Goal: Task Accomplishment & Management: Complete application form

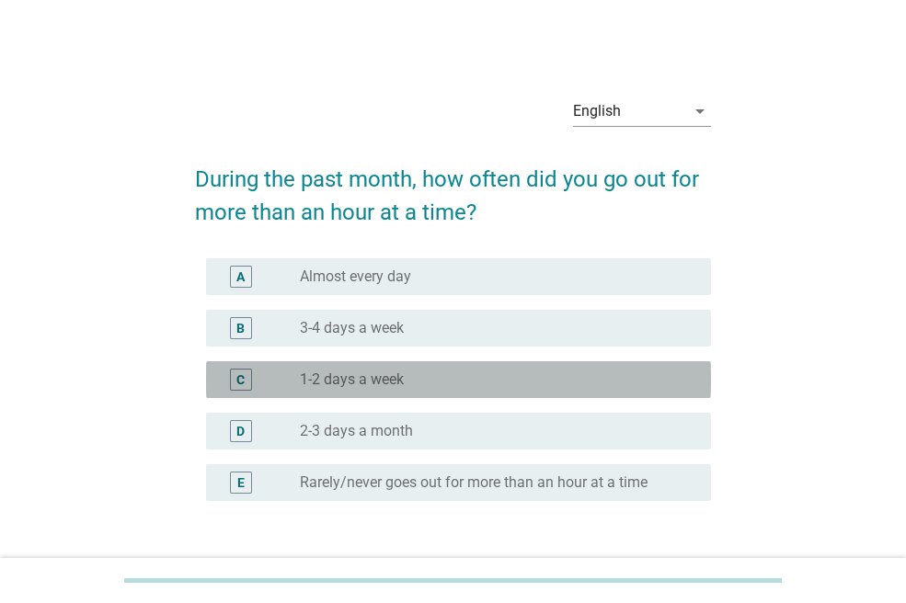
click at [426, 379] on div "radio_button_unchecked 1-2 days a week" at bounding box center [491, 380] width 382 height 18
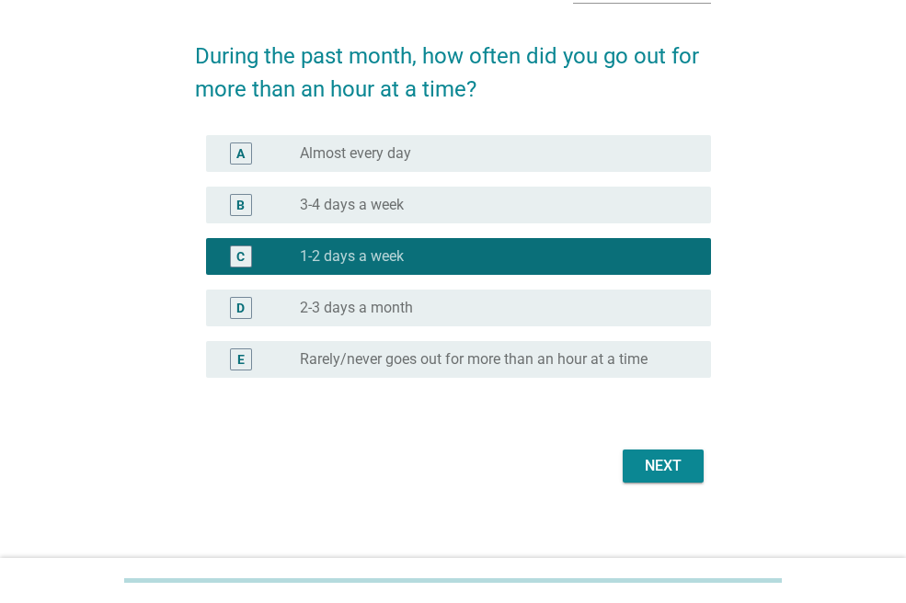
scroll to position [134, 0]
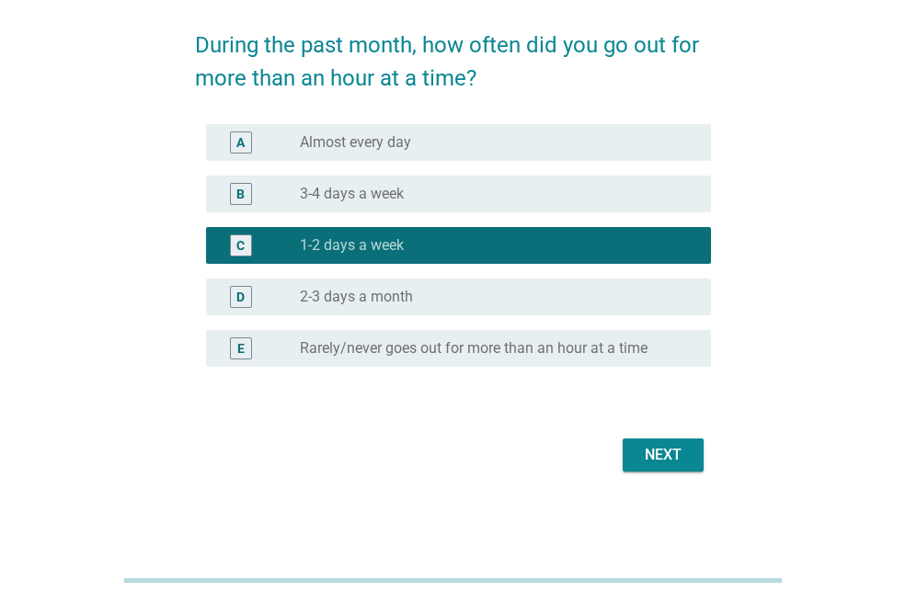
click at [650, 444] on div "Next" at bounding box center [662, 455] width 51 height 22
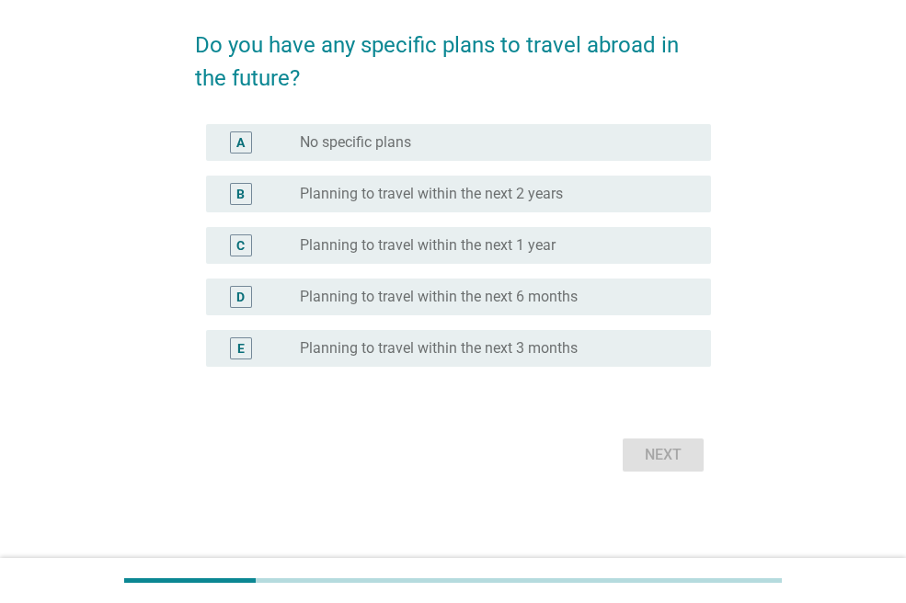
scroll to position [0, 0]
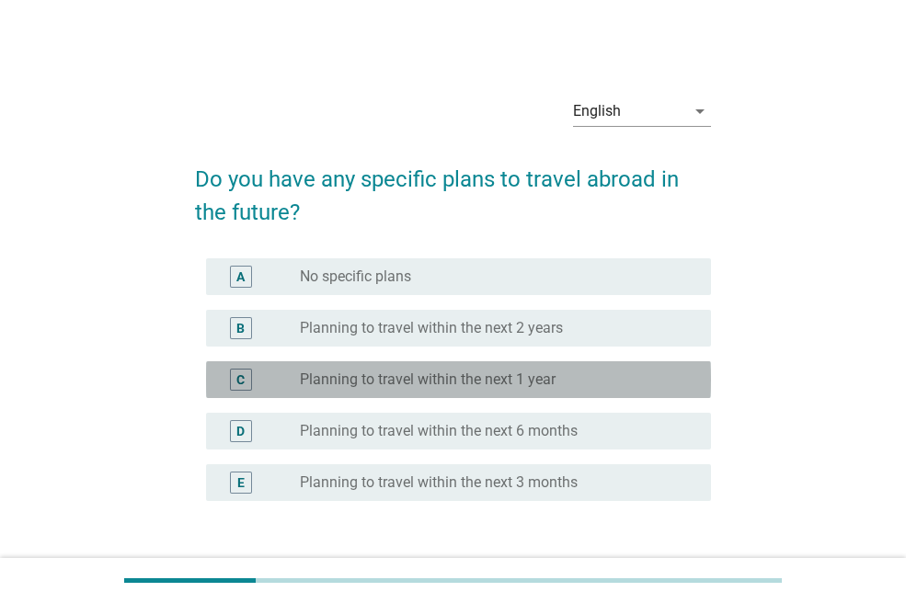
click at [488, 383] on label "Planning to travel within the next 1 year" at bounding box center [428, 380] width 256 height 18
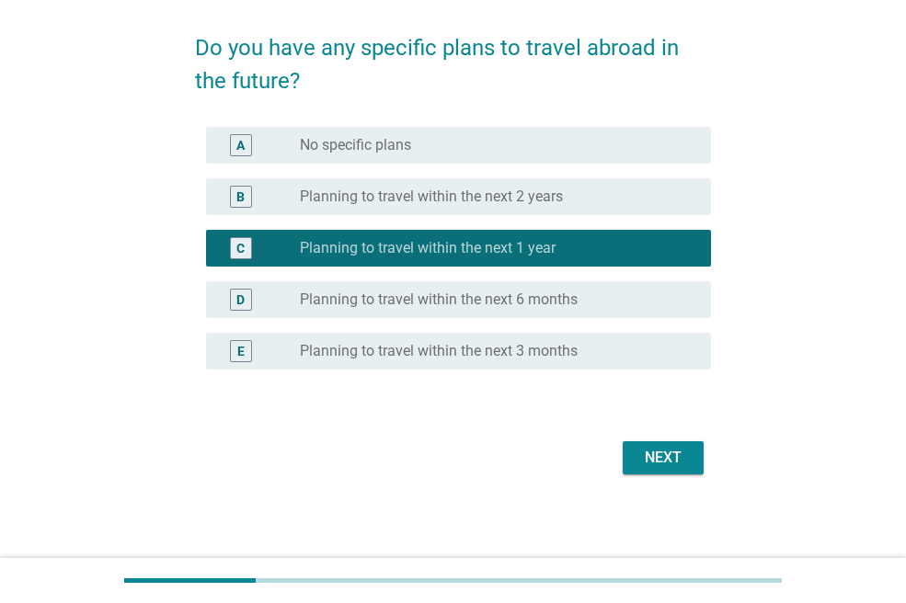
scroll to position [134, 0]
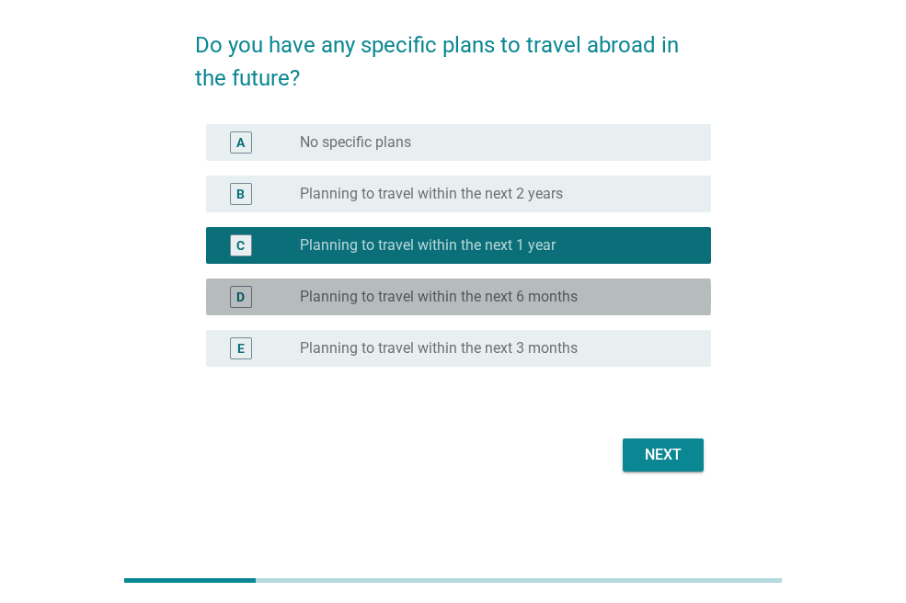
click at [537, 301] on label "Planning to travel within the next 6 months" at bounding box center [439, 297] width 278 height 18
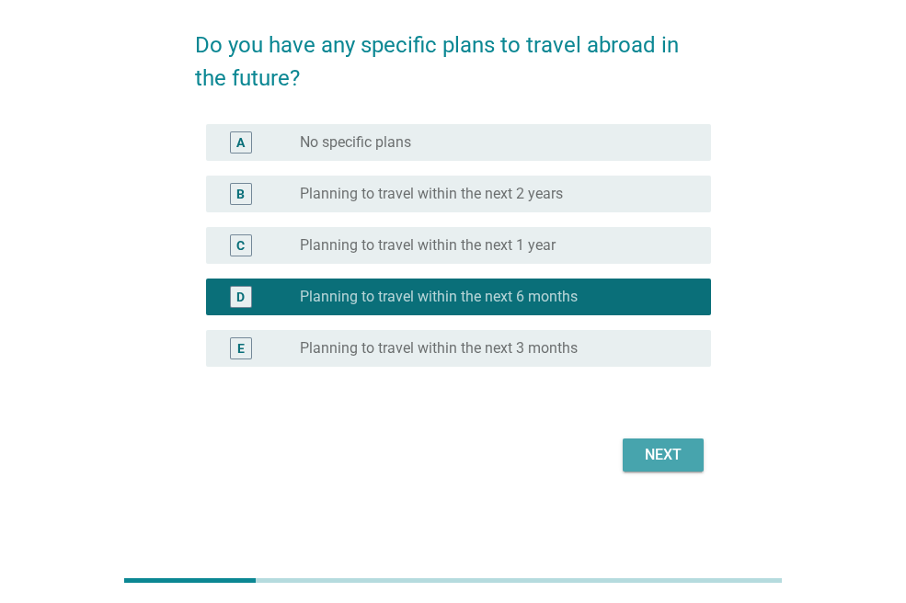
click at [664, 449] on div "Next" at bounding box center [662, 455] width 51 height 22
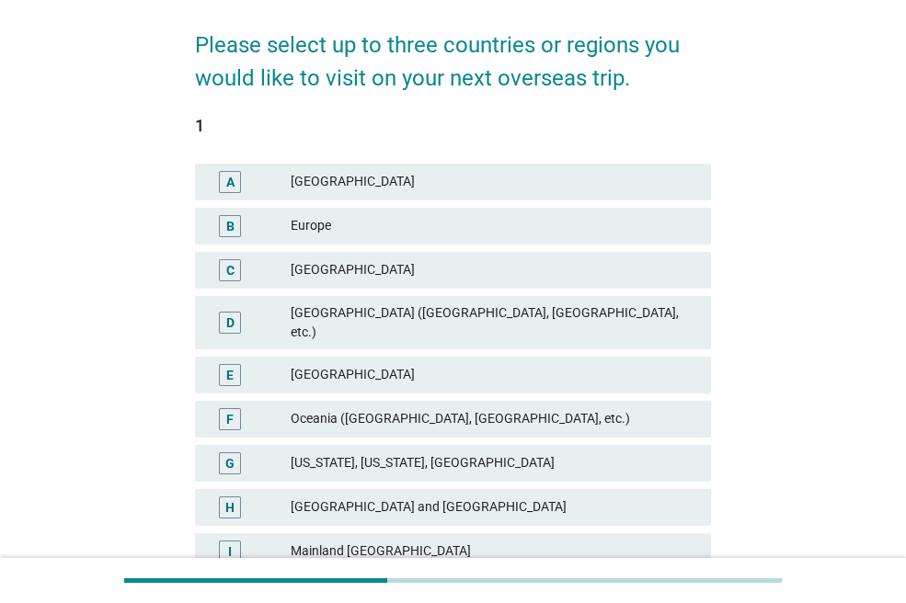
scroll to position [0, 0]
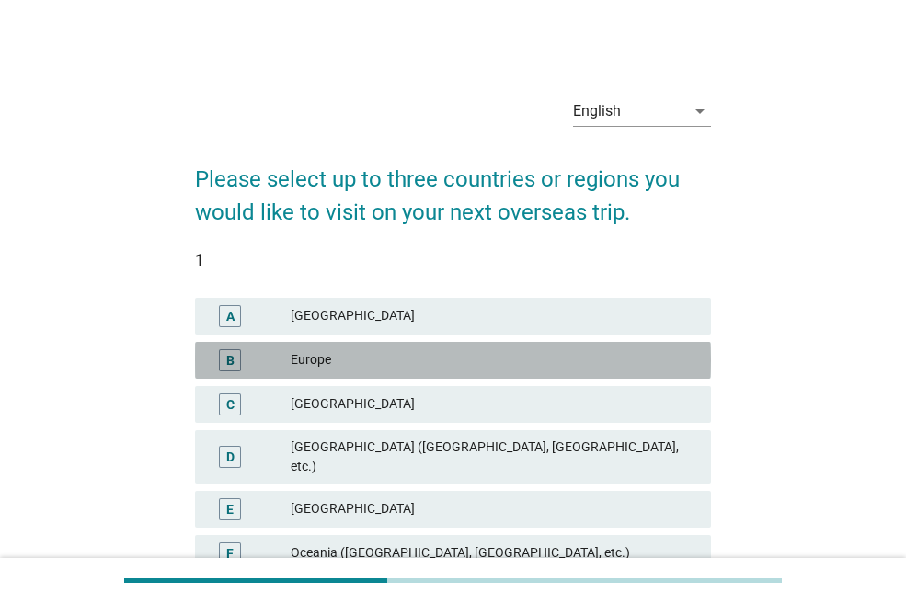
click at [371, 366] on div "Europe" at bounding box center [493, 360] width 405 height 22
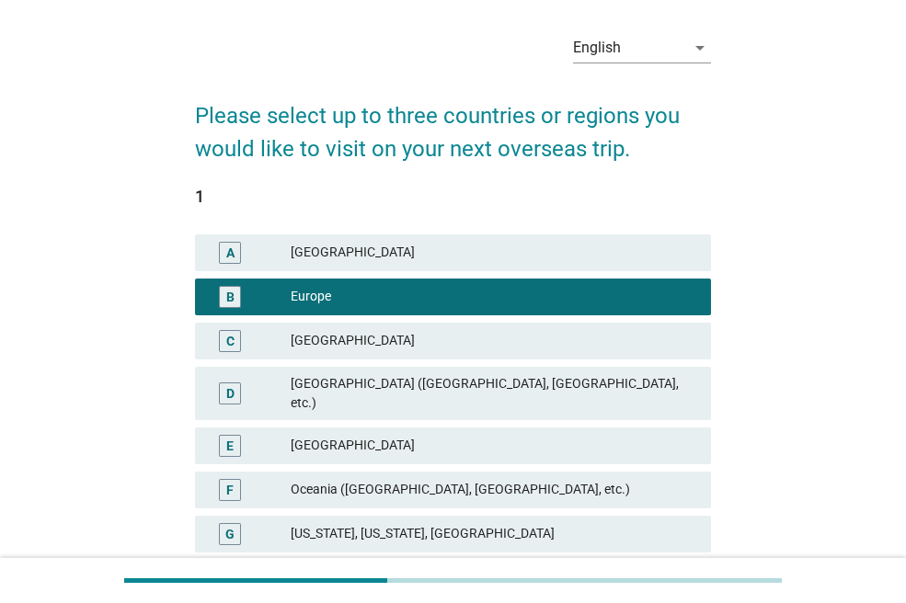
scroll to position [92, 0]
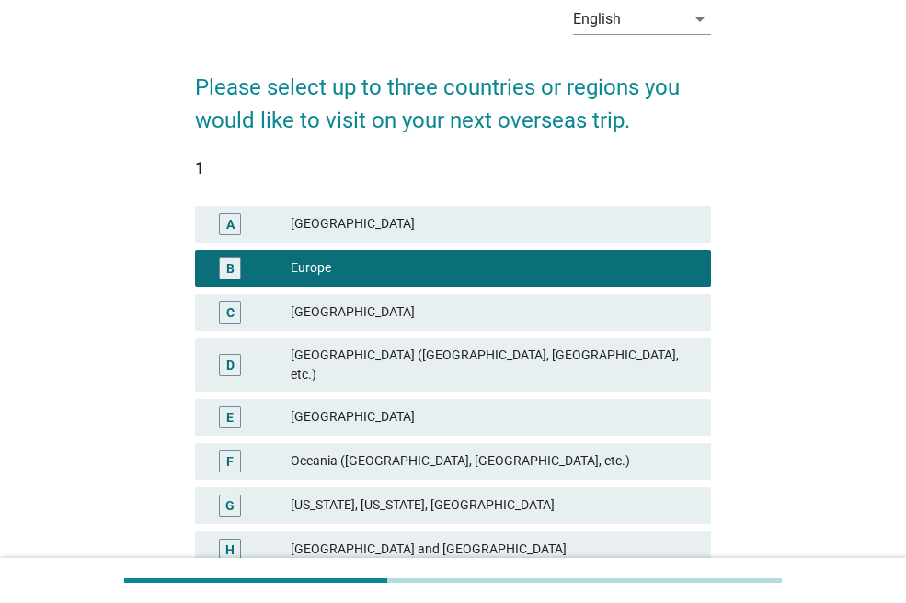
click at [374, 359] on div "Middle East (Saudi Arabia, UAE, etc.)" at bounding box center [493, 365] width 405 height 39
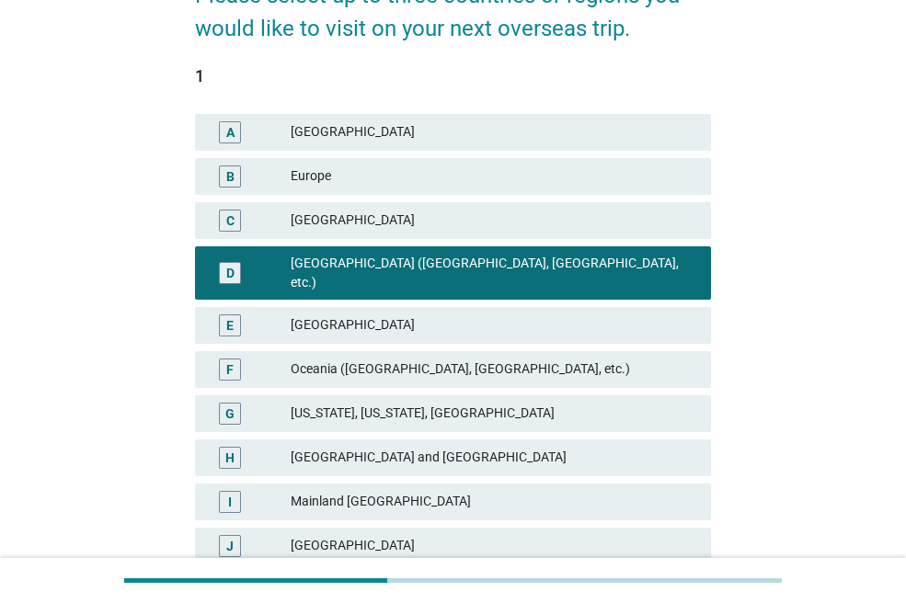
scroll to position [276, 0]
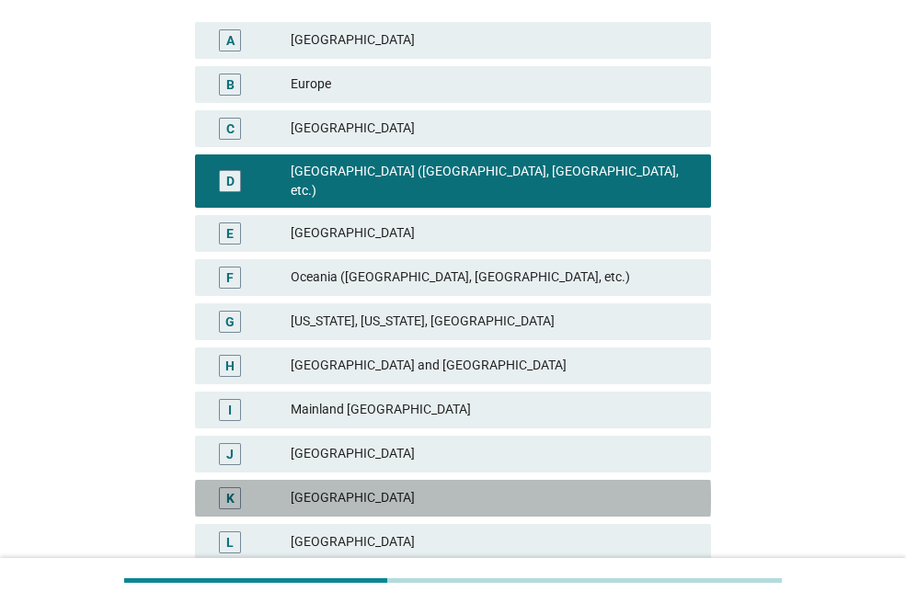
click at [371, 487] on div "Japan" at bounding box center [493, 498] width 405 height 22
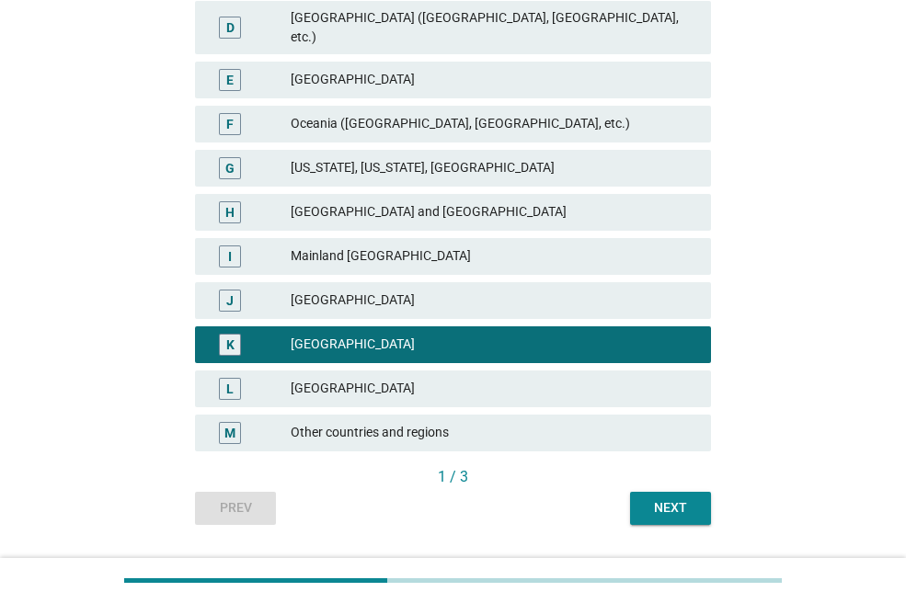
scroll to position [460, 0]
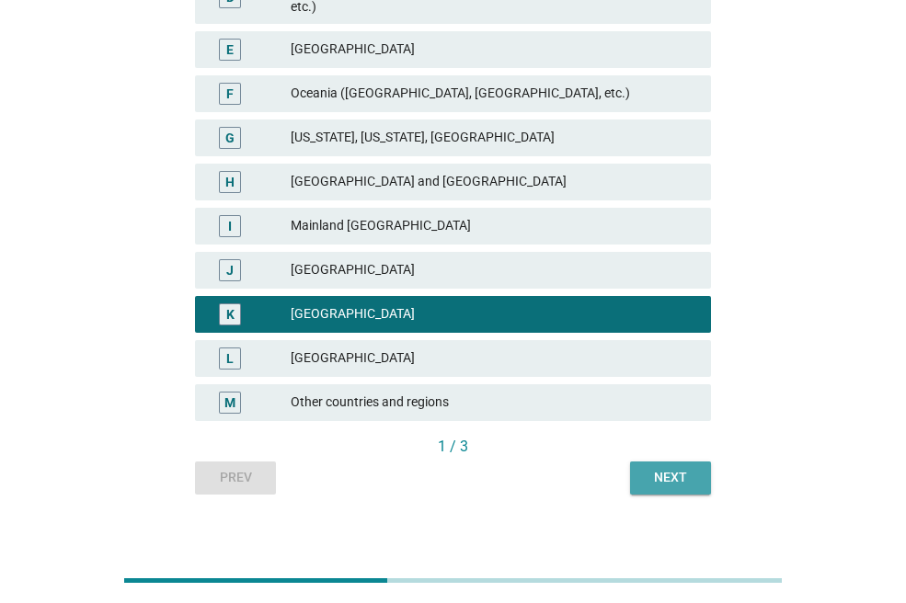
click at [667, 468] on div "Next" at bounding box center [670, 477] width 51 height 19
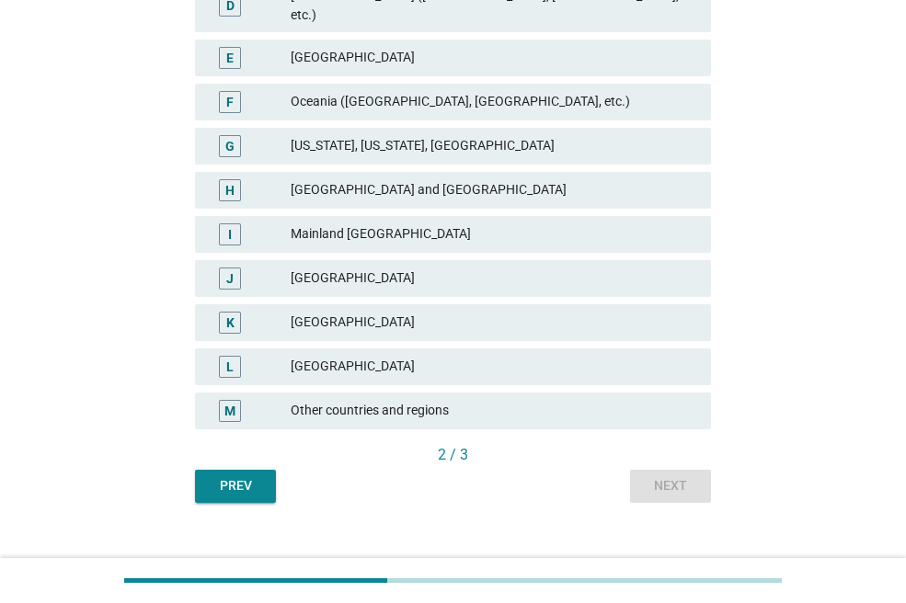
scroll to position [461, 0]
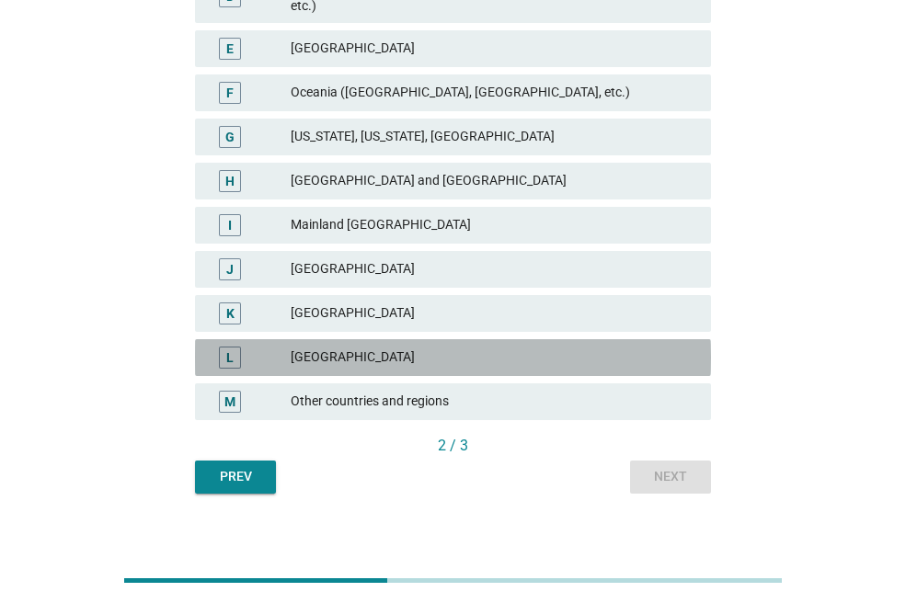
click at [386, 347] on div "South Korea" at bounding box center [493, 358] width 405 height 22
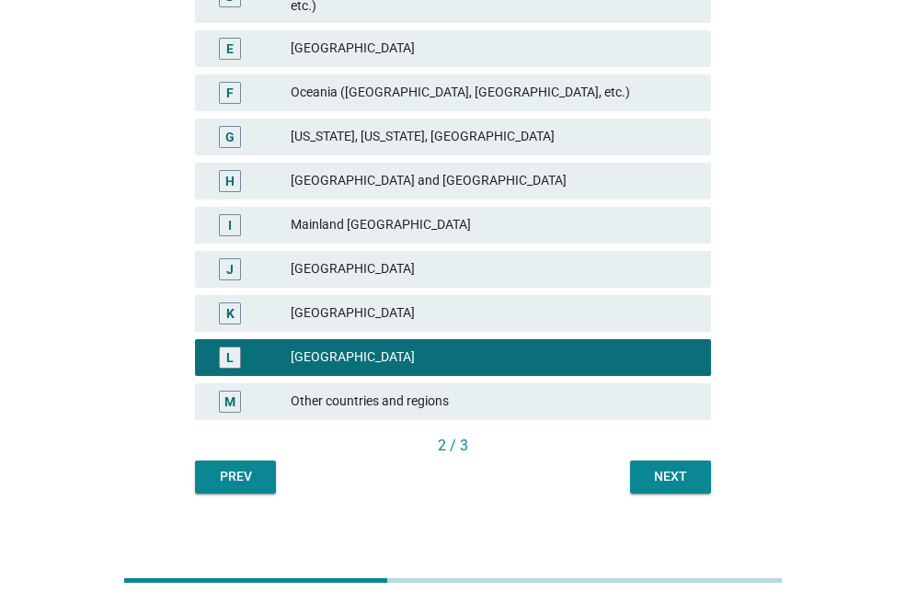
click at [651, 467] on div "Next" at bounding box center [670, 476] width 51 height 19
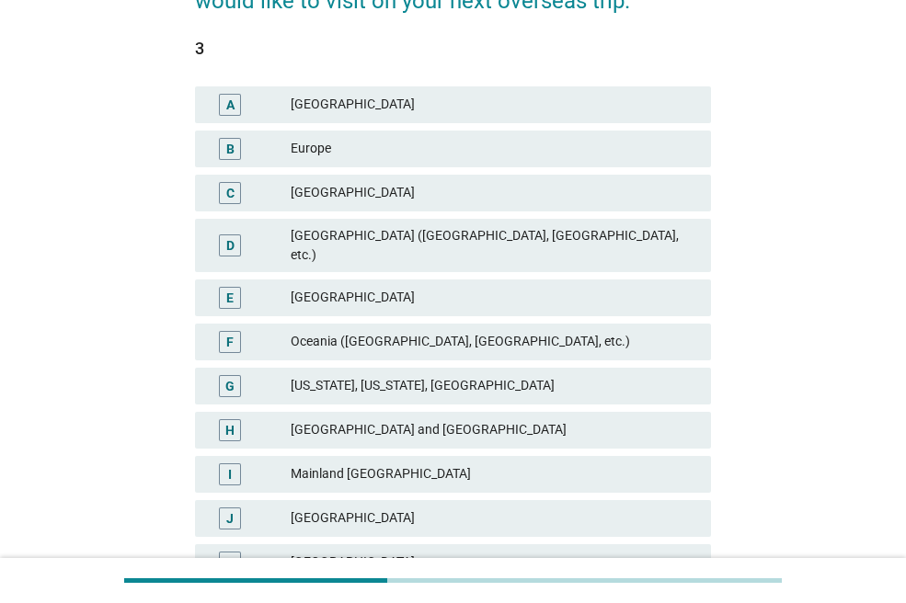
scroll to position [184, 0]
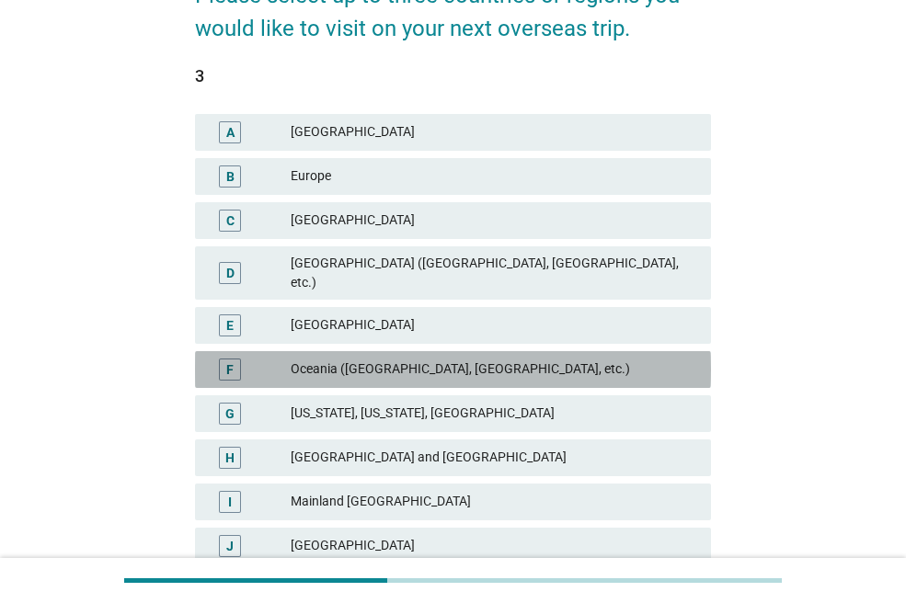
click at [415, 359] on div "Oceania (Australia, New Zealand, etc.)" at bounding box center [493, 370] width 405 height 22
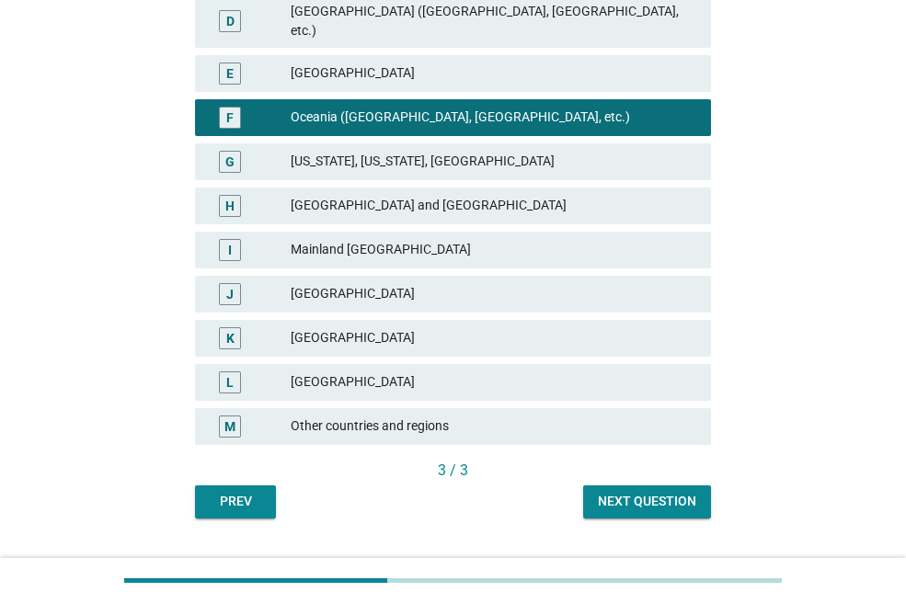
scroll to position [460, 0]
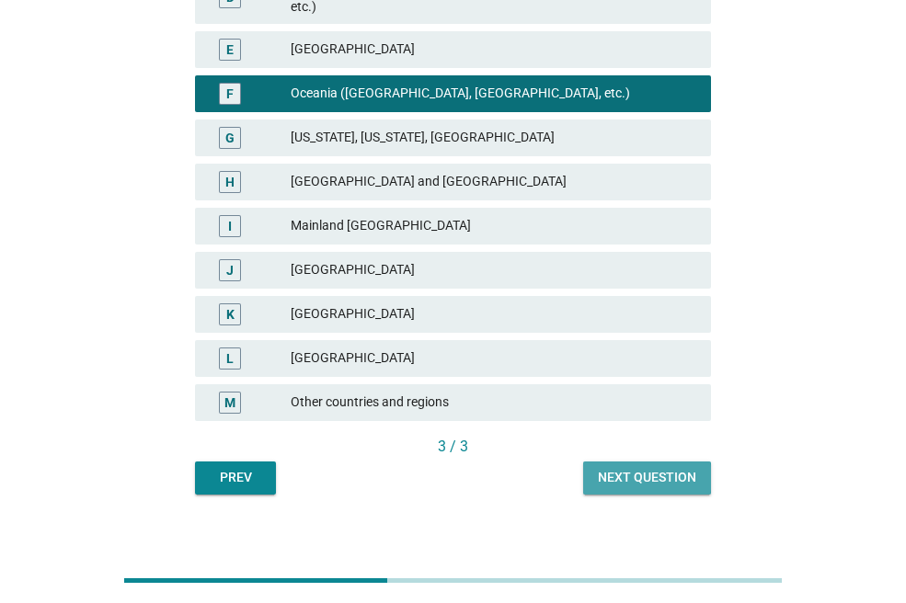
click at [622, 468] on div "Next question" at bounding box center [647, 477] width 98 height 19
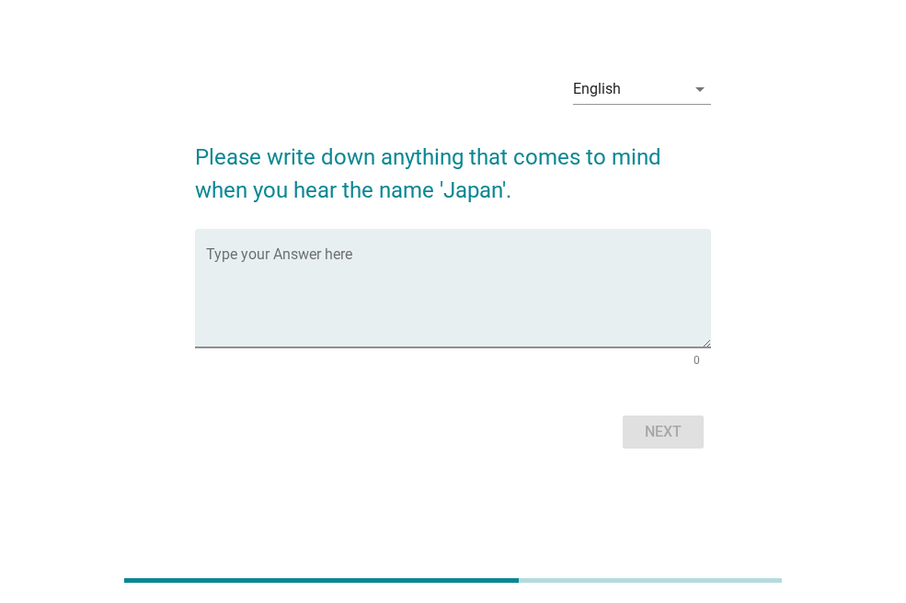
scroll to position [0, 0]
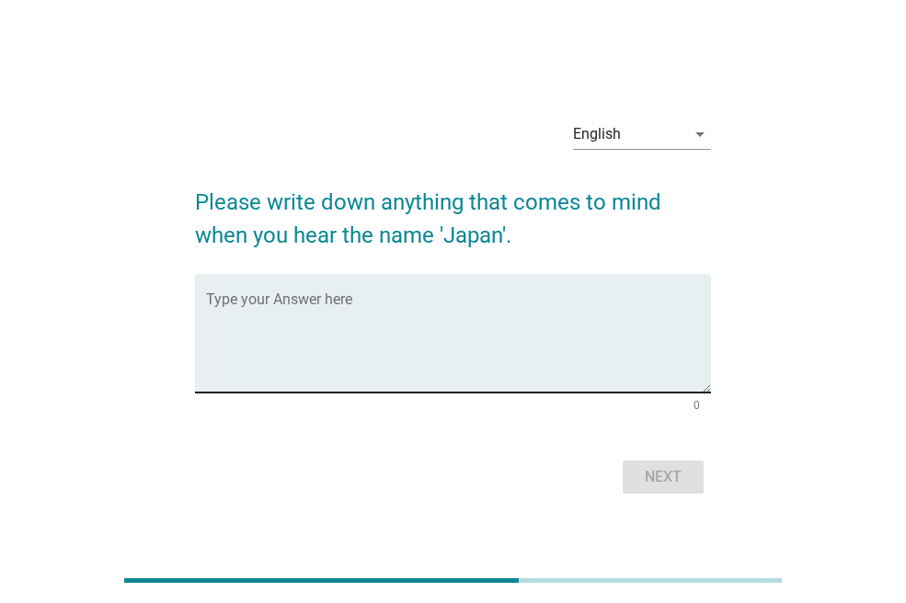
click at [336, 311] on textarea "Type your Answer here" at bounding box center [458, 344] width 505 height 97
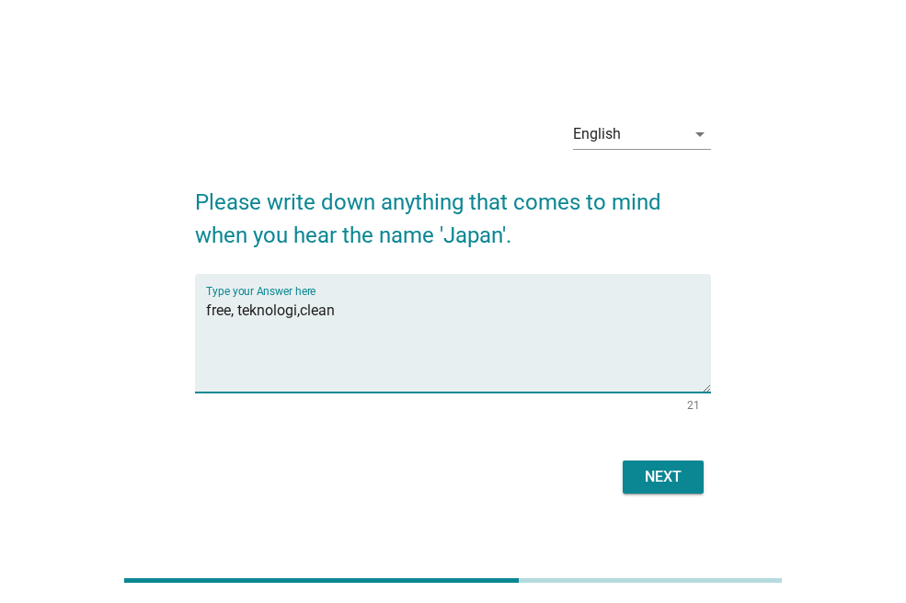
type textarea "free, teknologi,clean"
click at [681, 471] on div "Next" at bounding box center [662, 477] width 51 height 22
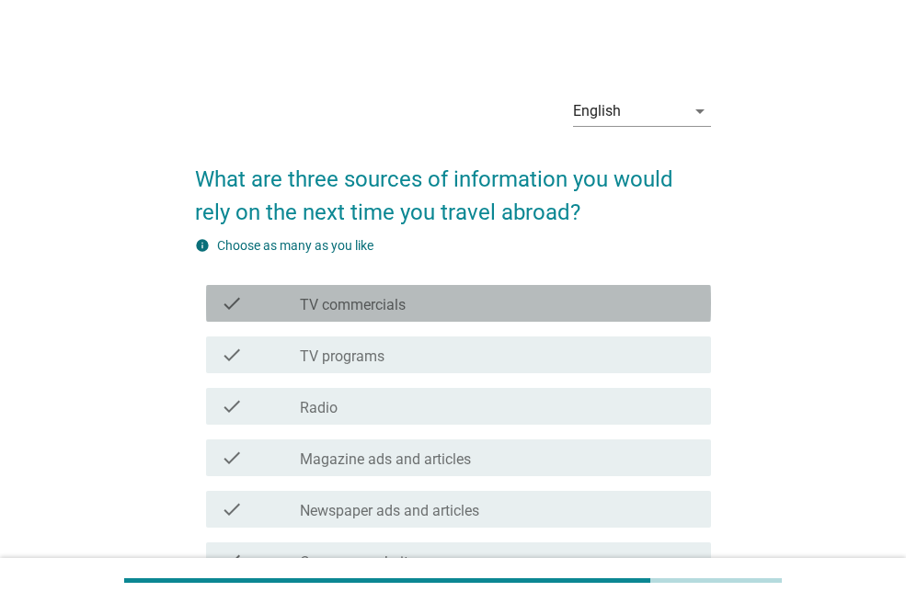
click at [441, 310] on div "check_box_outline_blank TV commercials" at bounding box center [498, 303] width 396 height 22
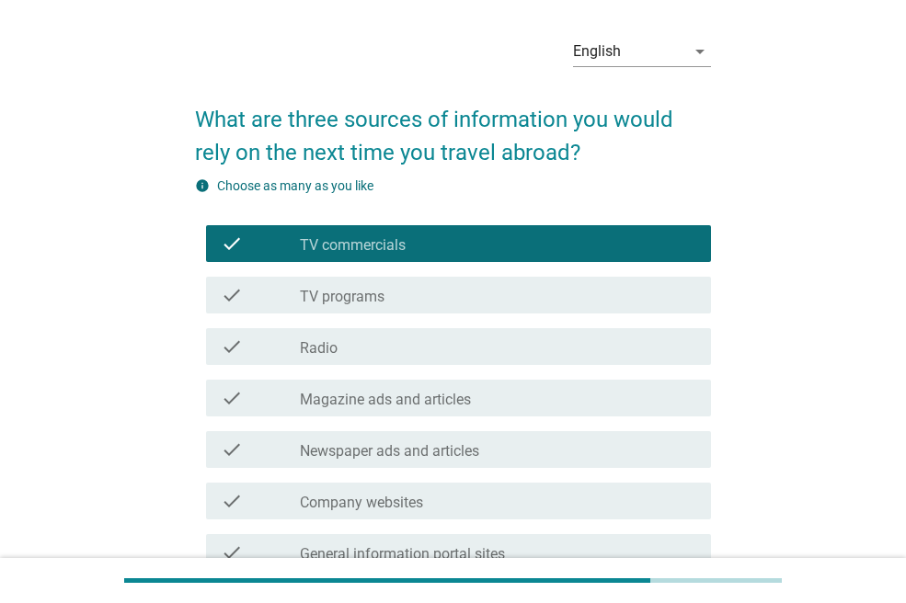
scroll to position [92, 0]
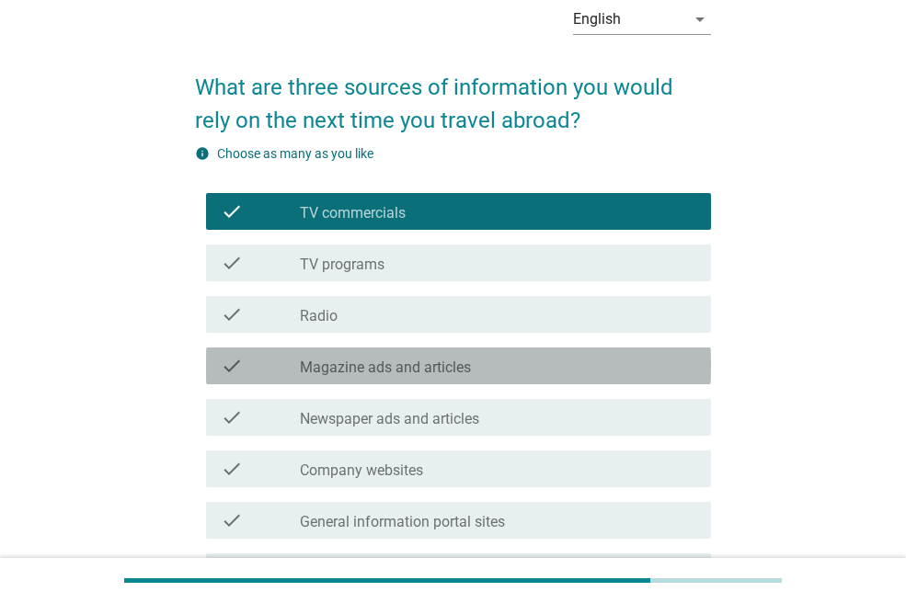
click at [445, 381] on div "check check_box_outline_blank Magazine ads and articles" at bounding box center [458, 366] width 505 height 37
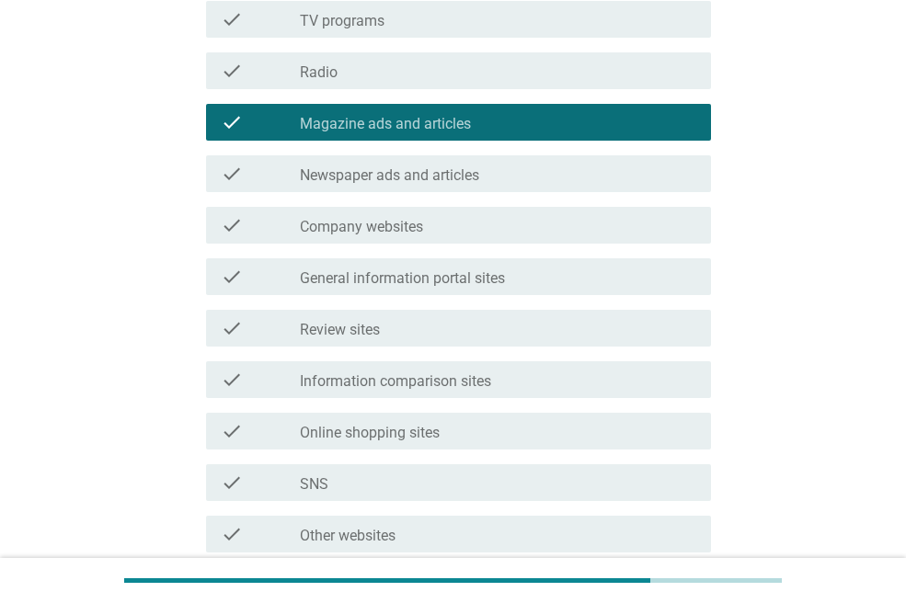
scroll to position [276, 0]
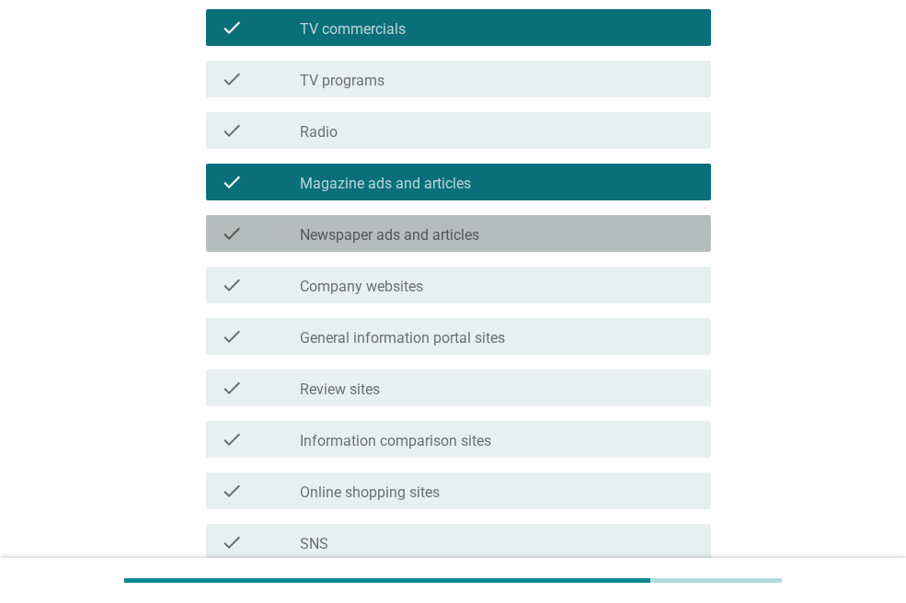
click at [441, 241] on label "Newspaper ads and articles" at bounding box center [389, 235] width 179 height 18
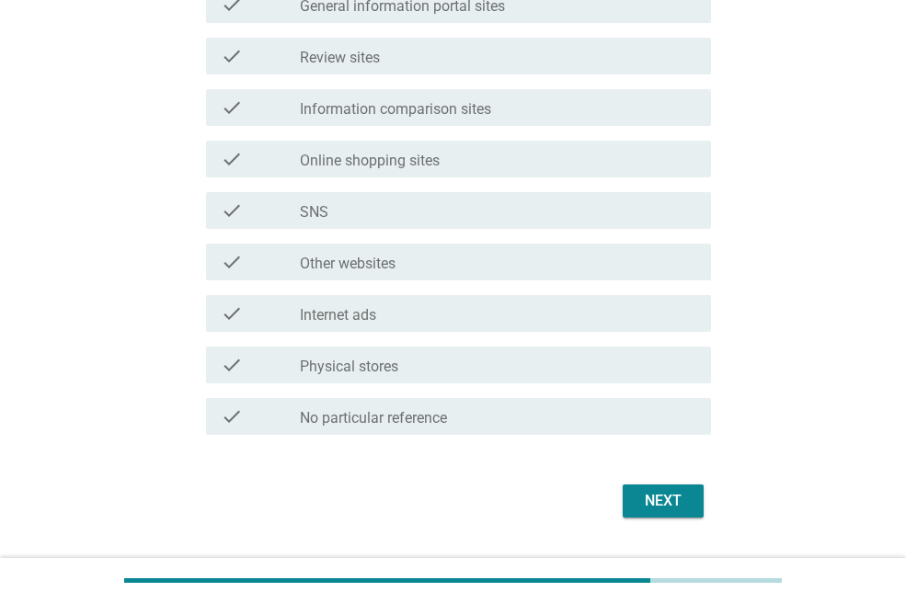
scroll to position [654, 0]
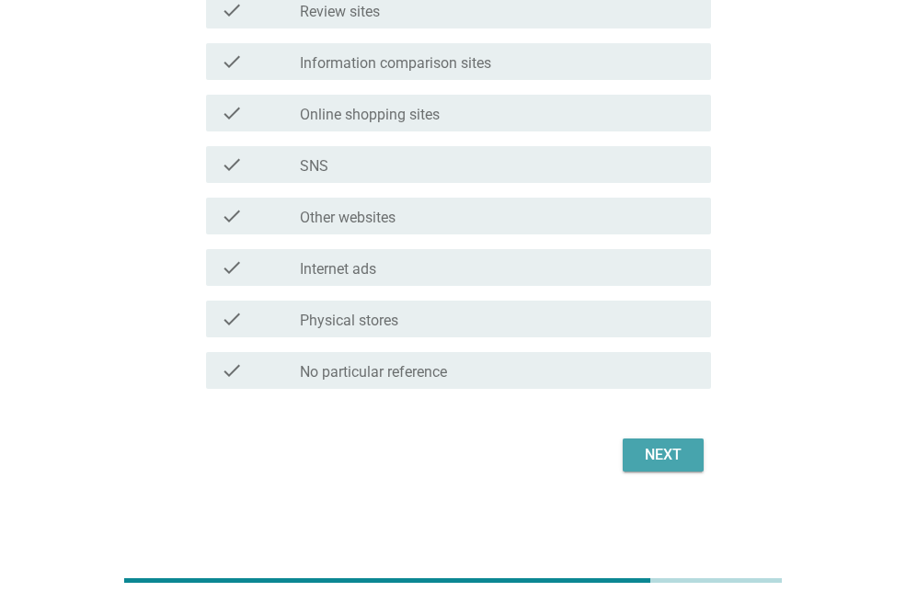
click at [633, 464] on button "Next" at bounding box center [662, 455] width 81 height 33
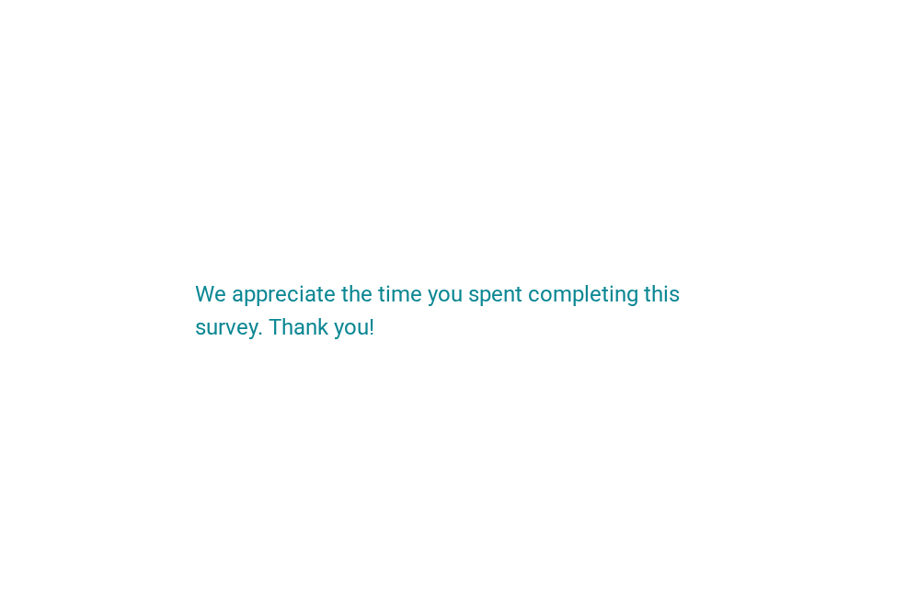
scroll to position [0, 0]
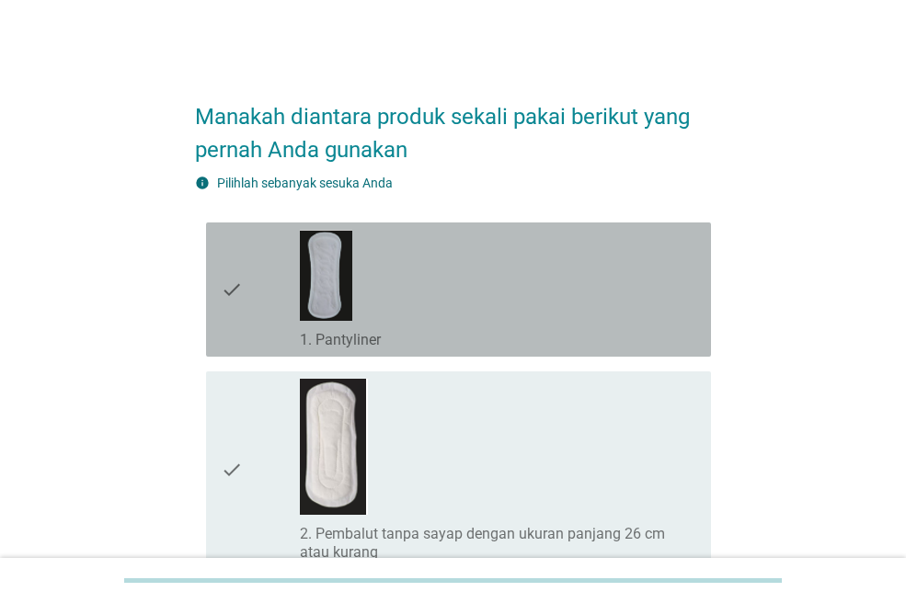
click at [430, 335] on div "check_box_outline_blank 1. Pantyliner" at bounding box center [498, 338] width 396 height 22
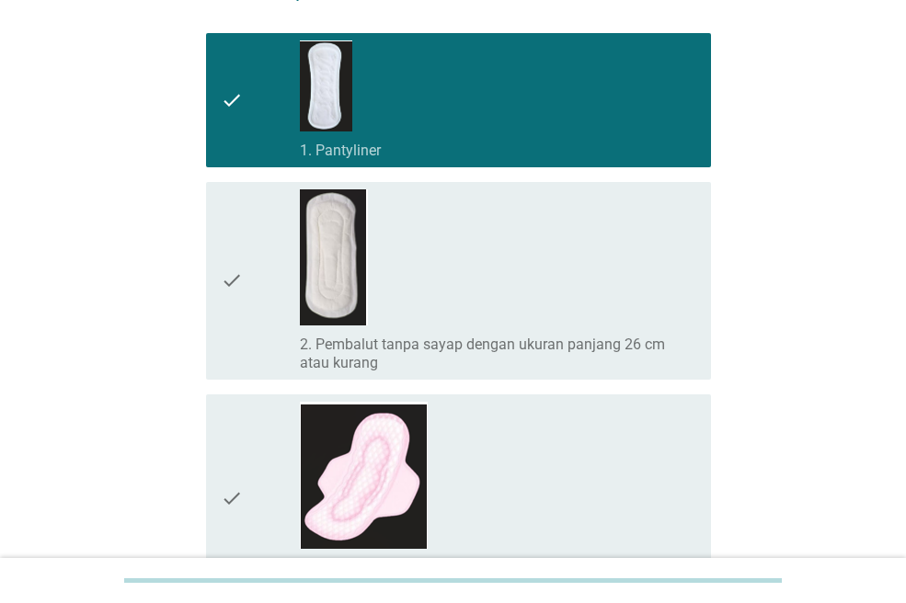
scroll to position [276, 0]
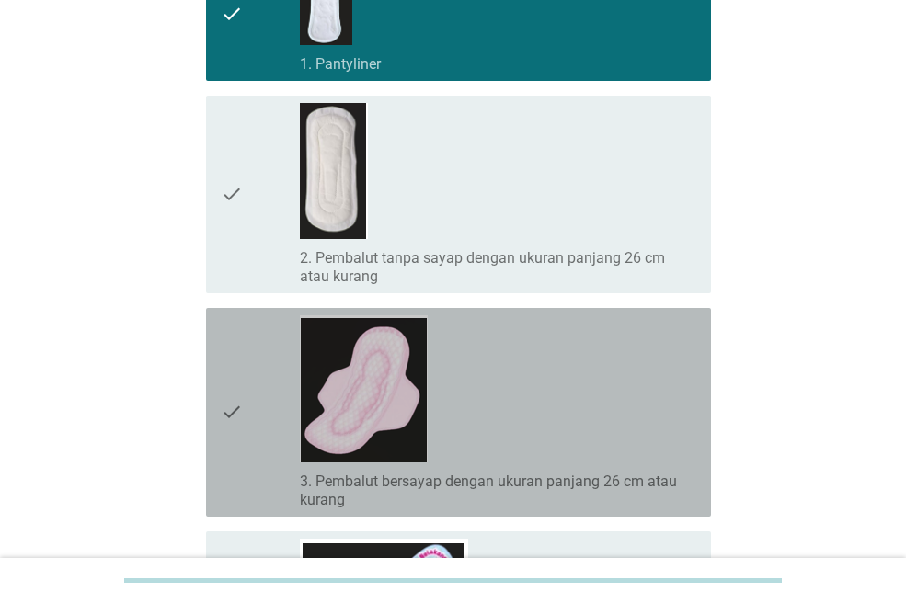
click at [466, 431] on div "check_box_outline_blank 3. Pembalut bersayap dengan ukuran panjang 26 cm atau k…" at bounding box center [498, 412] width 396 height 194
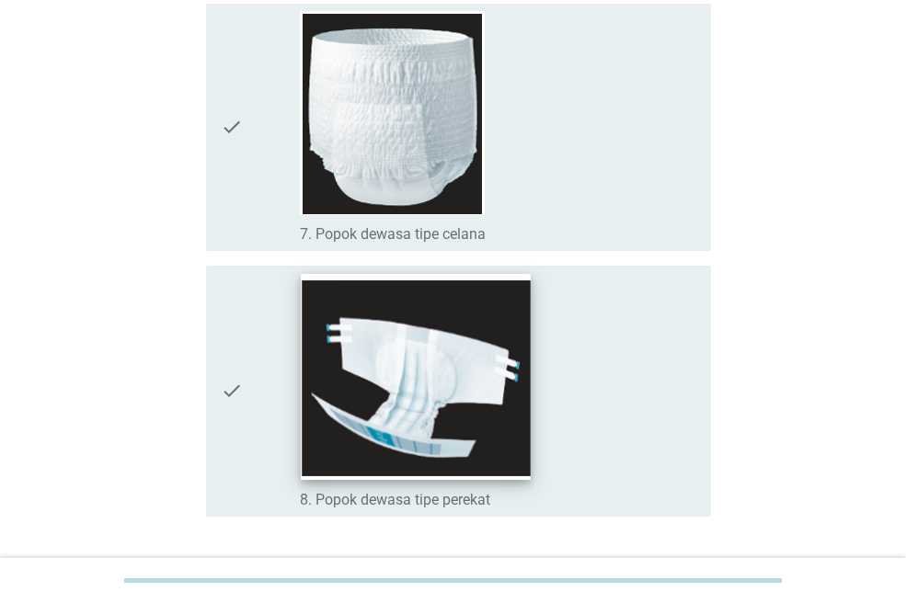
scroll to position [1563, 0]
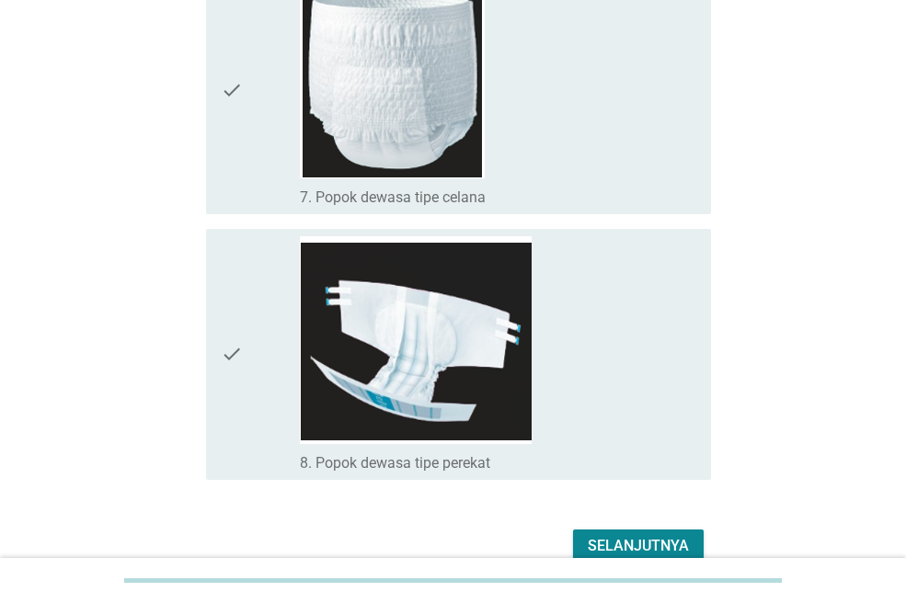
click at [500, 465] on div "check_box_outline_blank 8. Popok dewasa tipe perekat" at bounding box center [498, 462] width 396 height 22
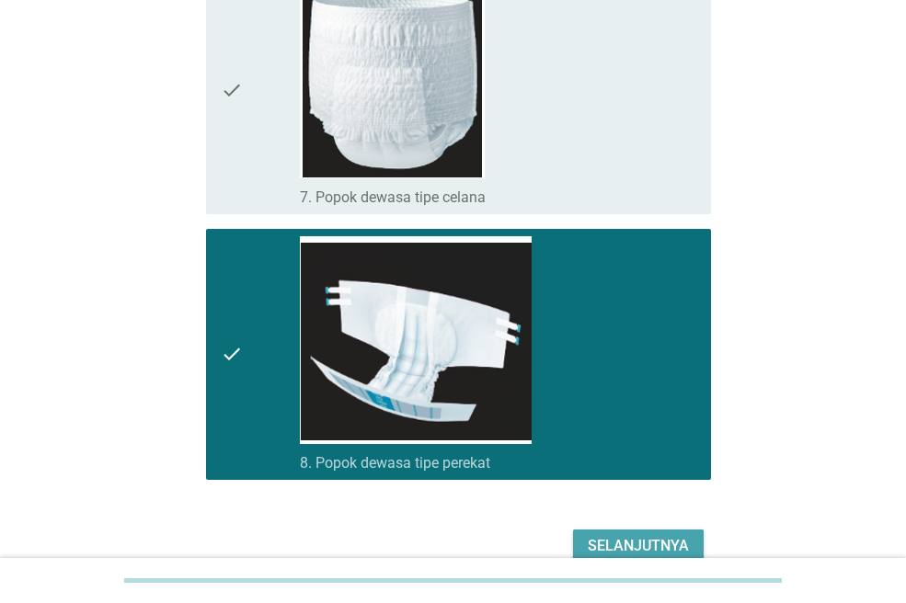
click at [623, 544] on div "Selanjutnya" at bounding box center [638, 546] width 101 height 22
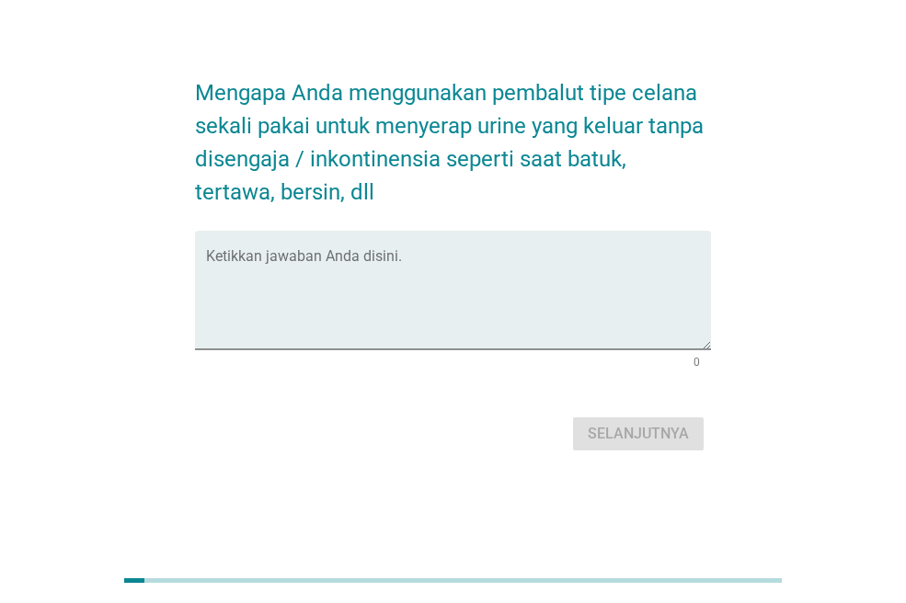
scroll to position [0, 0]
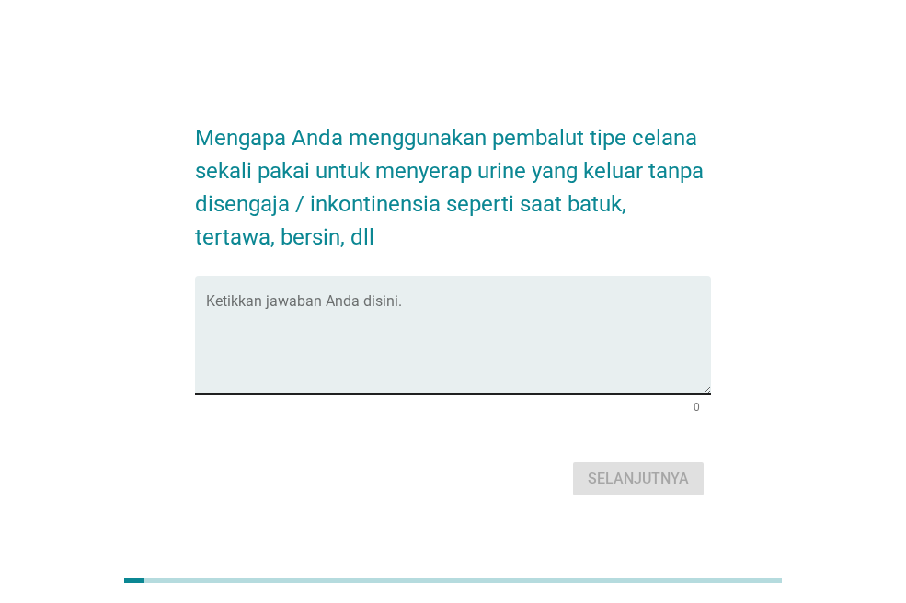
click at [400, 321] on textarea "Ketikkan jawaban Anda disini." at bounding box center [458, 346] width 505 height 97
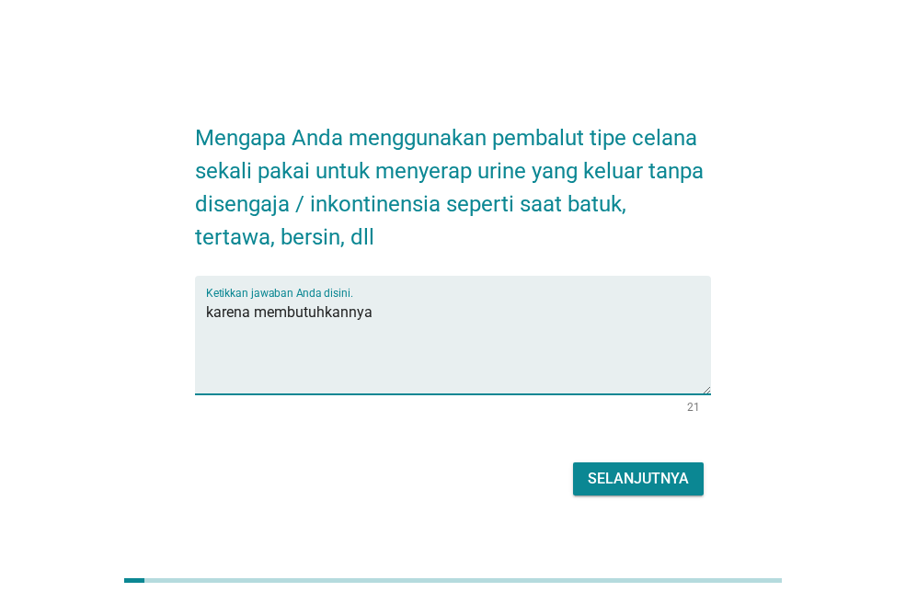
type textarea "karena membutuhkannya"
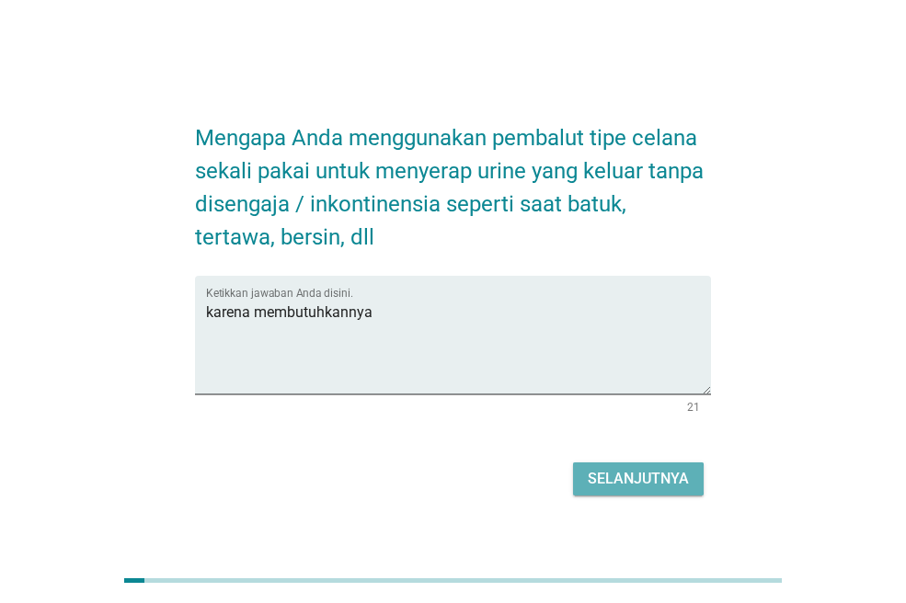
click at [587, 475] on button "Selanjutnya" at bounding box center [638, 478] width 131 height 33
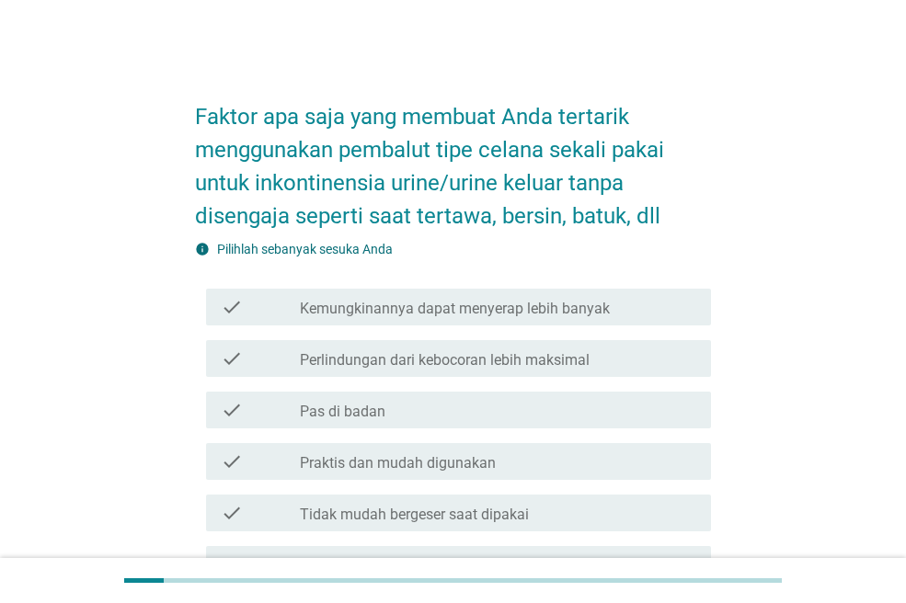
click at [456, 424] on div "check check_box_outline_blank Pas di badan" at bounding box center [458, 410] width 505 height 37
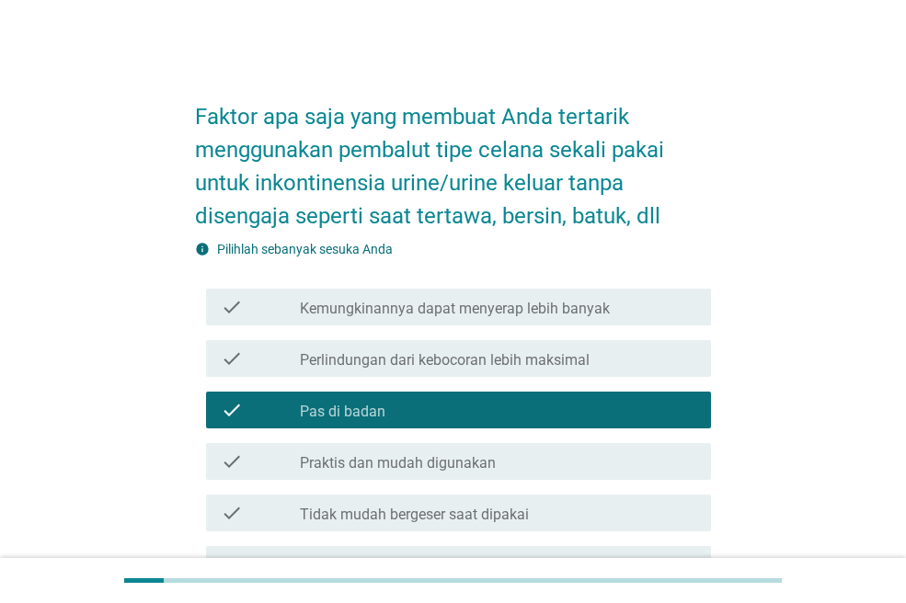
click at [466, 470] on label "Praktis dan mudah digunakan" at bounding box center [398, 463] width 196 height 18
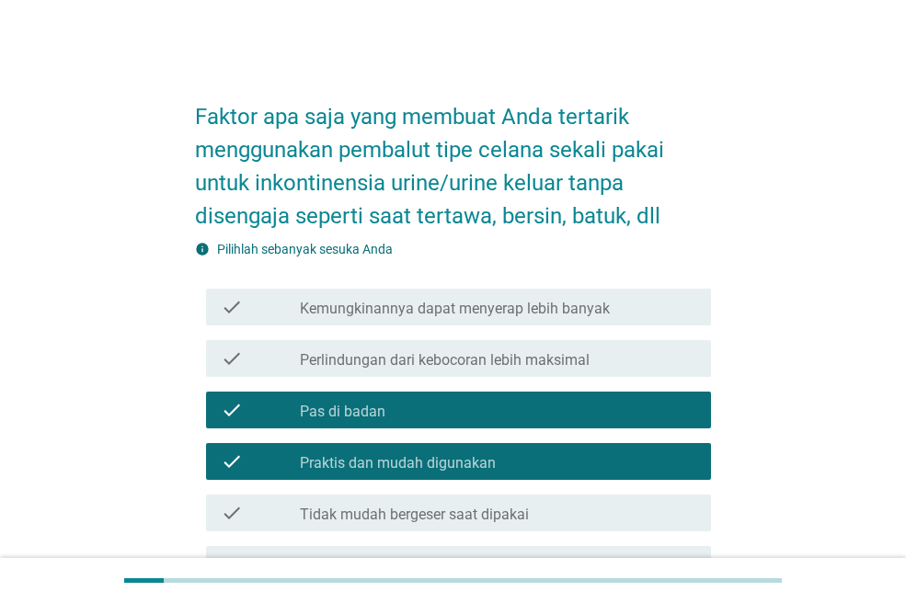
click at [435, 360] on label "Perlindungan dari kebocoran lebih maksimal" at bounding box center [445, 360] width 290 height 18
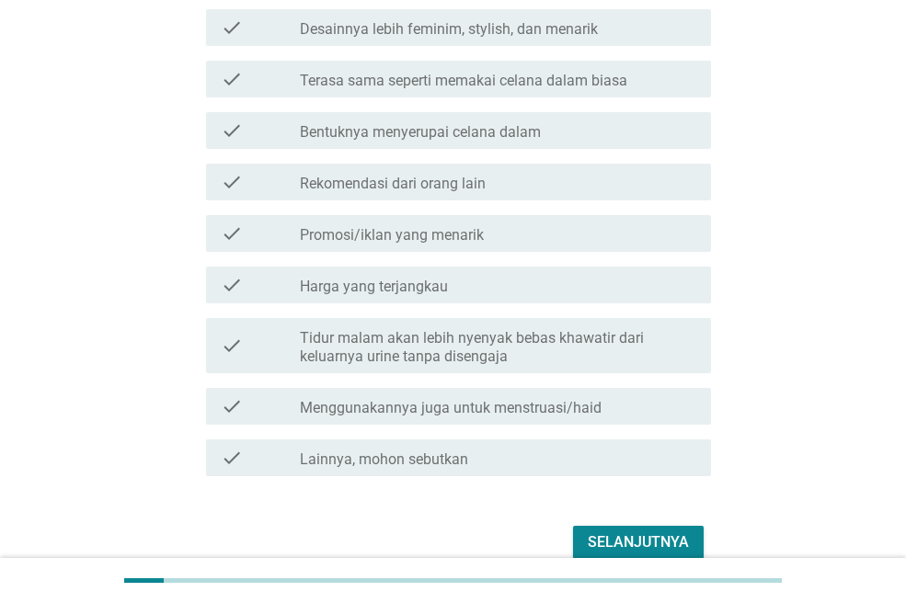
scroll to position [584, 0]
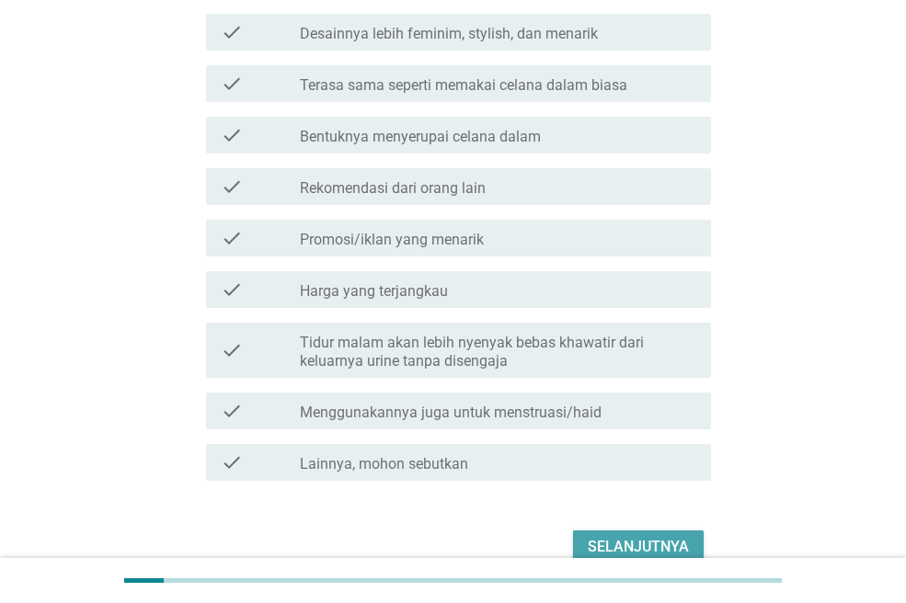
click at [609, 536] on div "Selanjutnya" at bounding box center [638, 547] width 101 height 22
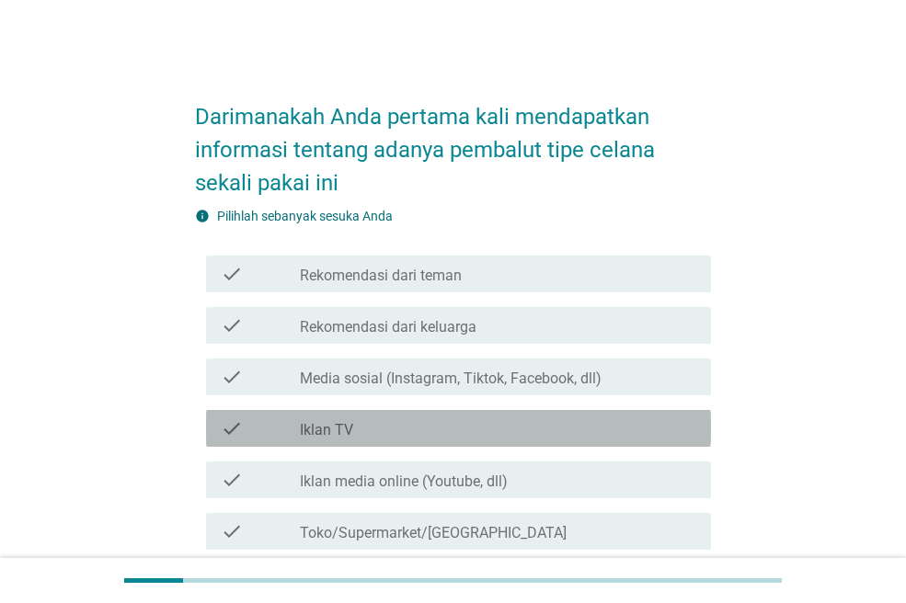
click at [374, 435] on div "check_box_outline_blank Iklan TV" at bounding box center [498, 428] width 396 height 22
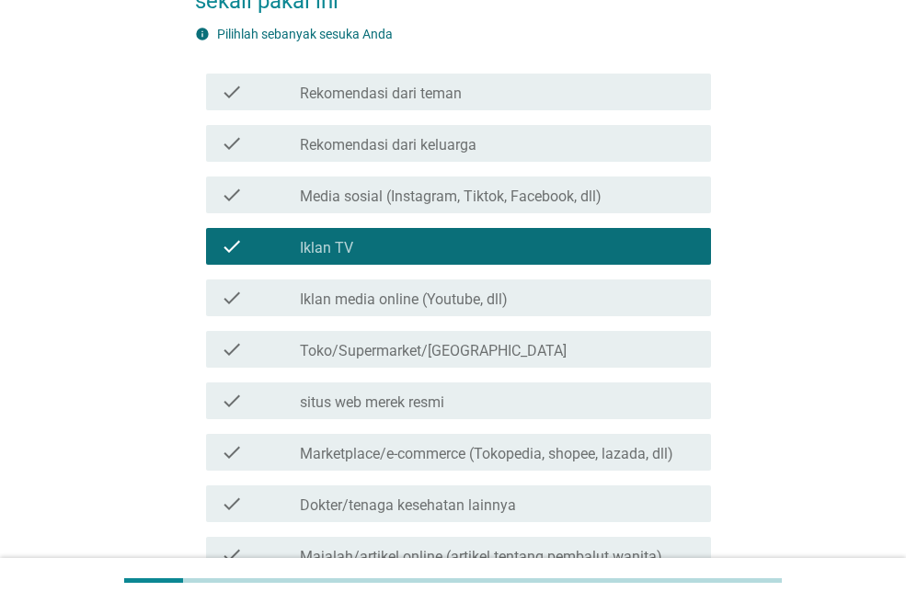
scroll to position [184, 0]
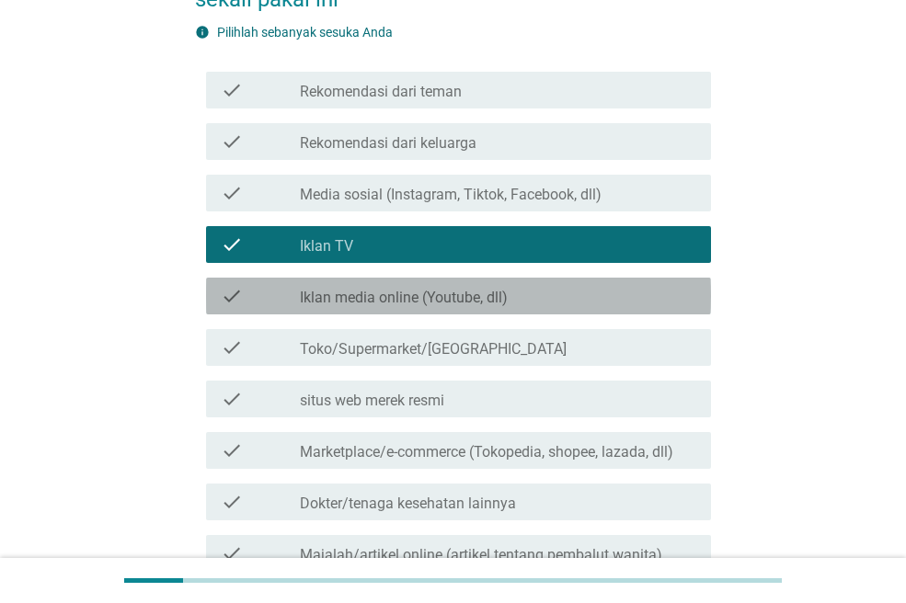
click at [383, 296] on label "Iklan media online (Youtube, dll)" at bounding box center [404, 298] width 208 height 18
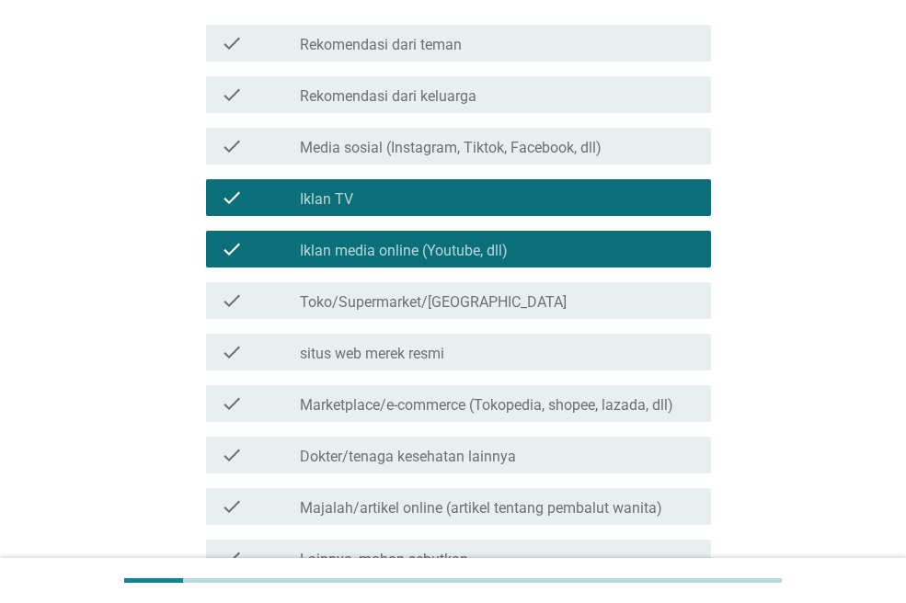
scroll to position [276, 0]
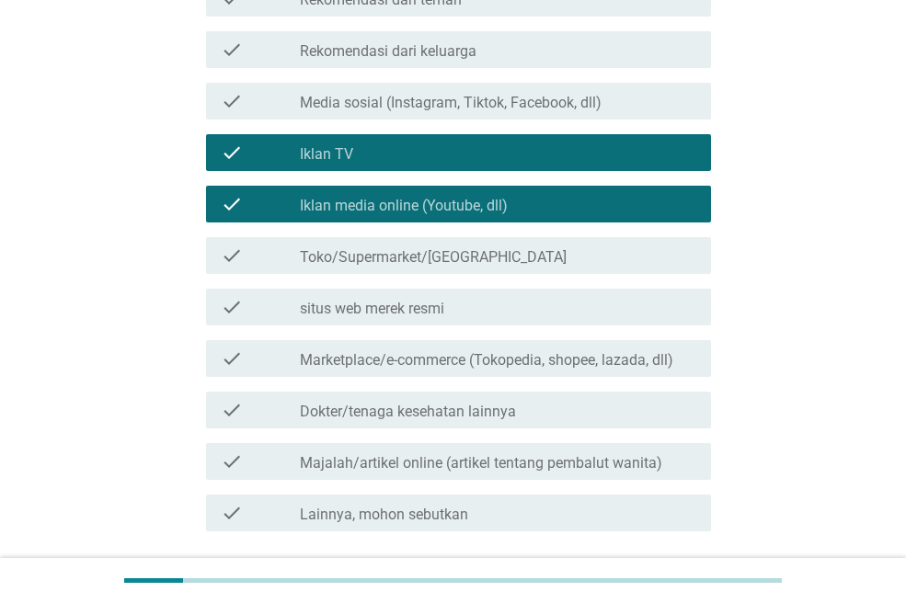
click at [424, 455] on label "Majalah/artikel online (artikel tentang pembalut wanita)" at bounding box center [481, 463] width 362 height 18
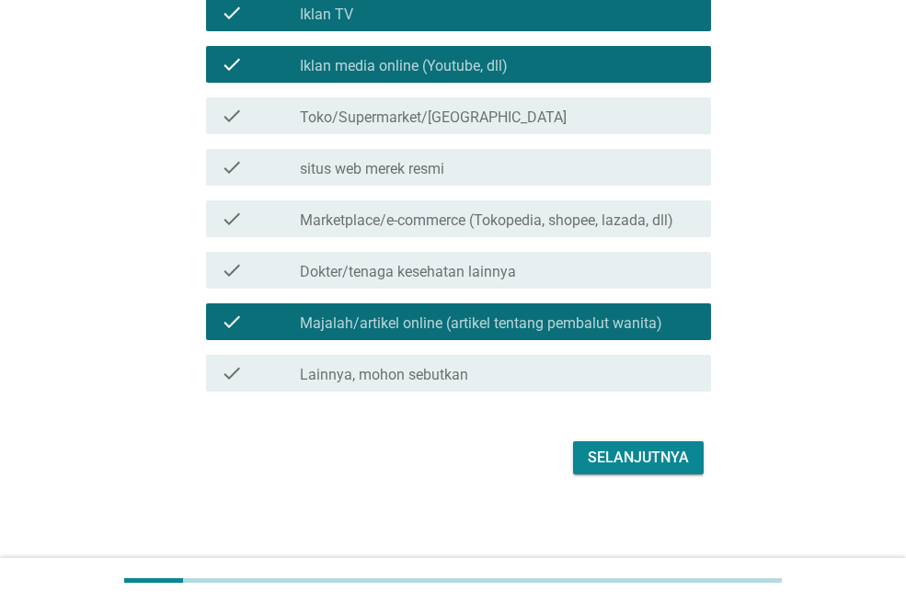
scroll to position [418, 0]
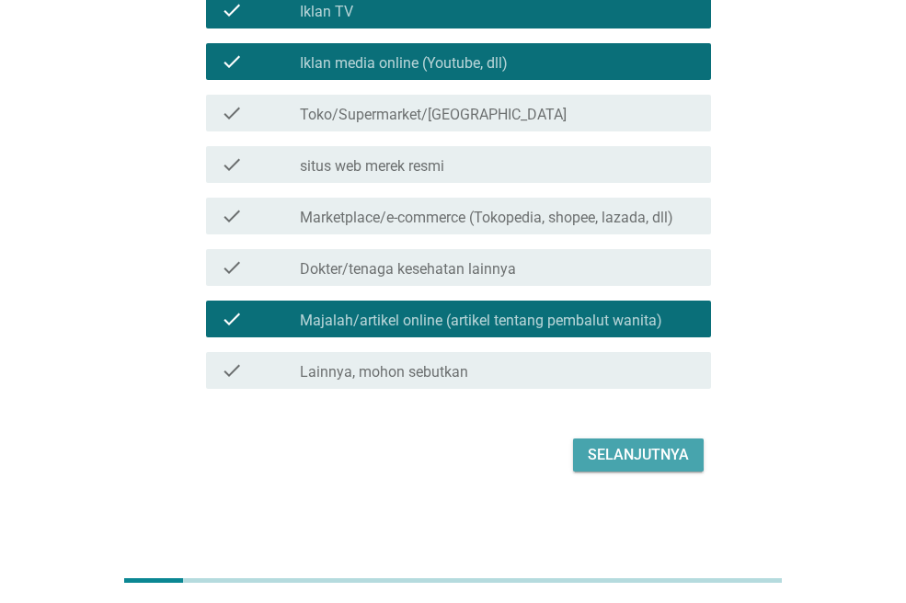
click at [592, 452] on div "Selanjutnya" at bounding box center [638, 455] width 101 height 22
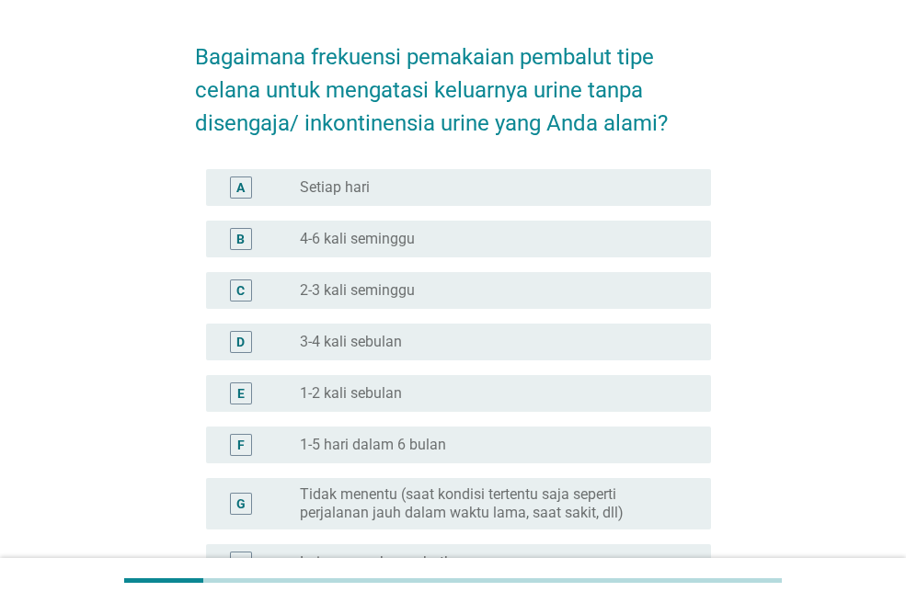
scroll to position [92, 0]
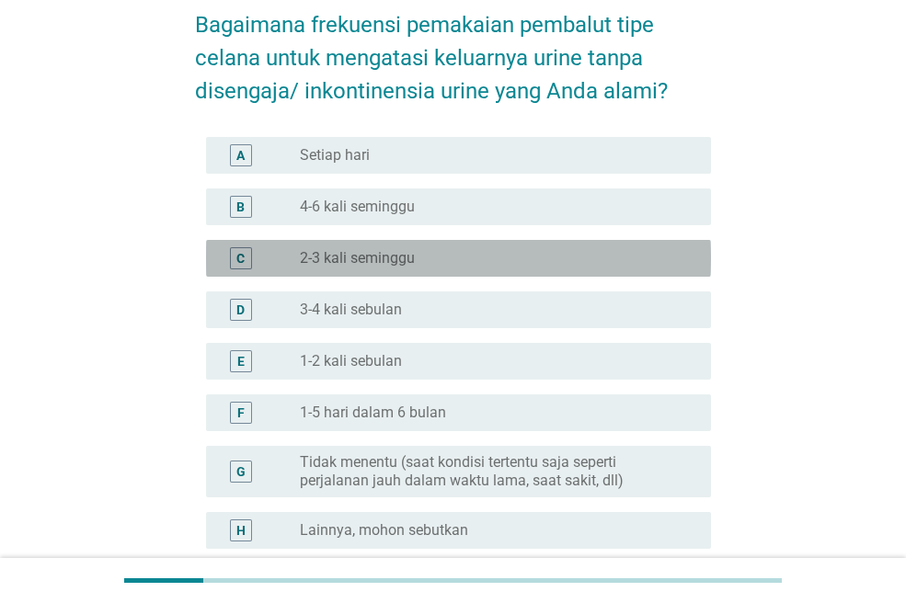
click at [445, 263] on div "radio_button_unchecked 2-3 kali seminggu" at bounding box center [491, 258] width 382 height 18
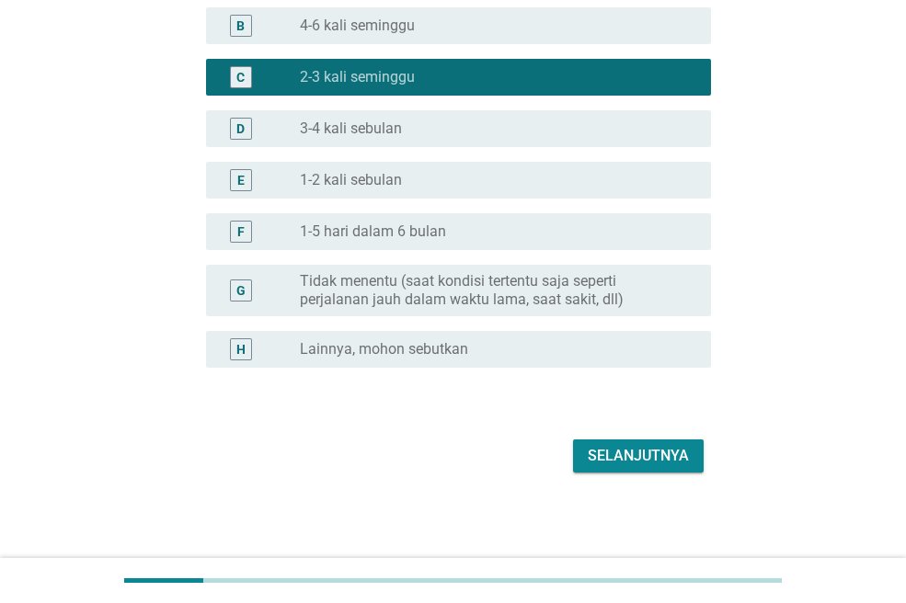
scroll to position [274, 0]
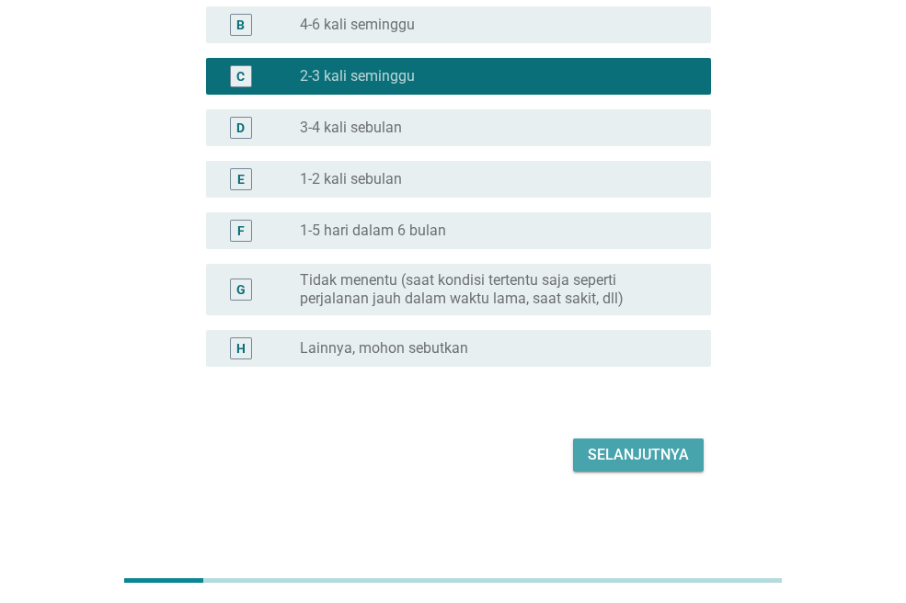
click at [629, 455] on div "Selanjutnya" at bounding box center [638, 455] width 101 height 22
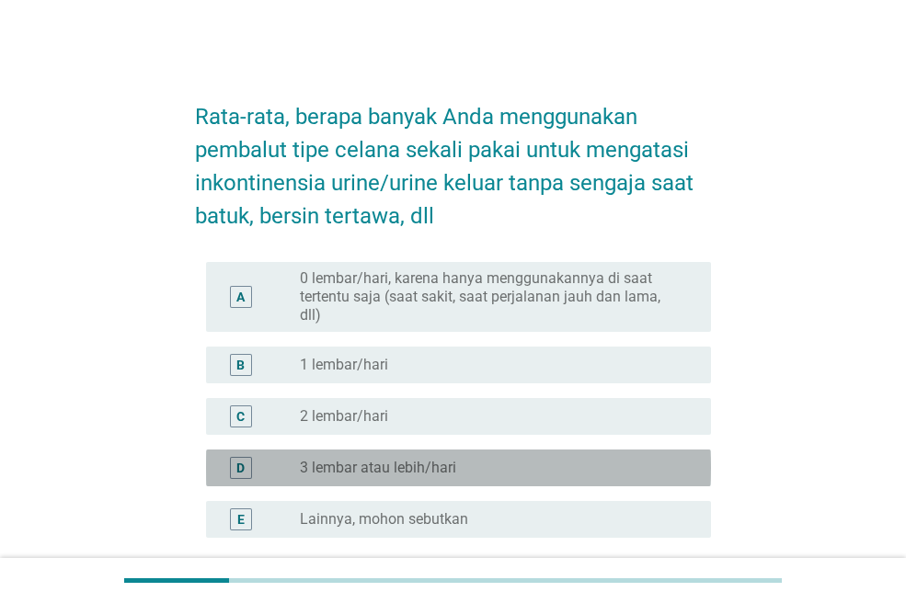
click at [553, 462] on div "radio_button_unchecked 3 lembar atau lebih/hari" at bounding box center [491, 468] width 382 height 18
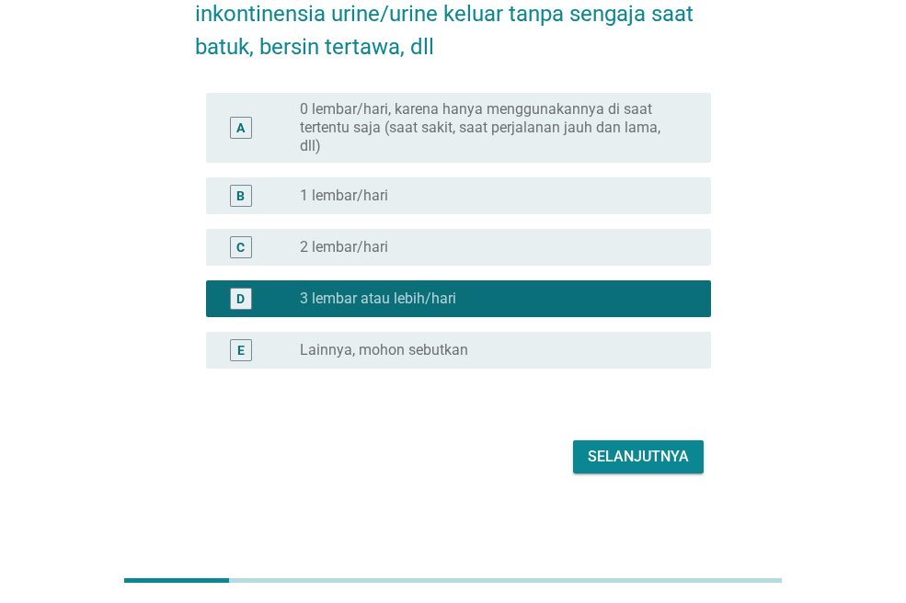
scroll to position [171, 0]
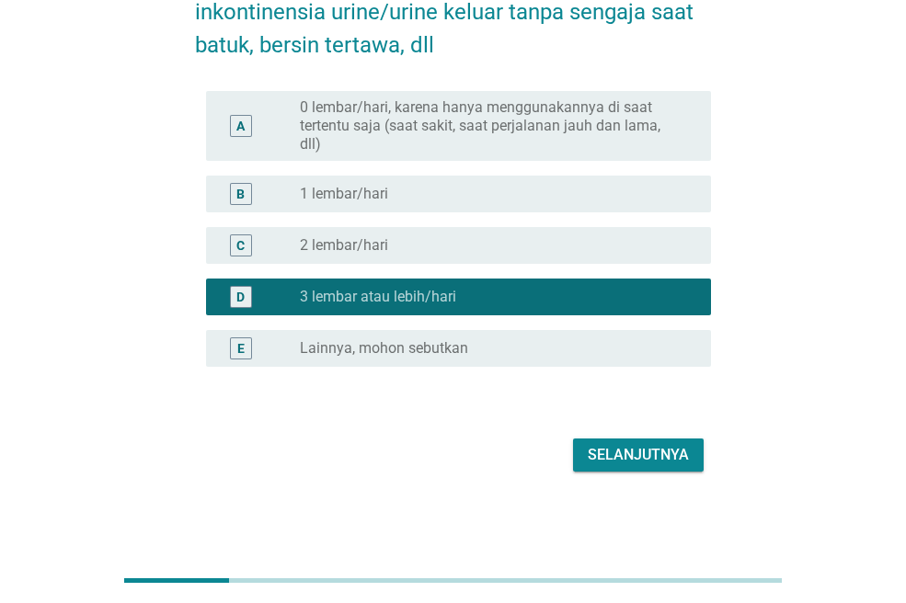
click at [595, 462] on div "Selanjutnya" at bounding box center [638, 455] width 101 height 22
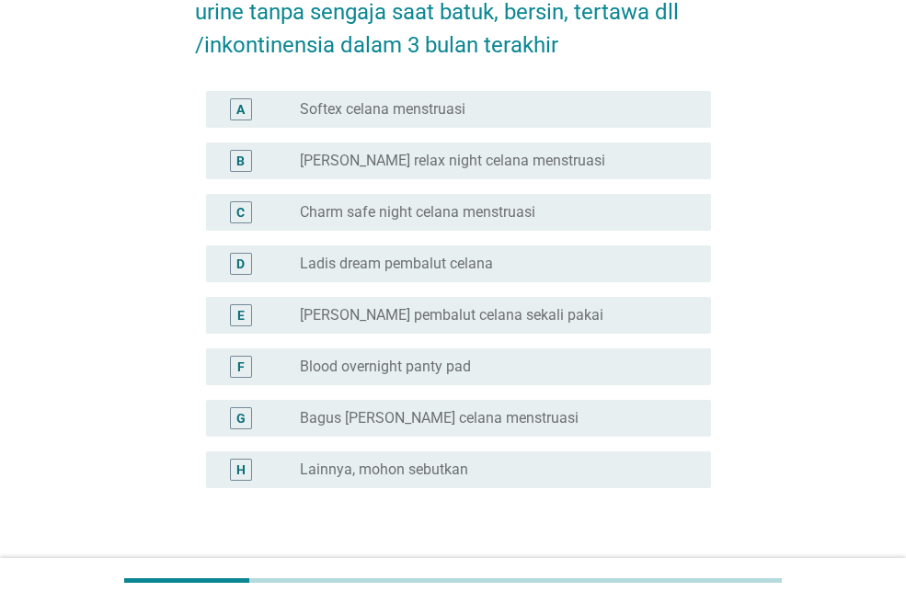
scroll to position [0, 0]
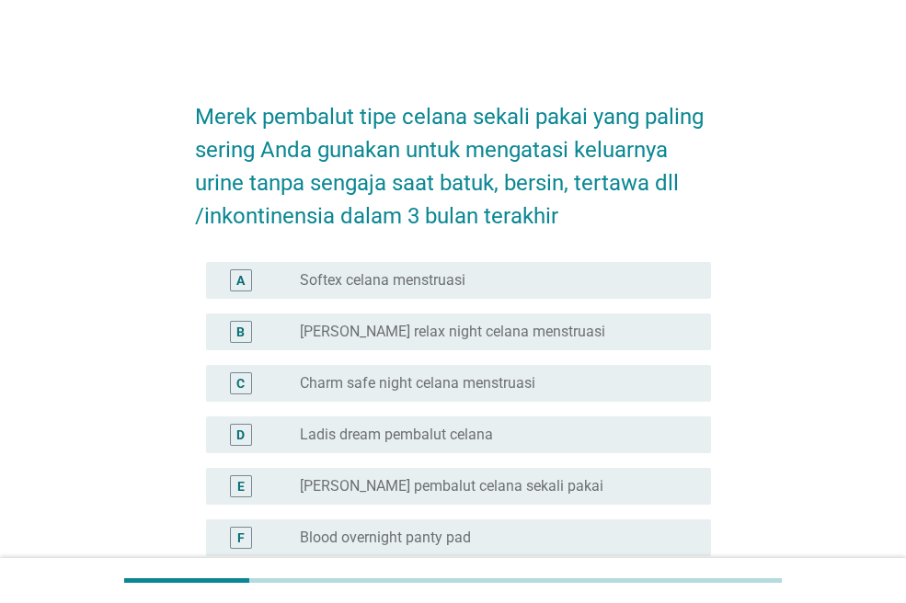
click at [537, 390] on div "radio_button_unchecked Charm safe night celana menstruasi" at bounding box center [491, 383] width 382 height 18
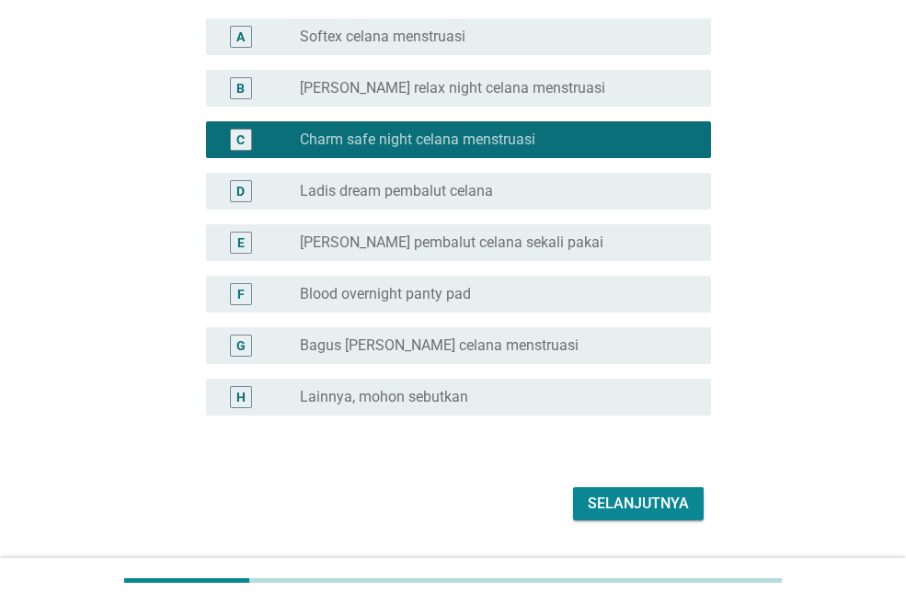
scroll to position [276, 0]
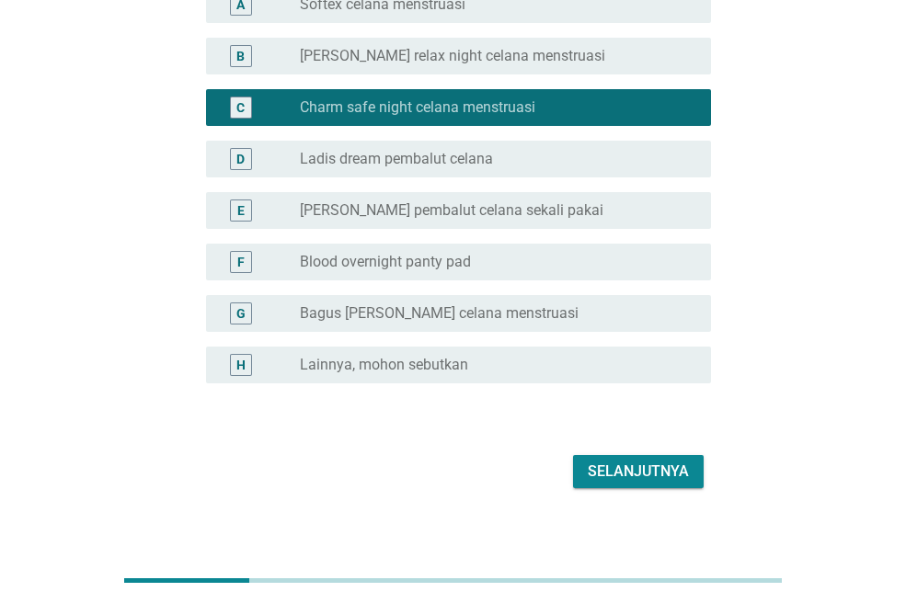
click at [622, 476] on div "Selanjutnya" at bounding box center [638, 472] width 101 height 22
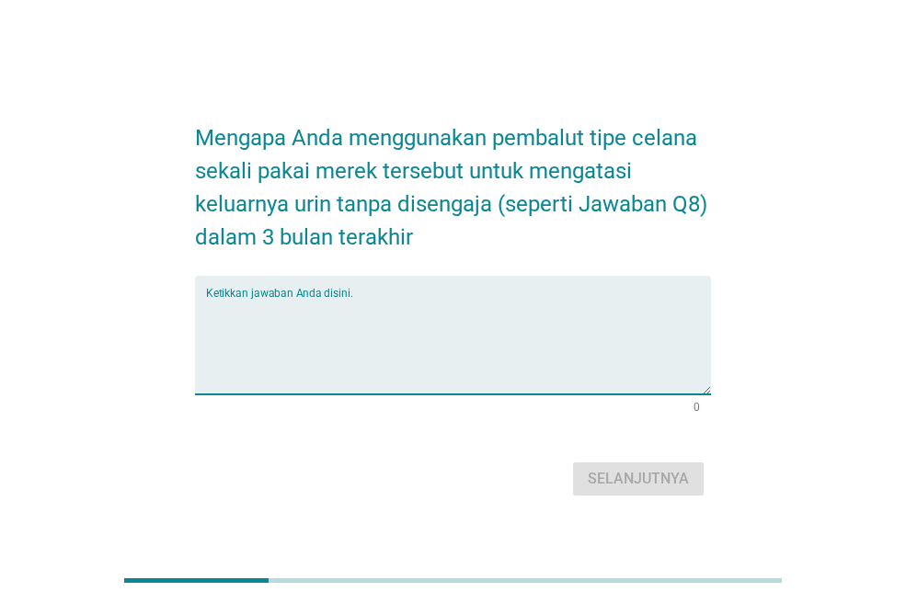
click at [382, 332] on textarea "Ketikkan jawaban Anda disini." at bounding box center [458, 346] width 505 height 97
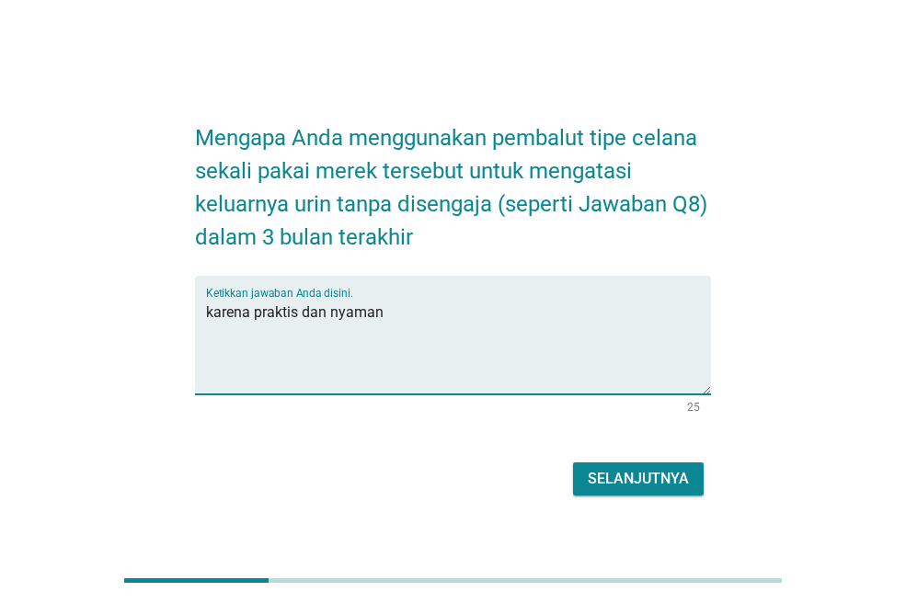
type textarea "karena praktis dan nyaman"
click at [686, 475] on div "Selanjutnya" at bounding box center [638, 479] width 101 height 22
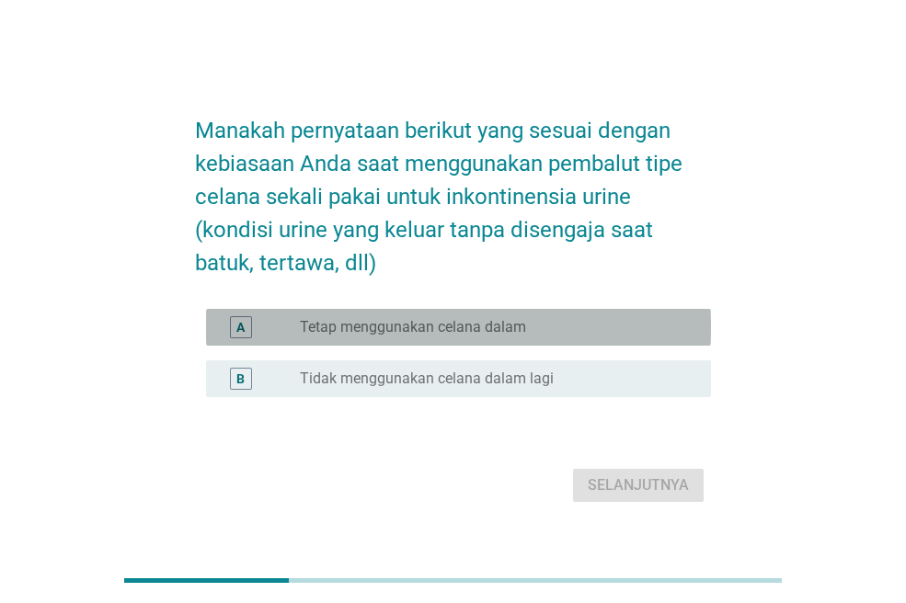
click at [560, 337] on div "radio_button_unchecked Tetap menggunakan celana dalam" at bounding box center [498, 327] width 396 height 22
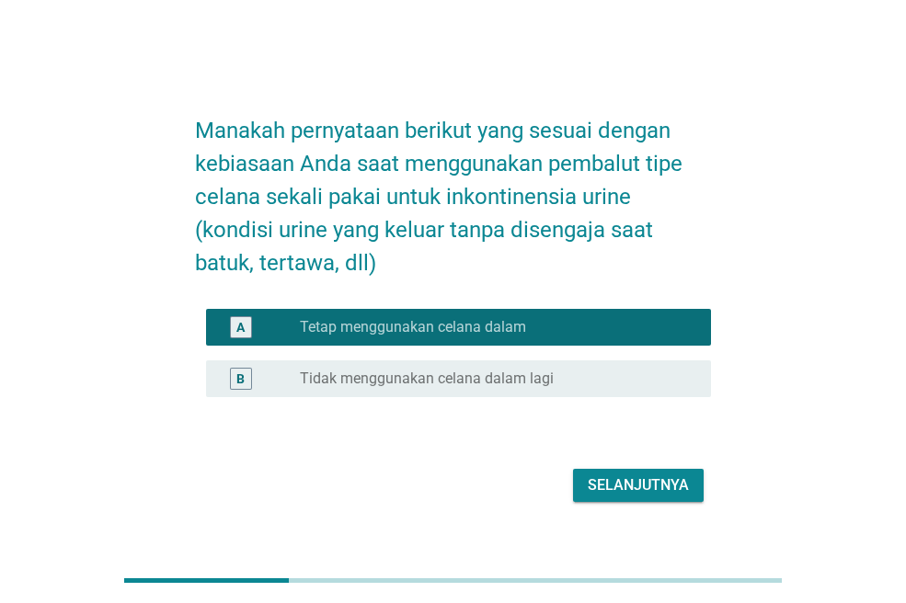
click at [623, 477] on div "Selanjutnya" at bounding box center [638, 485] width 101 height 22
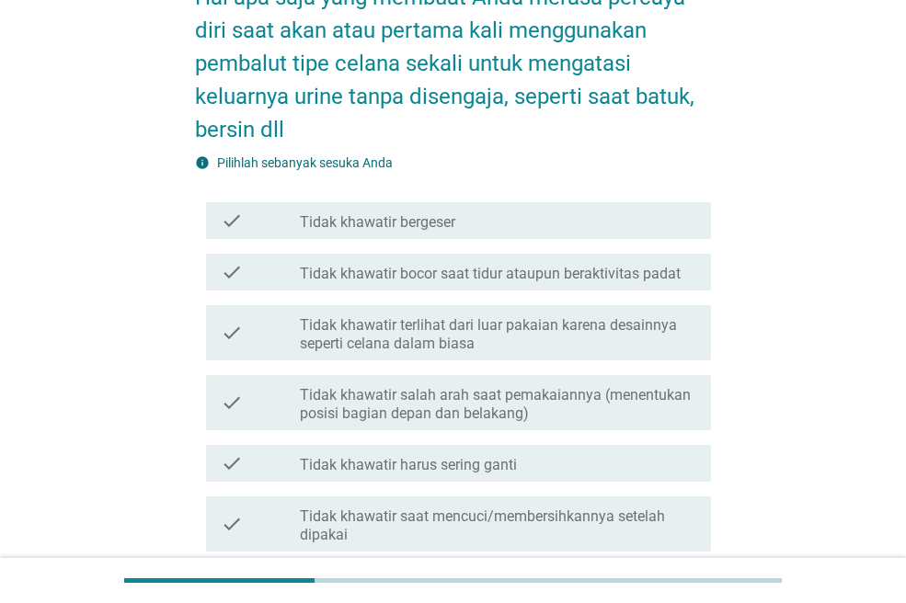
scroll to position [92, 0]
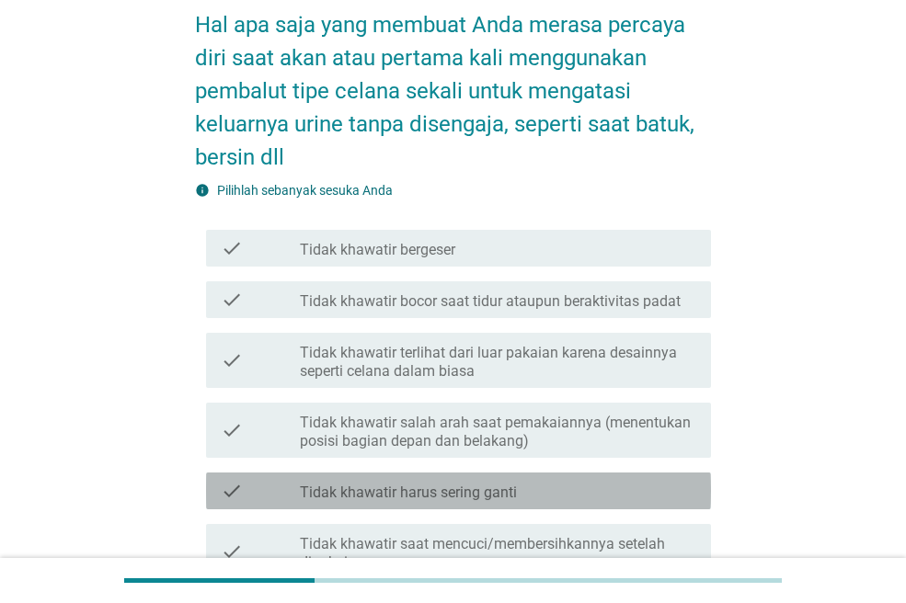
click at [531, 499] on div "check_box_outline_blank Tidak khawatir harus sering ganti" at bounding box center [498, 491] width 396 height 22
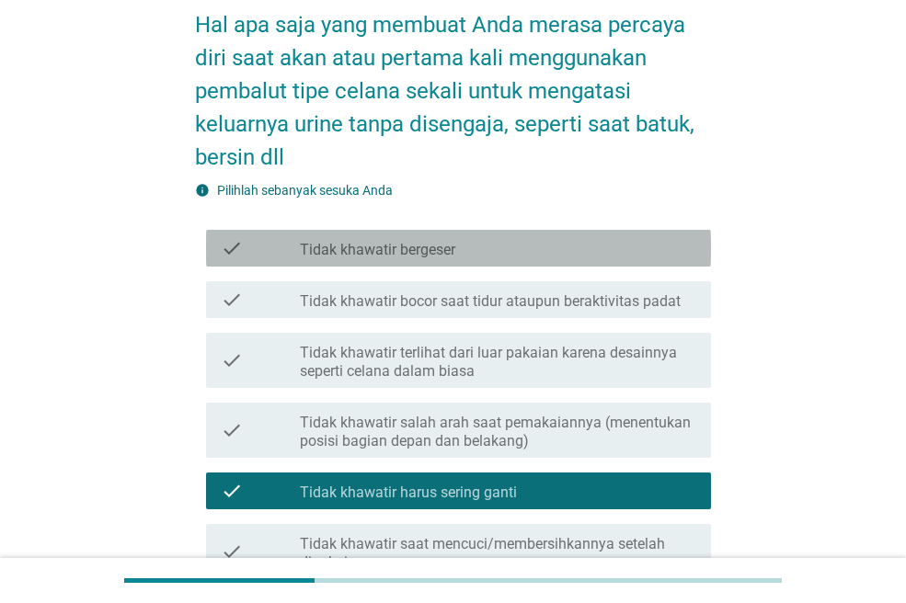
click at [436, 259] on div "check check_box_outline_blank Tidak khawatir bergeser" at bounding box center [458, 248] width 505 height 37
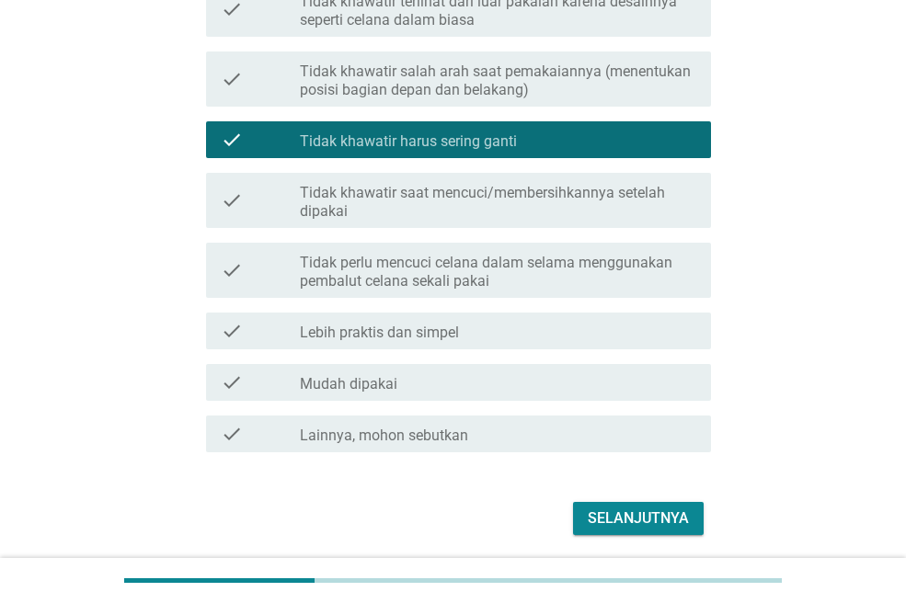
scroll to position [460, 0]
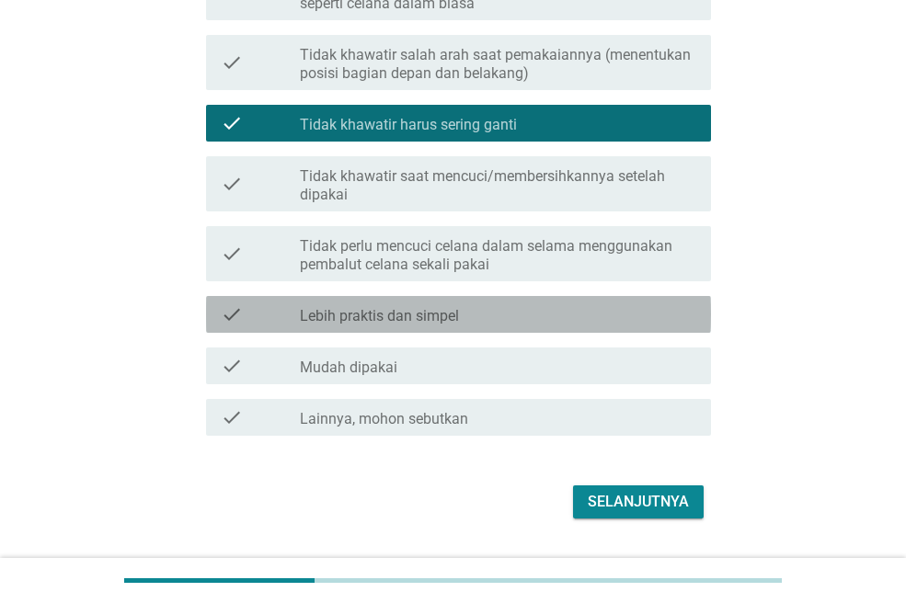
click at [520, 323] on div "check_box_outline_blank Lebih praktis dan simpel" at bounding box center [498, 314] width 396 height 22
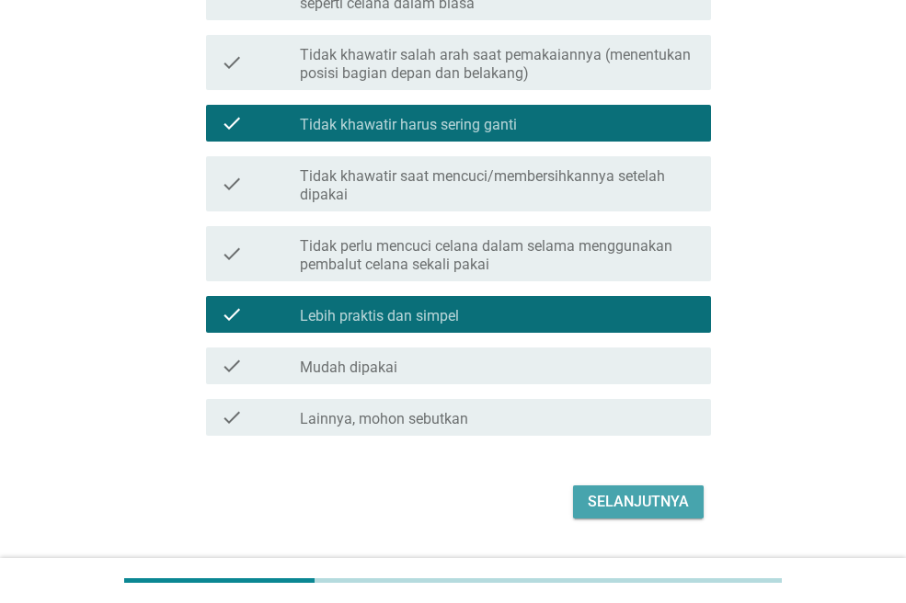
click at [623, 493] on div "Selanjutnya" at bounding box center [638, 502] width 101 height 22
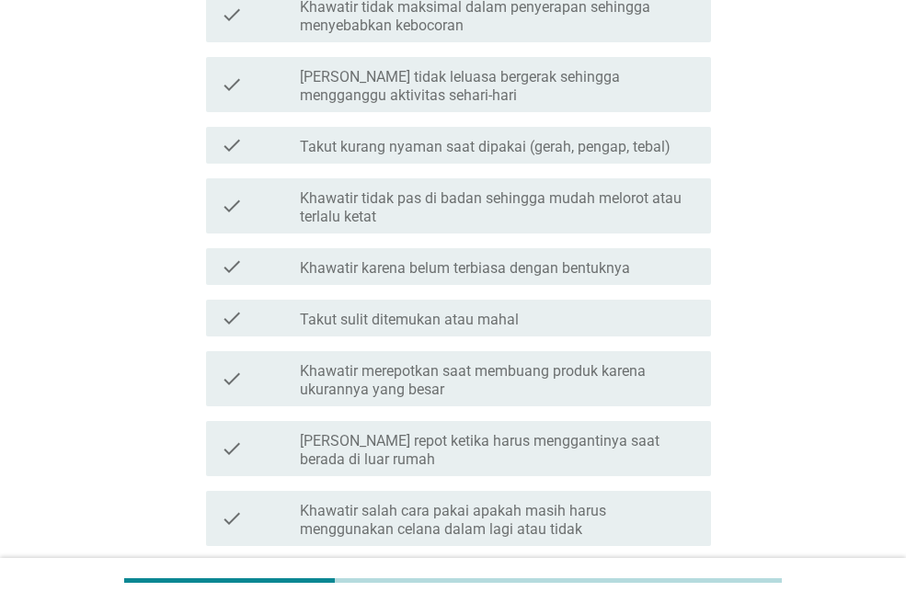
scroll to position [644, 0]
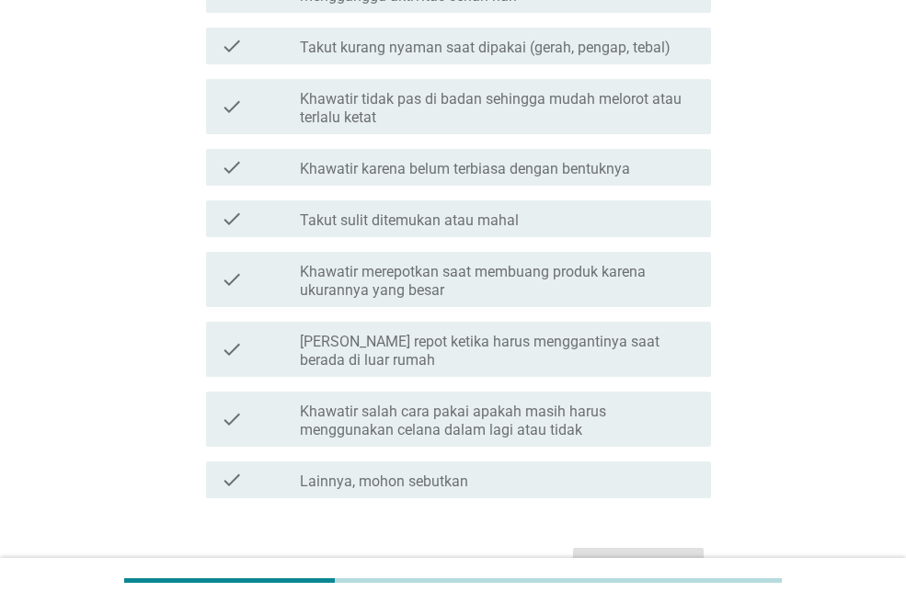
click at [510, 345] on label "[PERSON_NAME] repot ketika harus menggantinya saat berada di luar rumah" at bounding box center [498, 351] width 396 height 37
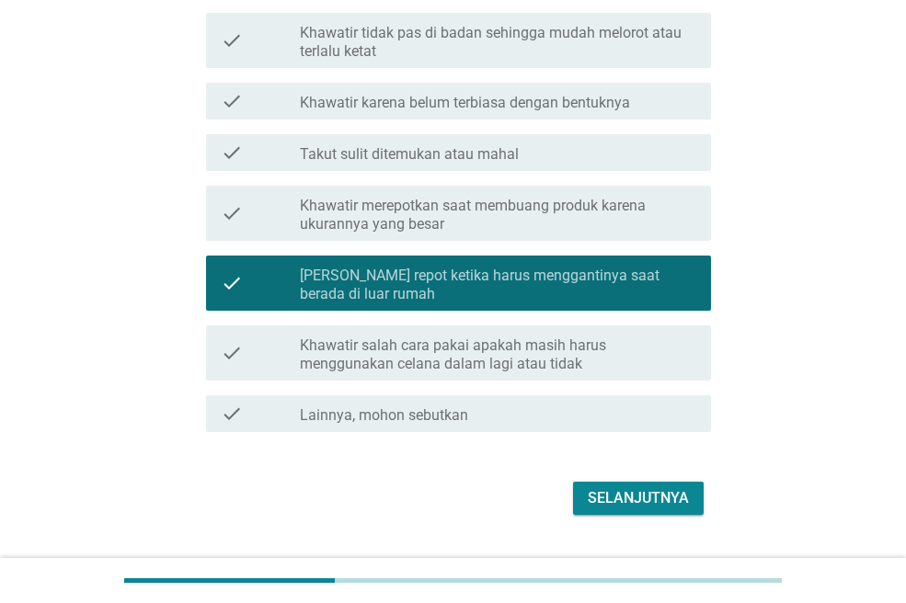
scroll to position [753, 0]
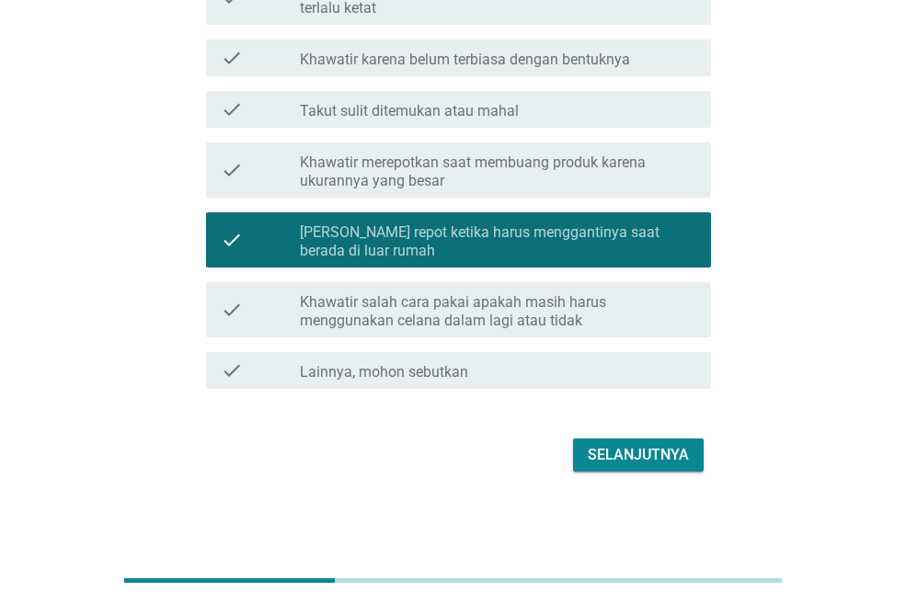
click at [598, 458] on div "Selanjutnya" at bounding box center [638, 455] width 101 height 22
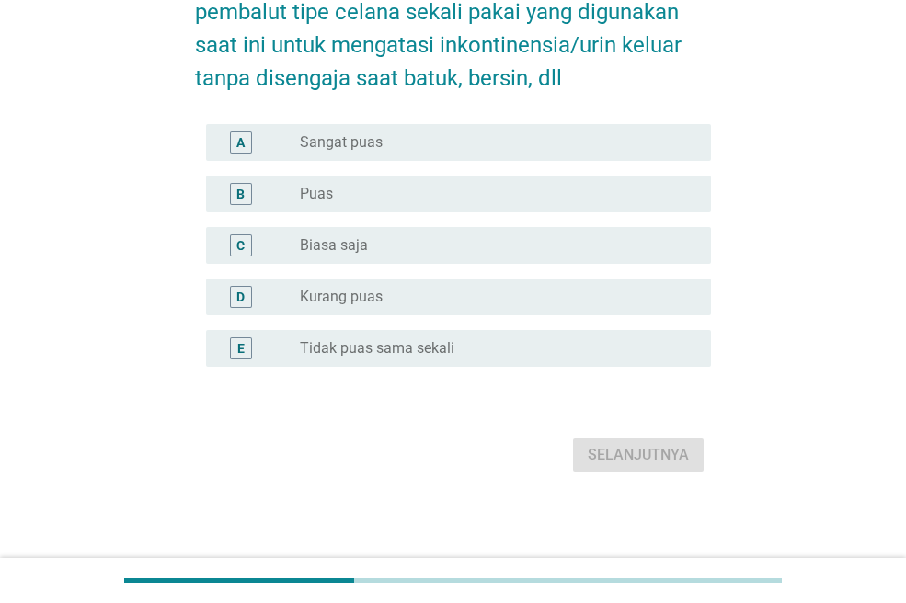
scroll to position [0, 0]
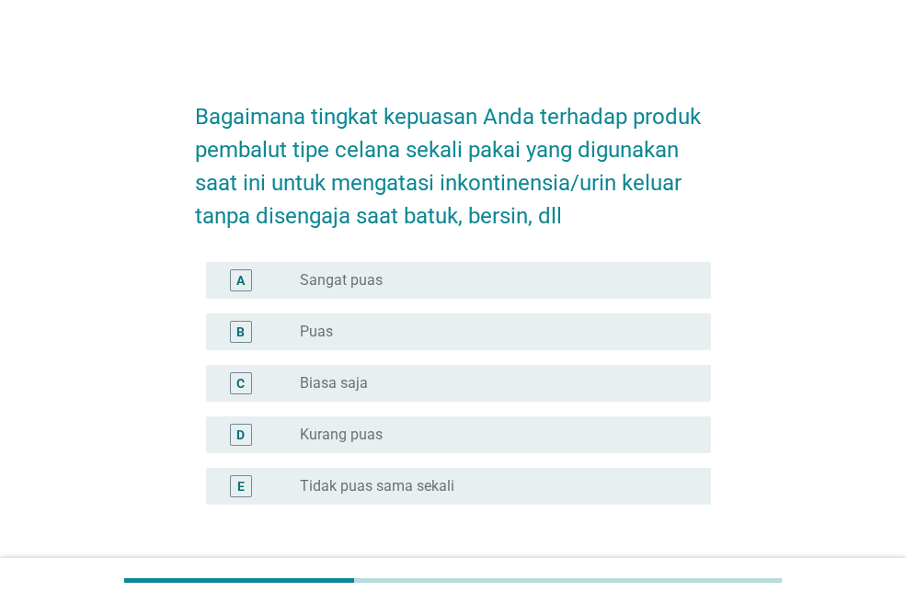
click at [415, 325] on div "radio_button_unchecked Puas" at bounding box center [491, 332] width 382 height 18
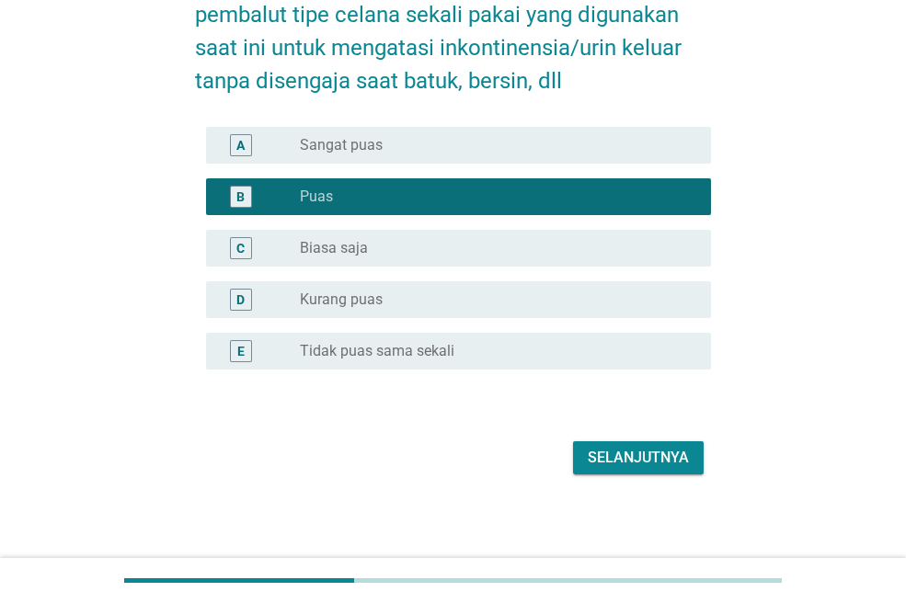
scroll to position [138, 0]
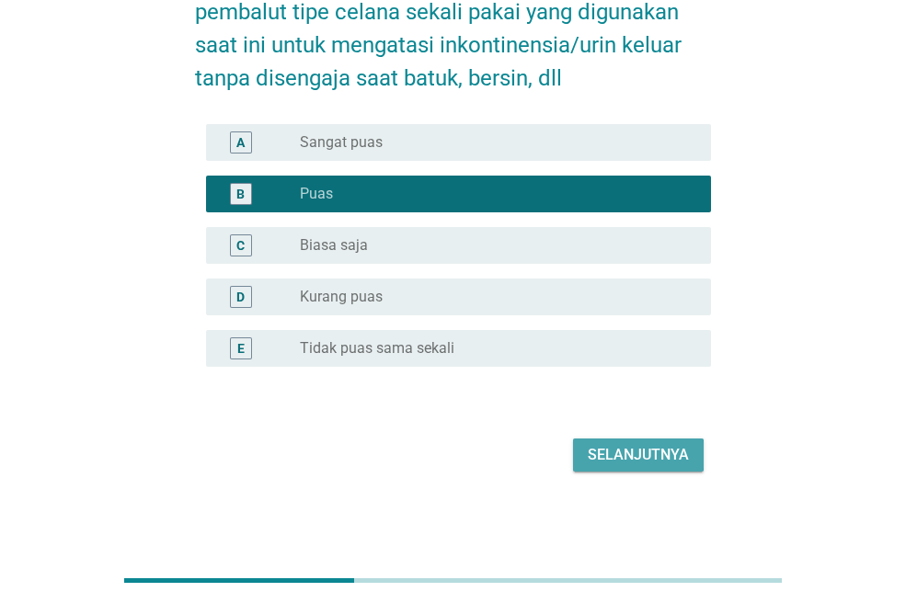
click at [615, 463] on div "Selanjutnya" at bounding box center [638, 455] width 101 height 22
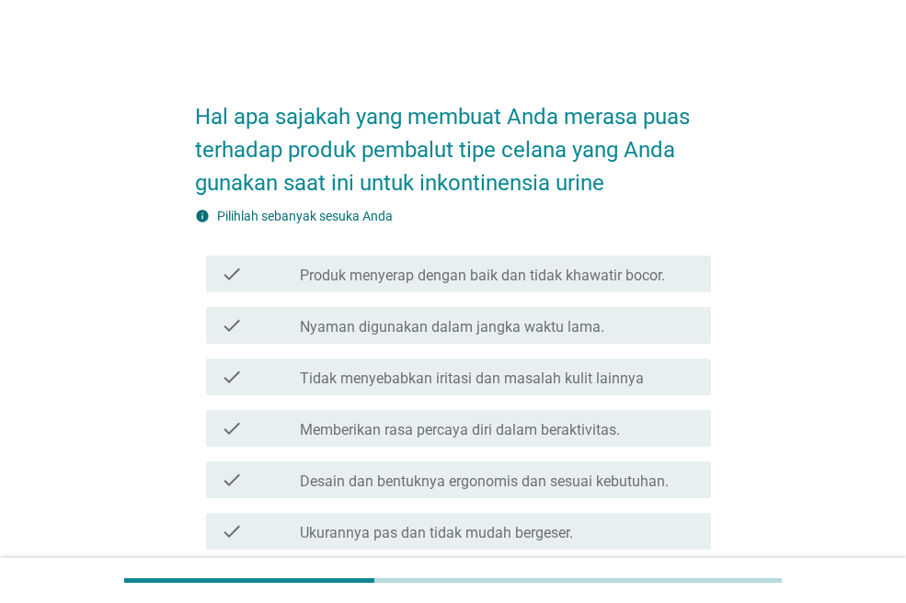
click at [579, 436] on label "Memberikan rasa percaya diri dalam beraktivitas." at bounding box center [460, 430] width 320 height 18
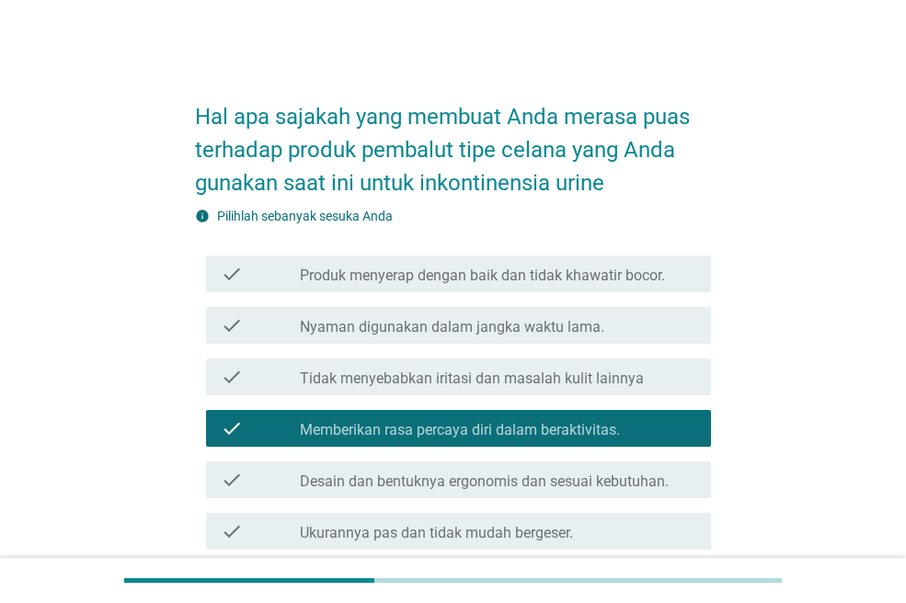
click at [516, 323] on label "Nyaman digunakan dalam jangka waktu lama." at bounding box center [452, 327] width 304 height 18
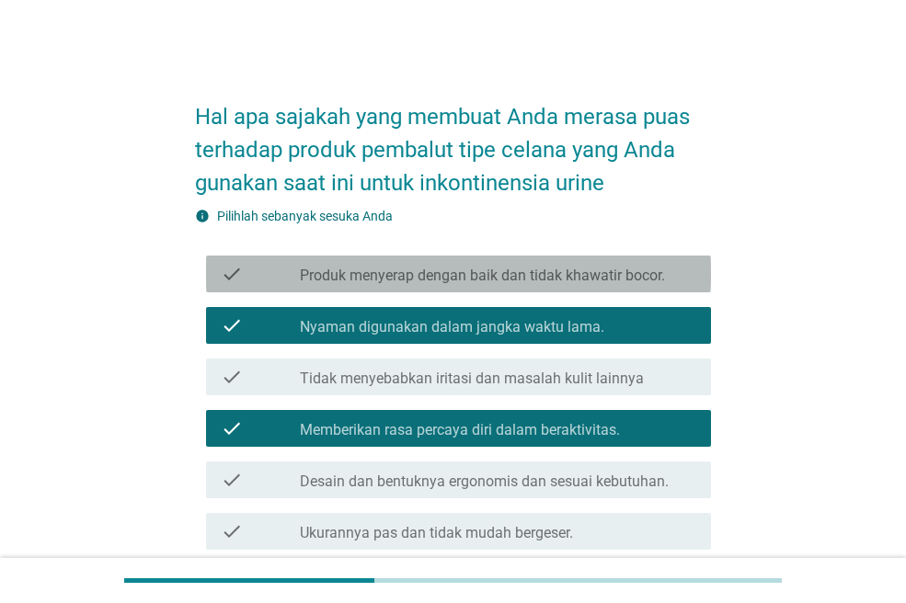
click at [505, 273] on label "Produk menyerap dengan baik dan tidak khawatir bocor." at bounding box center [482, 276] width 365 height 18
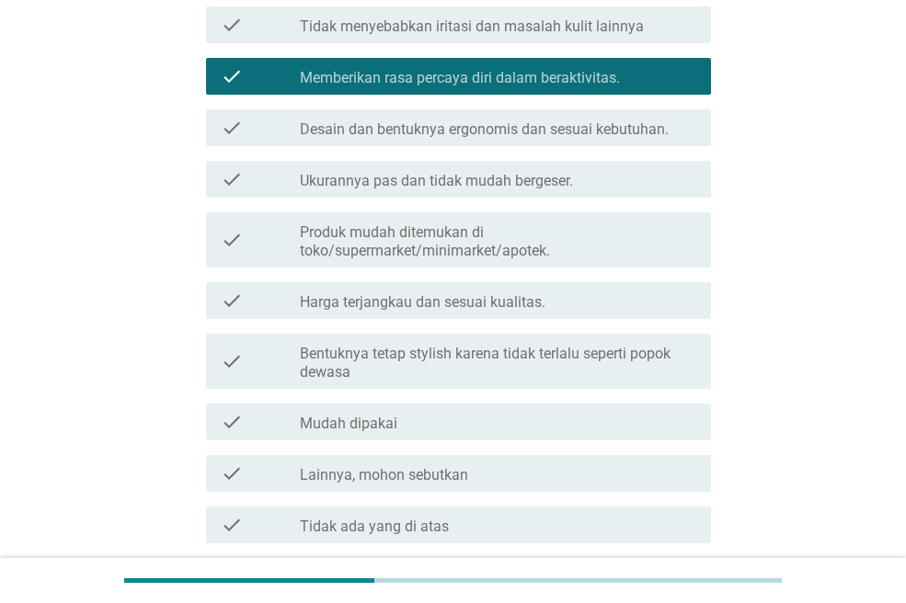
scroll to position [460, 0]
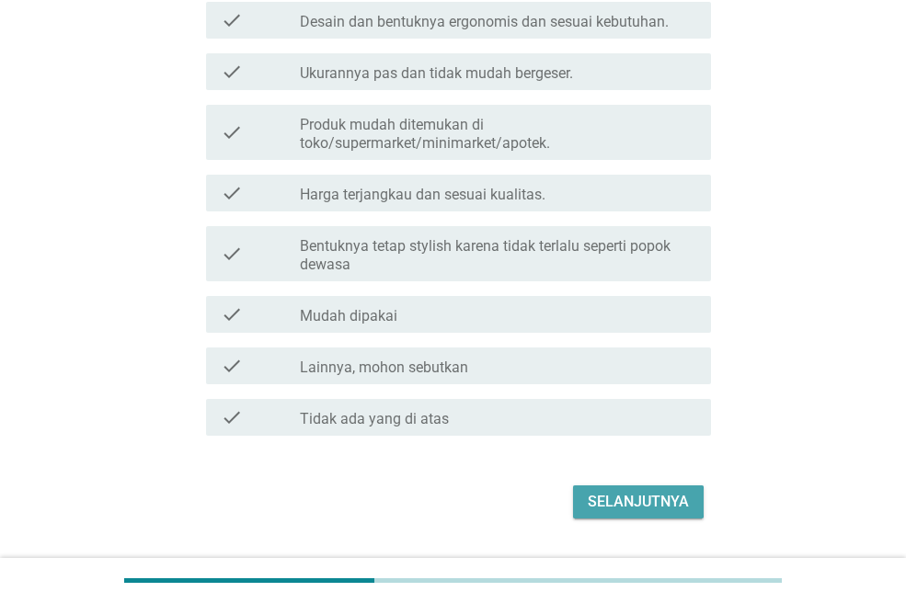
click at [610, 496] on div "Selanjutnya" at bounding box center [638, 502] width 101 height 22
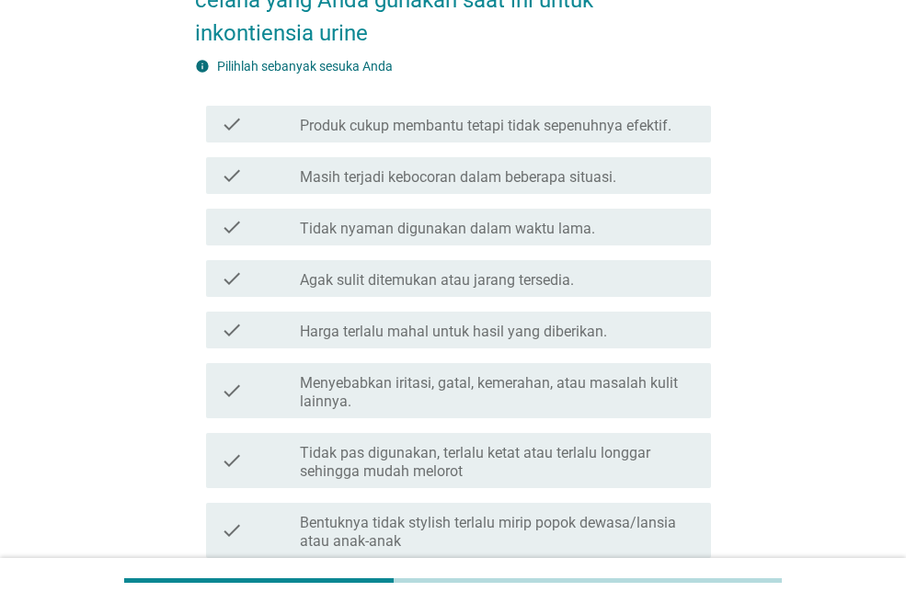
scroll to position [184, 0]
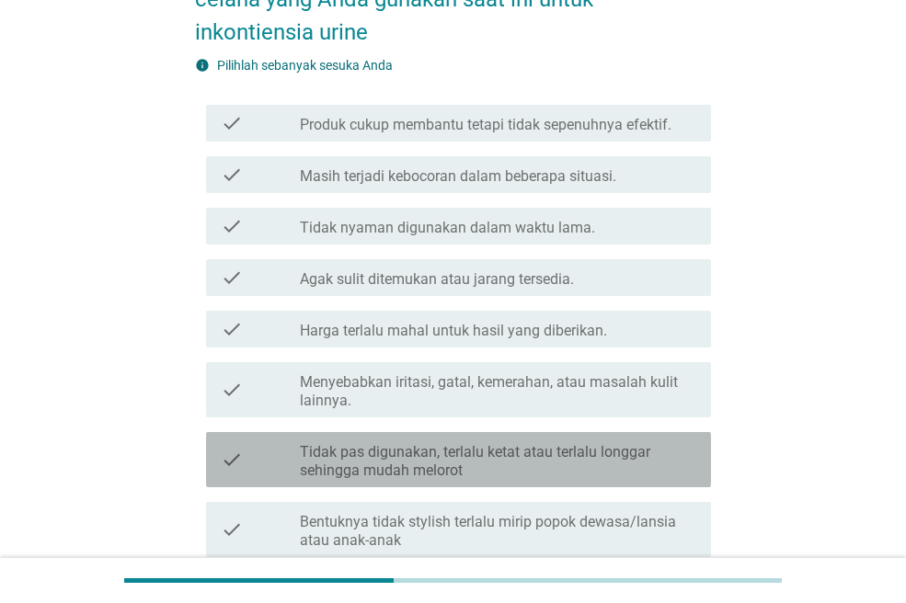
click at [588, 473] on label "Tidak pas digunakan, terlalu ketat atau terlalu longgar sehingga mudah melorot" at bounding box center [498, 461] width 396 height 37
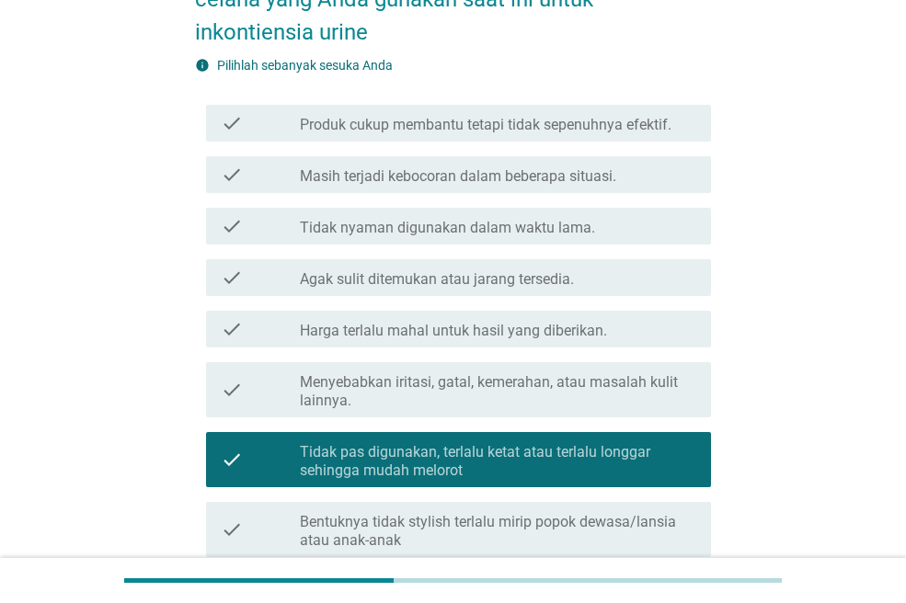
click at [496, 285] on label "Agak sulit ditemukan atau jarang tersedia." at bounding box center [437, 279] width 274 height 18
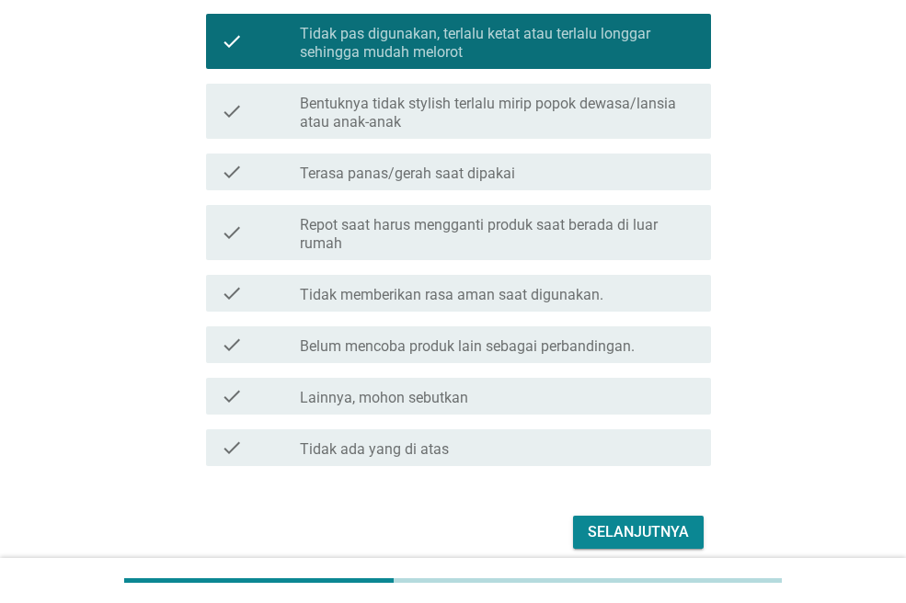
scroll to position [644, 0]
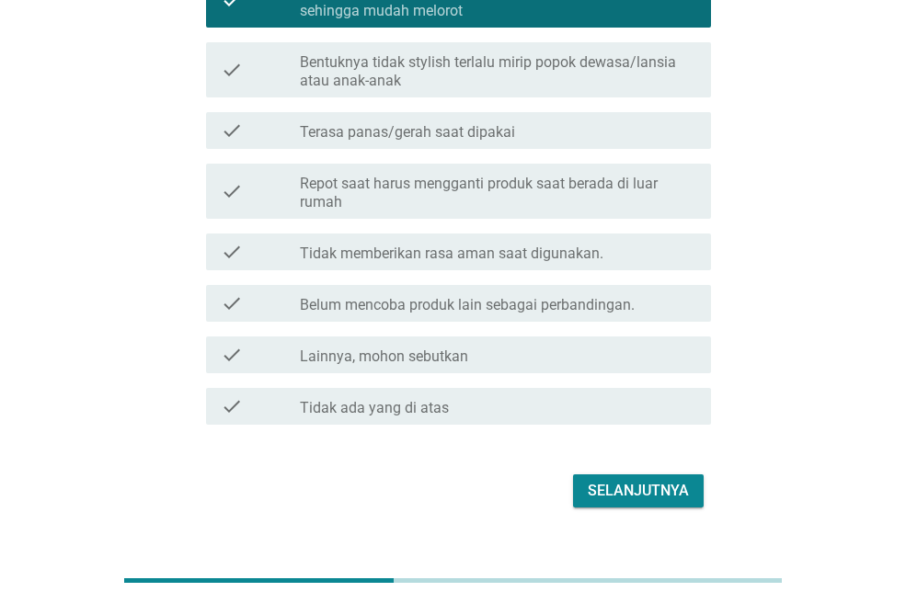
click at [616, 494] on div "Selanjutnya" at bounding box center [638, 491] width 101 height 22
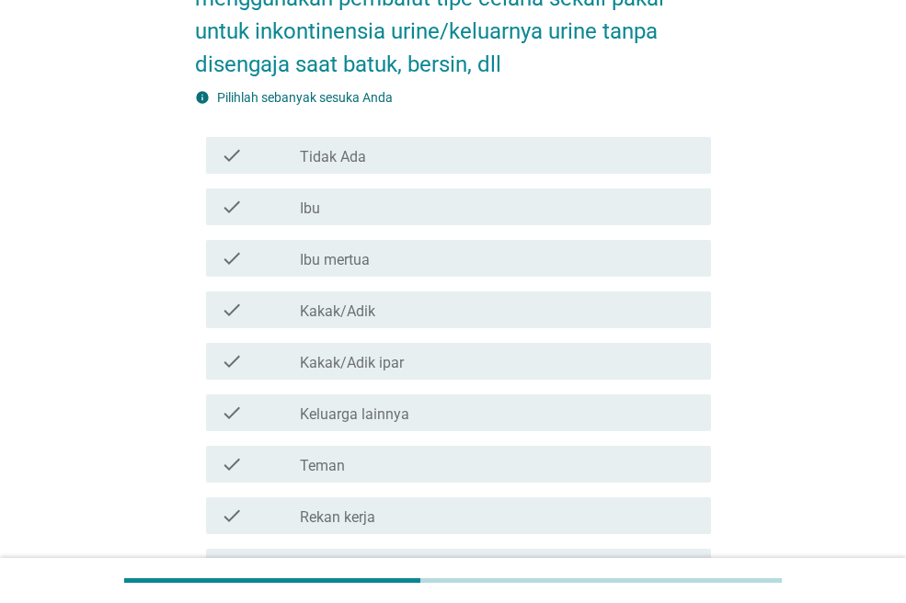
scroll to position [184, 0]
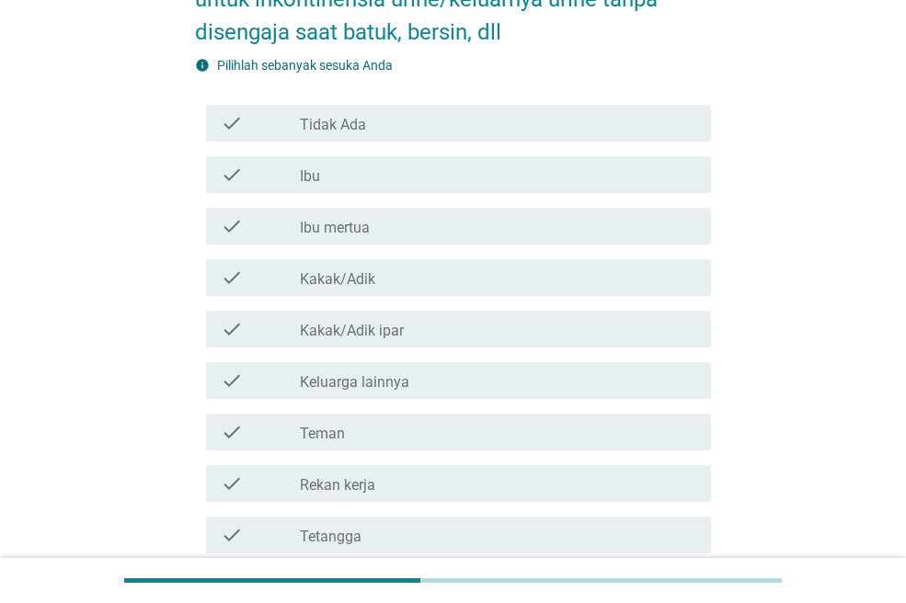
click at [418, 422] on div "check_box_outline_blank Teman" at bounding box center [498, 432] width 396 height 22
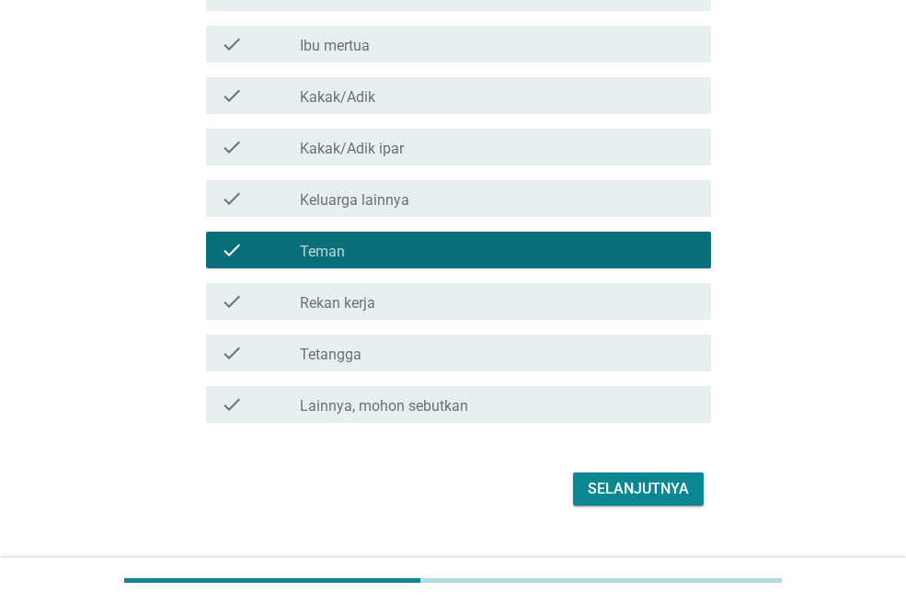
scroll to position [368, 0]
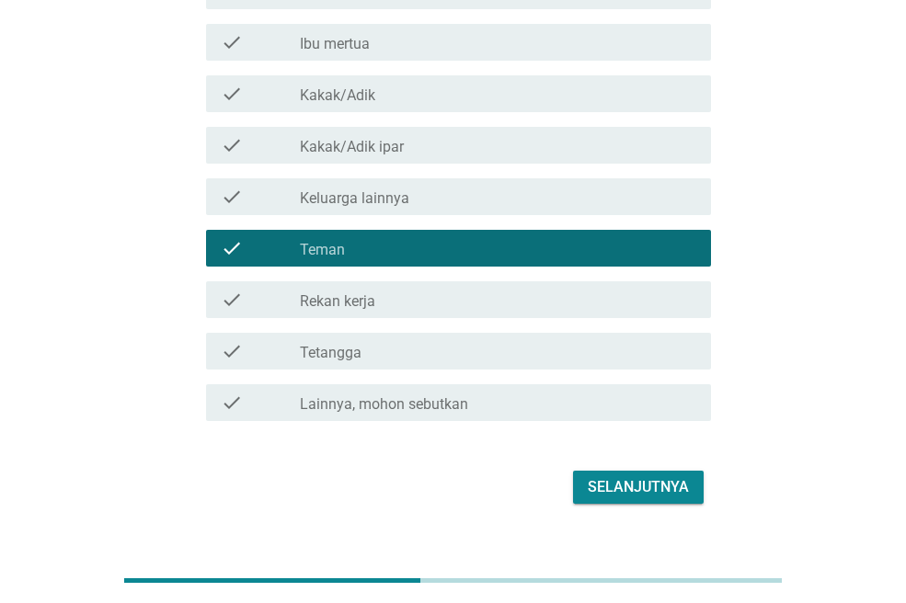
click at [605, 489] on div "Selanjutnya" at bounding box center [638, 487] width 101 height 22
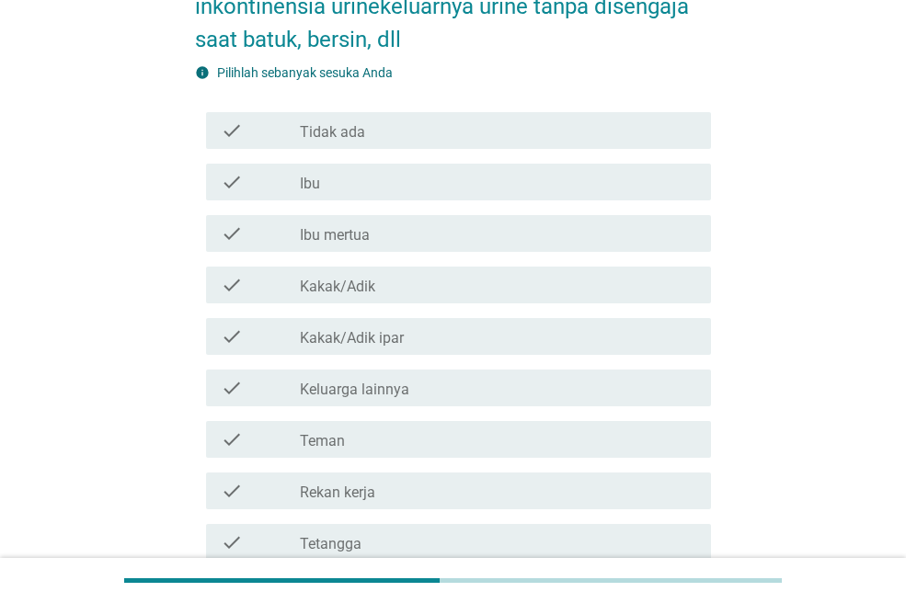
scroll to position [184, 0]
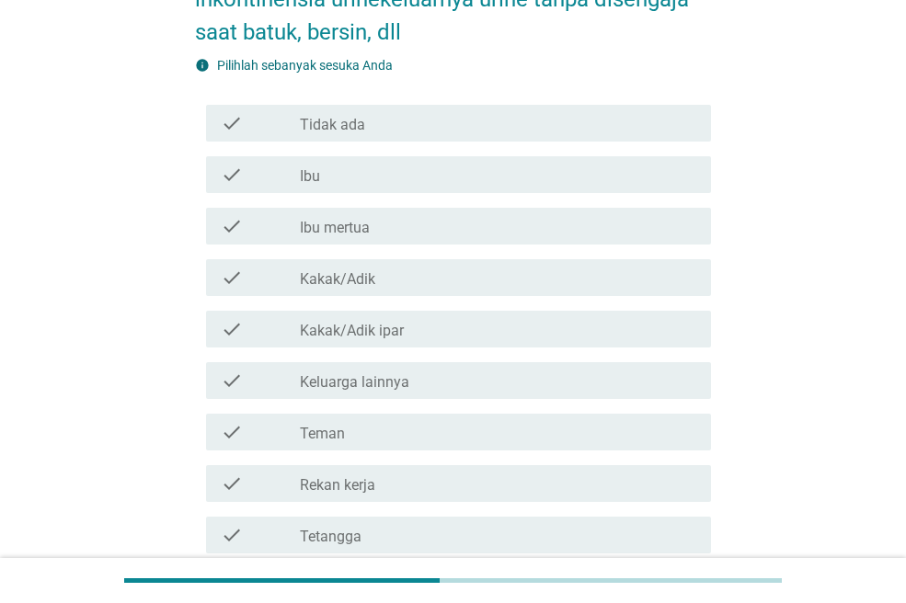
click at [549, 441] on div "check_box_outline_blank Teman" at bounding box center [498, 432] width 396 height 22
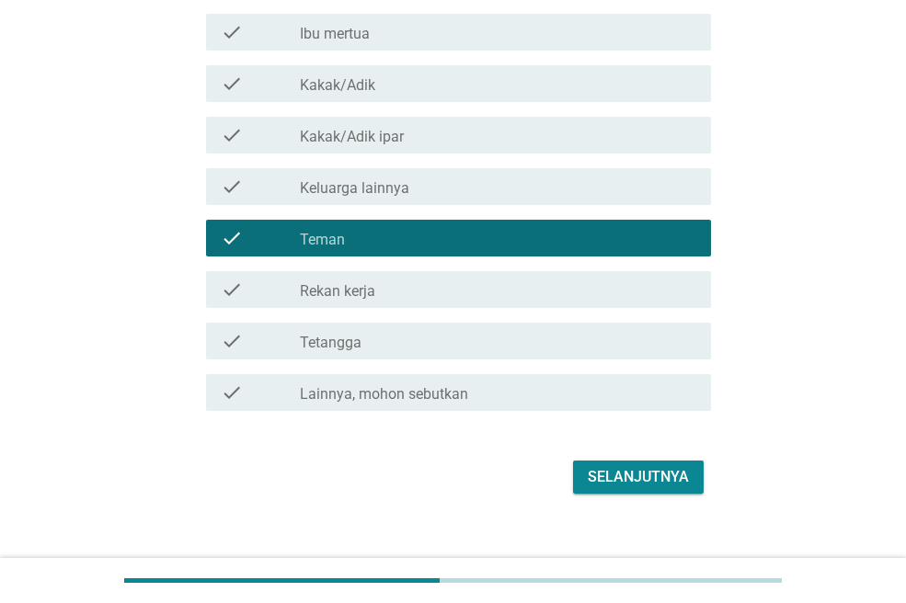
scroll to position [400, 0]
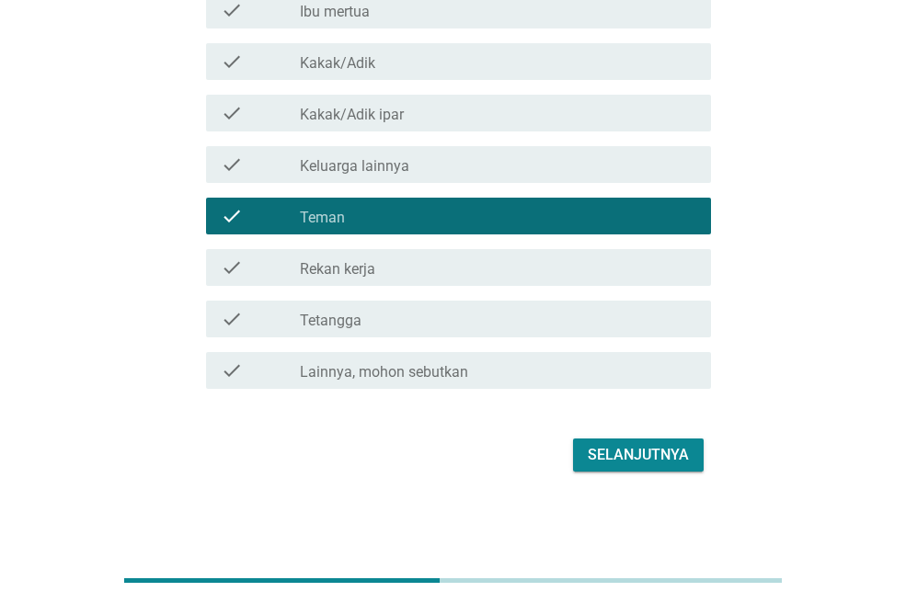
click at [588, 460] on div "Selanjutnya" at bounding box center [638, 455] width 101 height 22
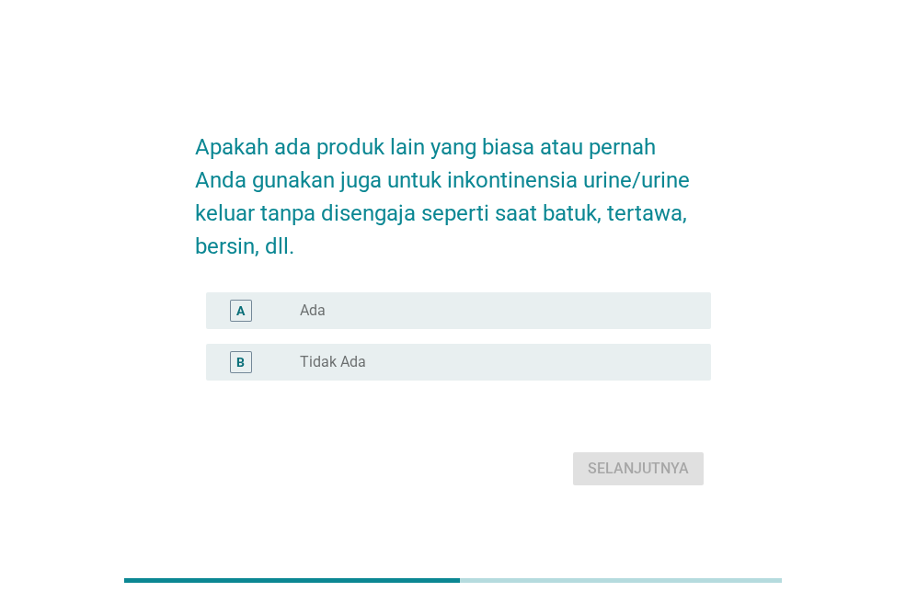
click at [500, 373] on div "B radio_button_unchecked Tidak Ada" at bounding box center [458, 362] width 505 height 37
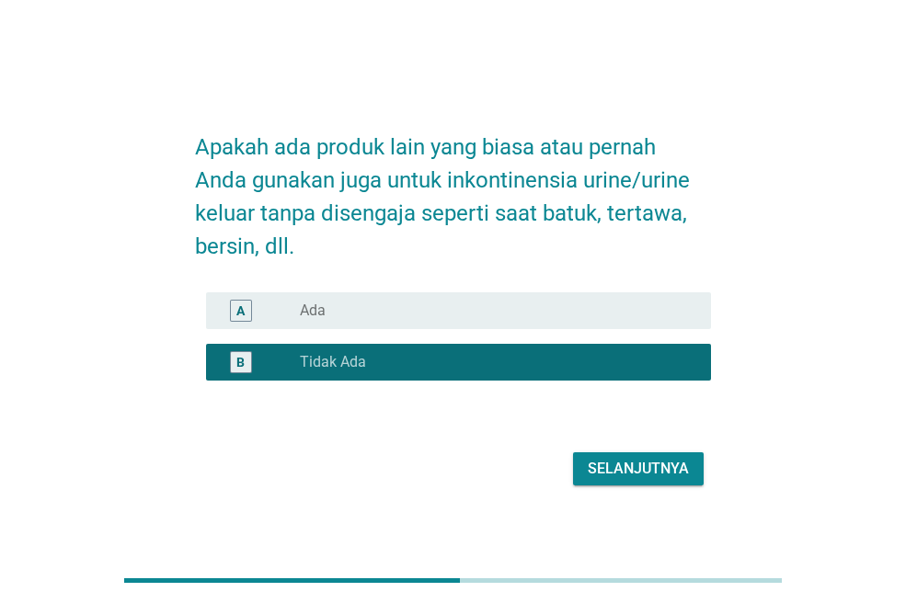
click at [626, 468] on div "Selanjutnya" at bounding box center [638, 469] width 101 height 22
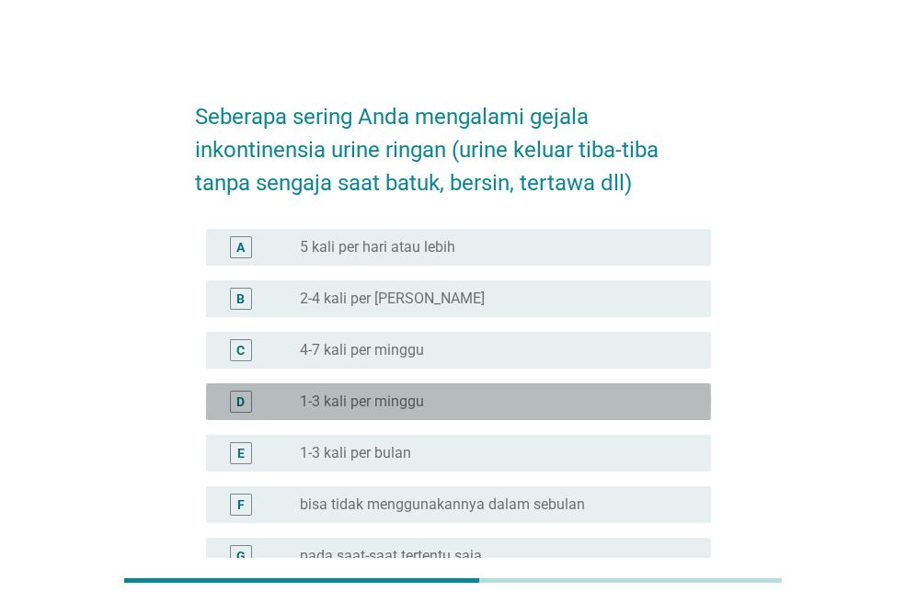
click at [442, 402] on div "radio_button_unchecked 1-3 kali per minggu" at bounding box center [491, 402] width 382 height 18
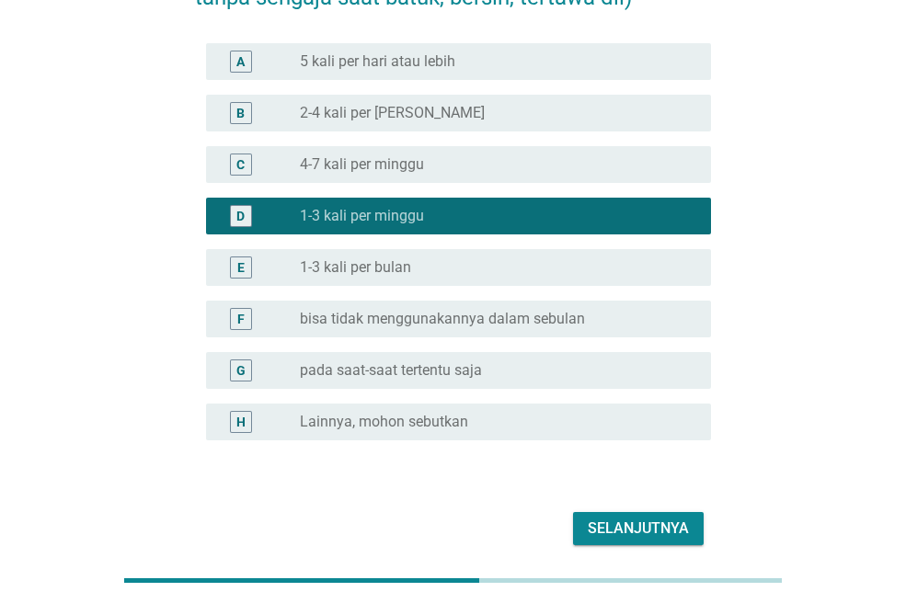
scroll to position [259, 0]
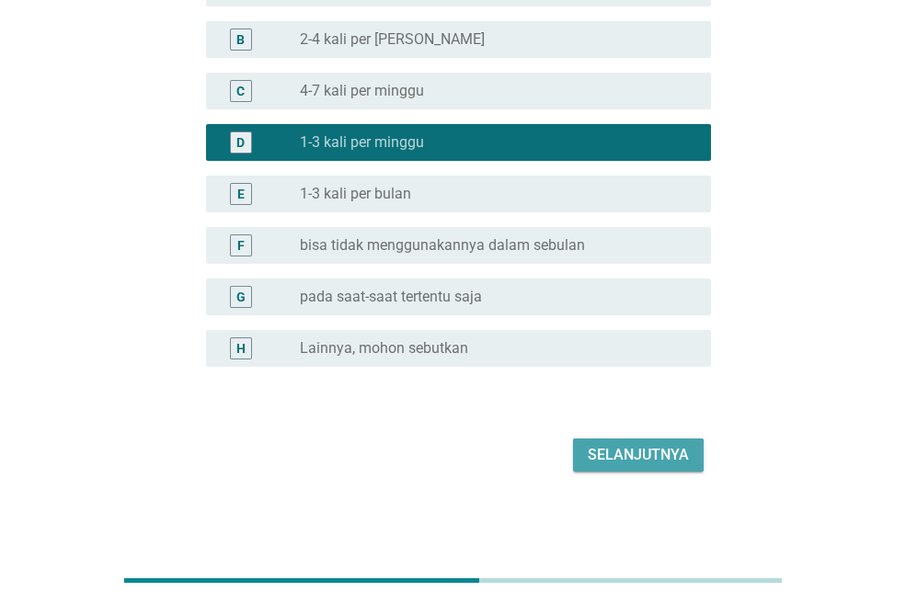
click at [617, 457] on div "Selanjutnya" at bounding box center [638, 455] width 101 height 22
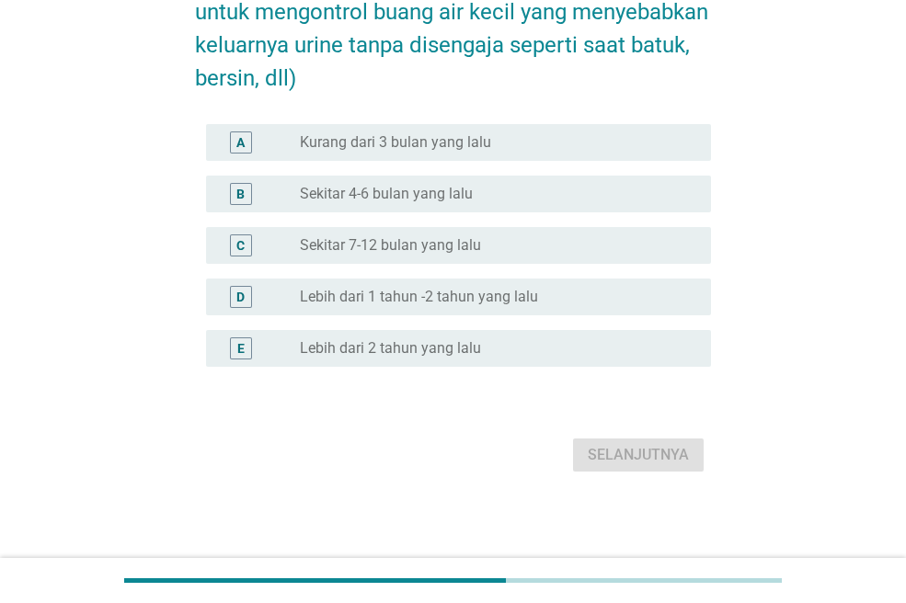
scroll to position [0, 0]
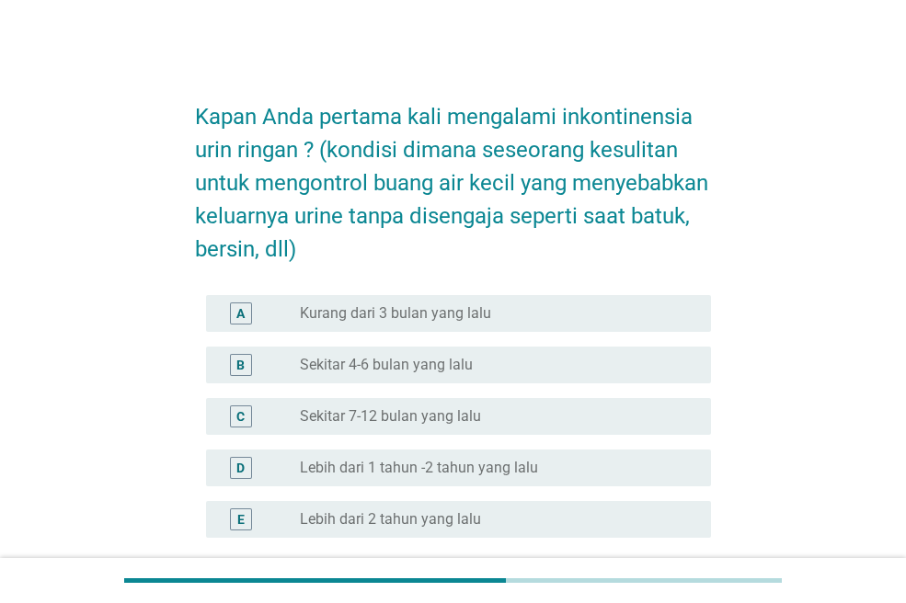
click at [496, 460] on label "Lebih dari 1 tahun -2 tahun yang lalu" at bounding box center [419, 468] width 238 height 18
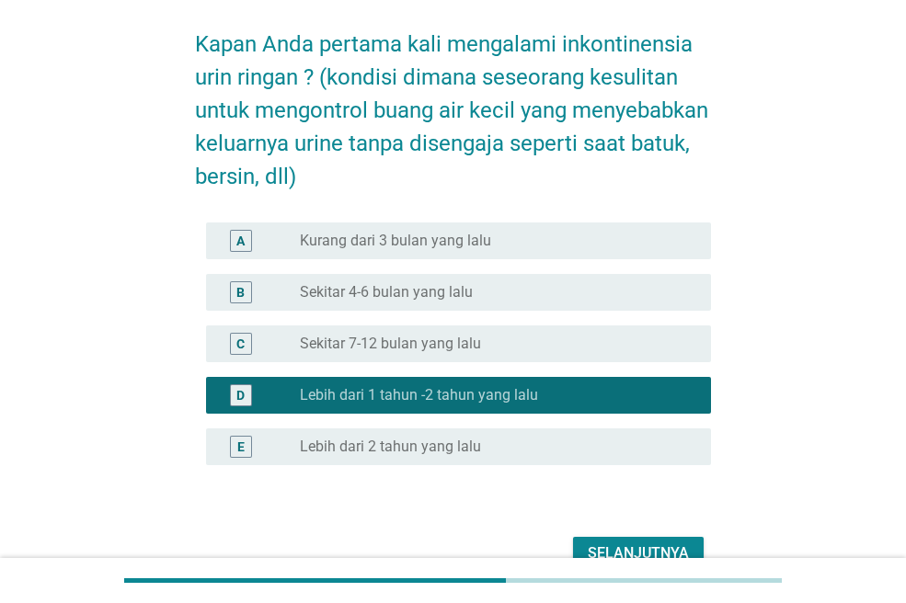
scroll to position [171, 0]
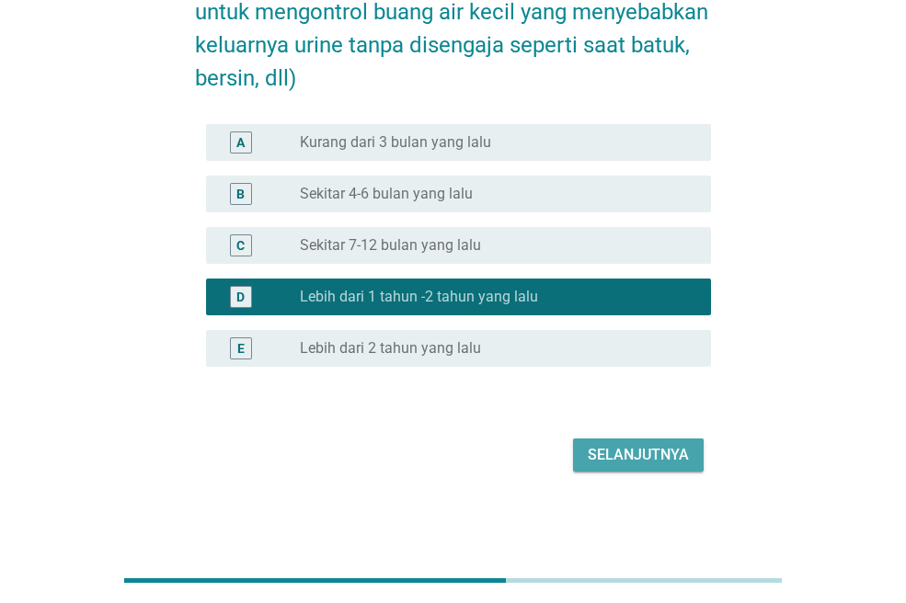
click at [592, 460] on div "Selanjutnya" at bounding box center [638, 455] width 101 height 22
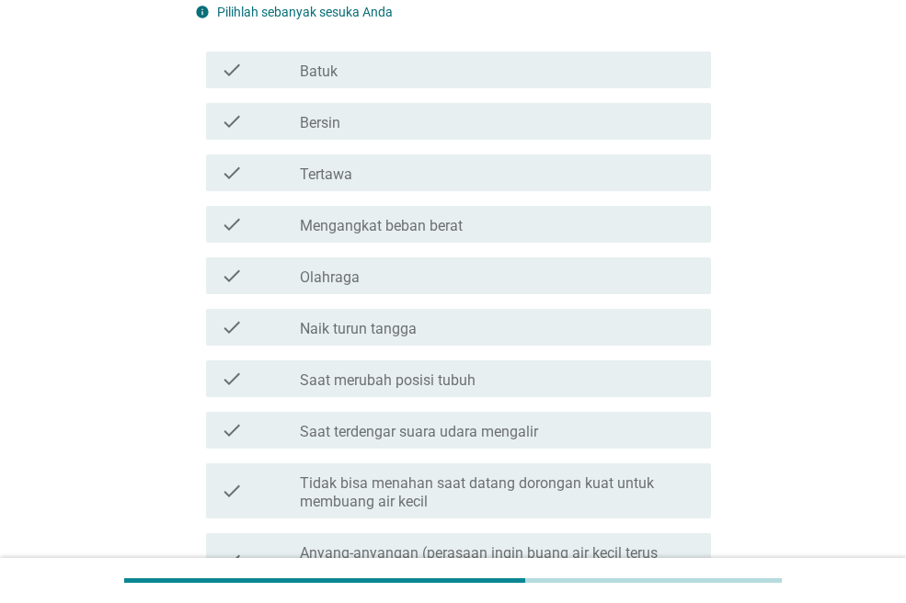
scroll to position [0, 0]
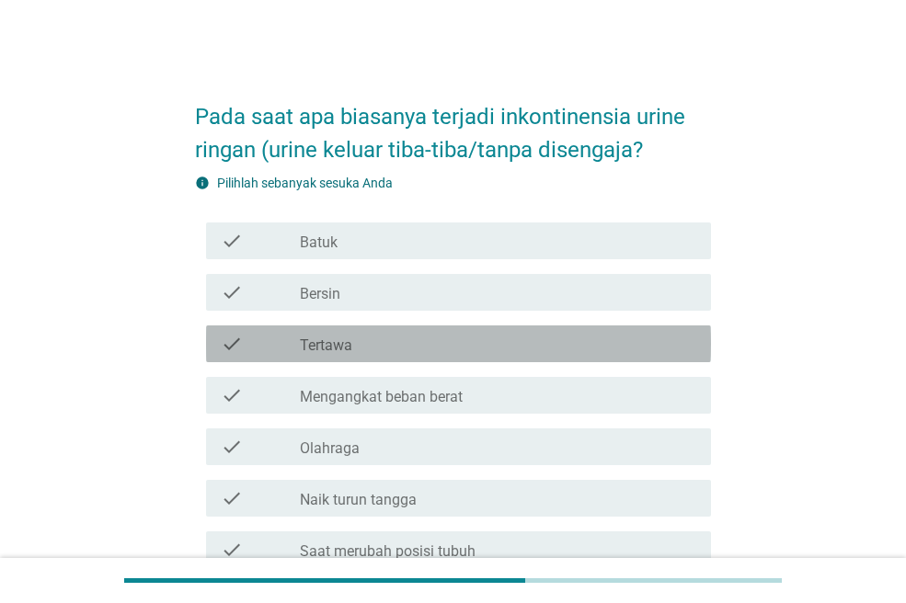
click at [439, 345] on div "check_box_outline_blank Tertawa" at bounding box center [498, 344] width 396 height 22
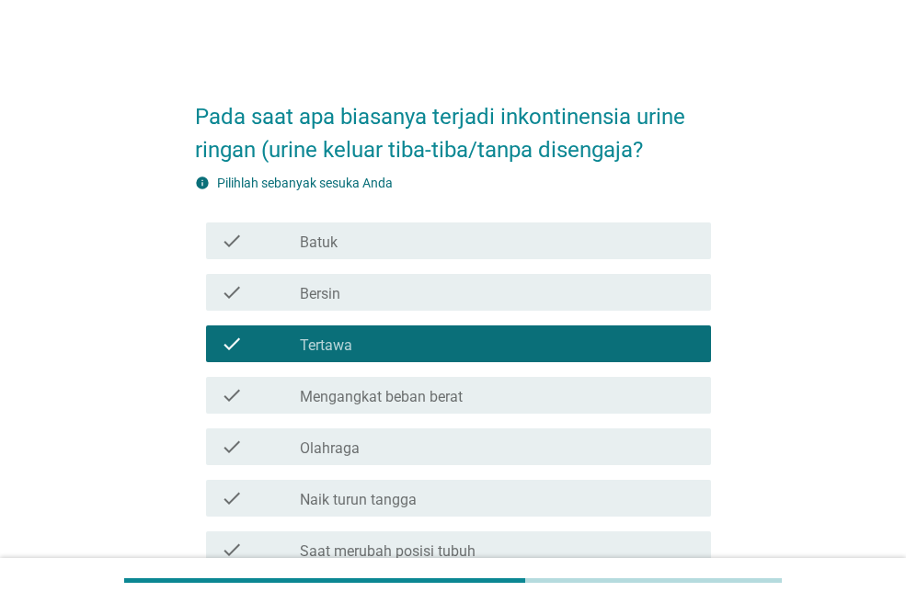
click at [455, 447] on div "check_box_outline_blank Olahraga" at bounding box center [498, 447] width 396 height 22
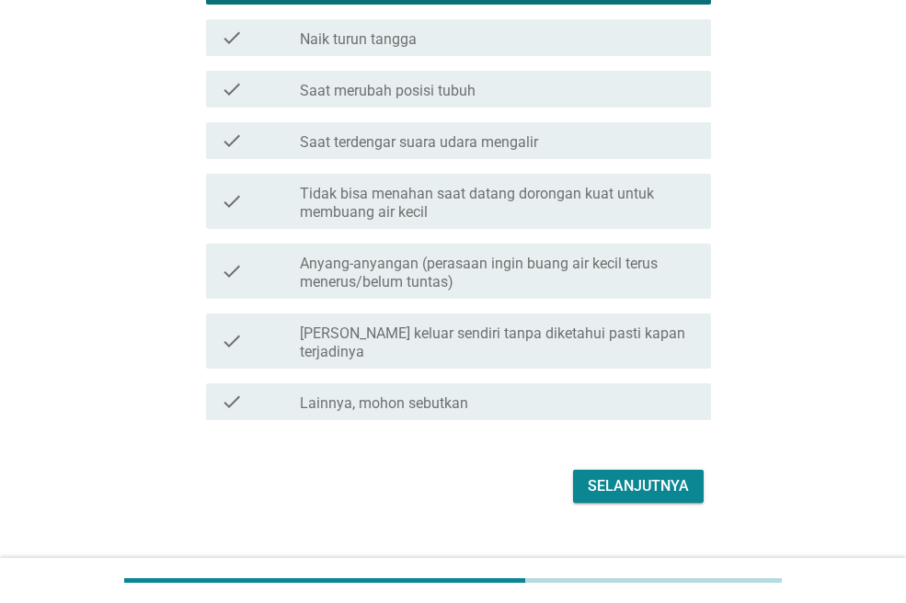
scroll to position [473, 0]
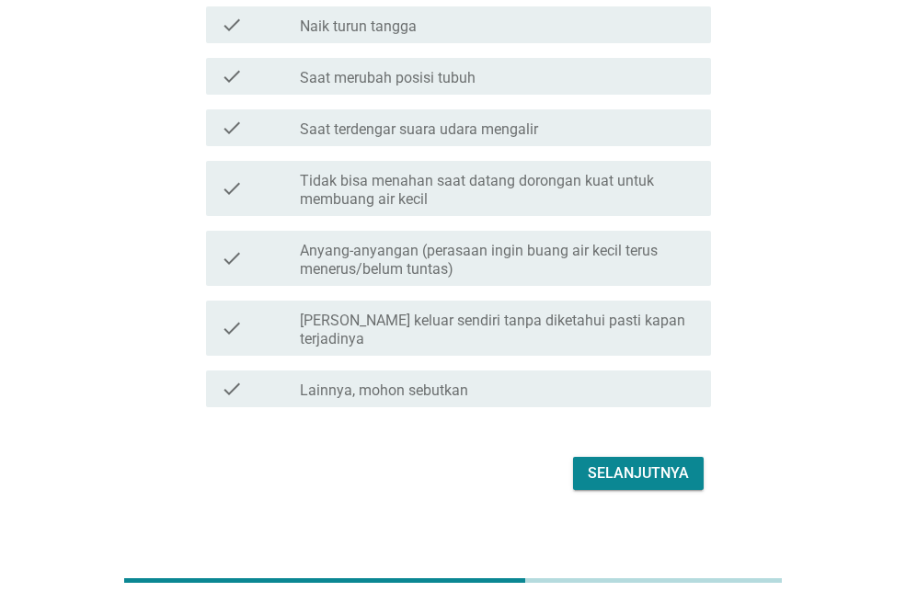
click at [631, 465] on button "Selanjutnya" at bounding box center [638, 473] width 131 height 33
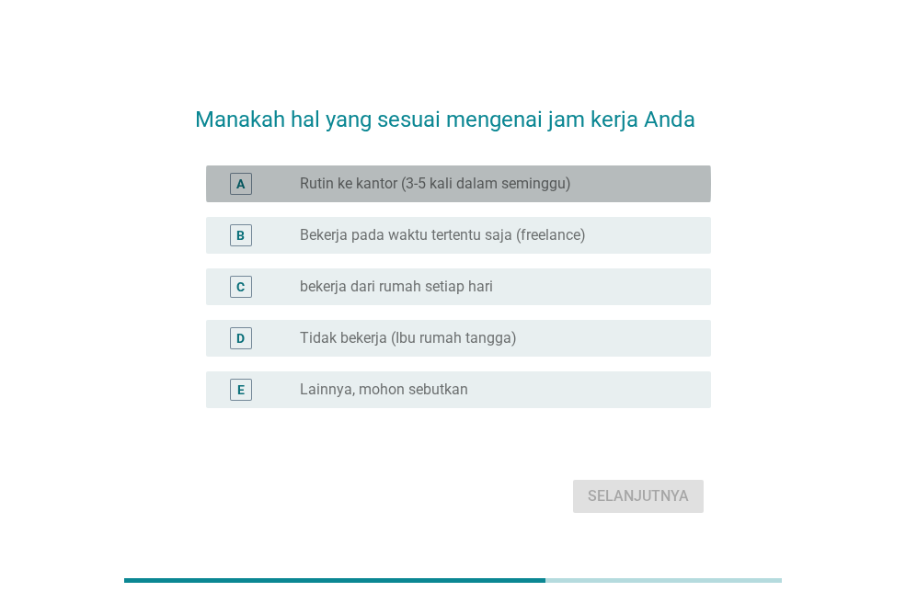
click at [426, 193] on div "radio_button_unchecked Rutin ke kantor (3-5 kali dalam seminggu)" at bounding box center [498, 184] width 396 height 22
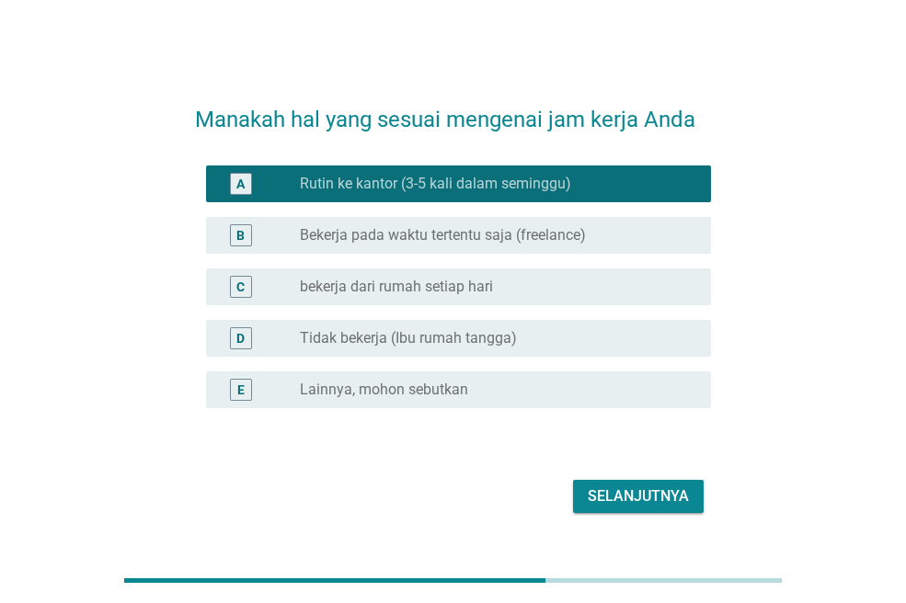
click at [654, 488] on div "Selanjutnya" at bounding box center [638, 496] width 101 height 22
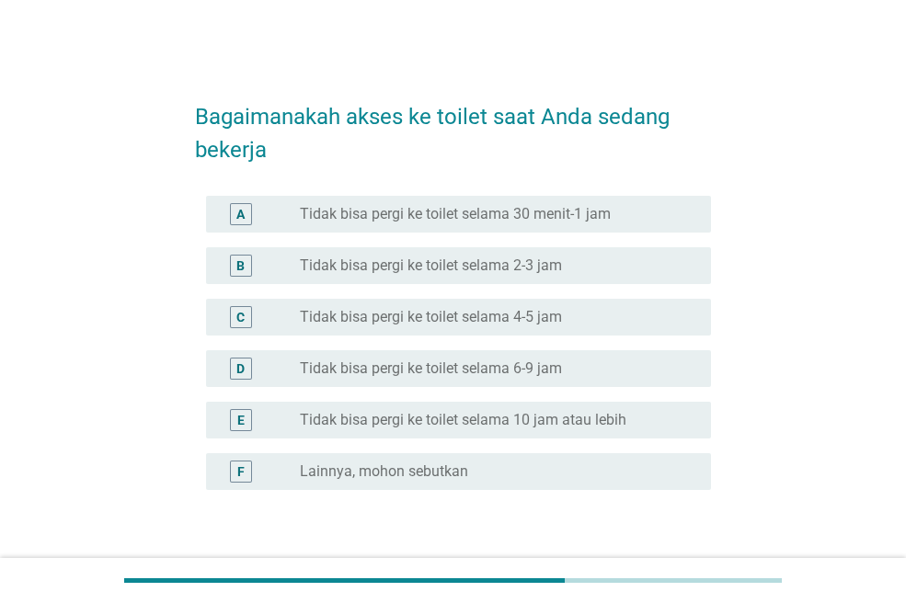
click at [438, 266] on label "Tidak bisa pergi ke toilet selama 2-3 jam" at bounding box center [431, 266] width 262 height 18
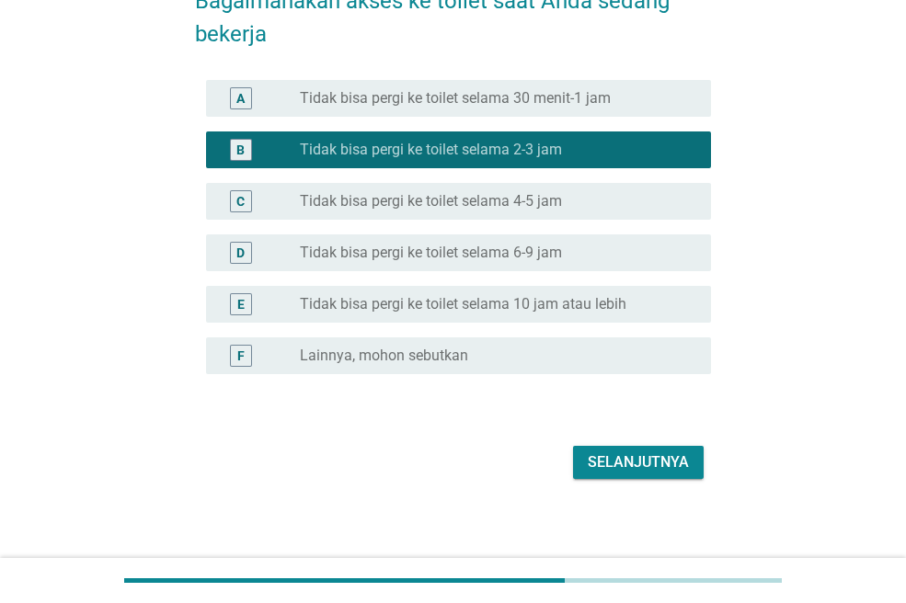
scroll to position [123, 0]
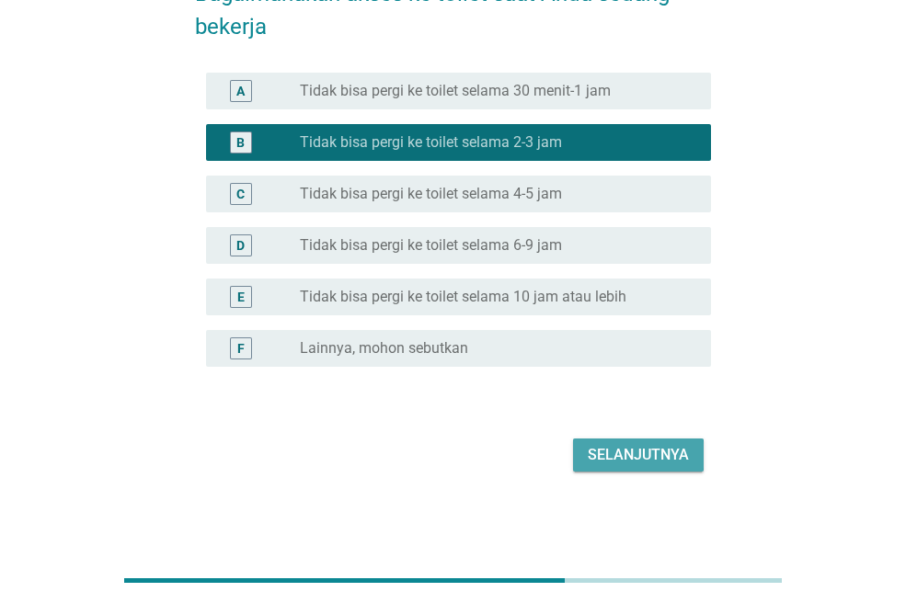
click at [655, 449] on div "Selanjutnya" at bounding box center [638, 455] width 101 height 22
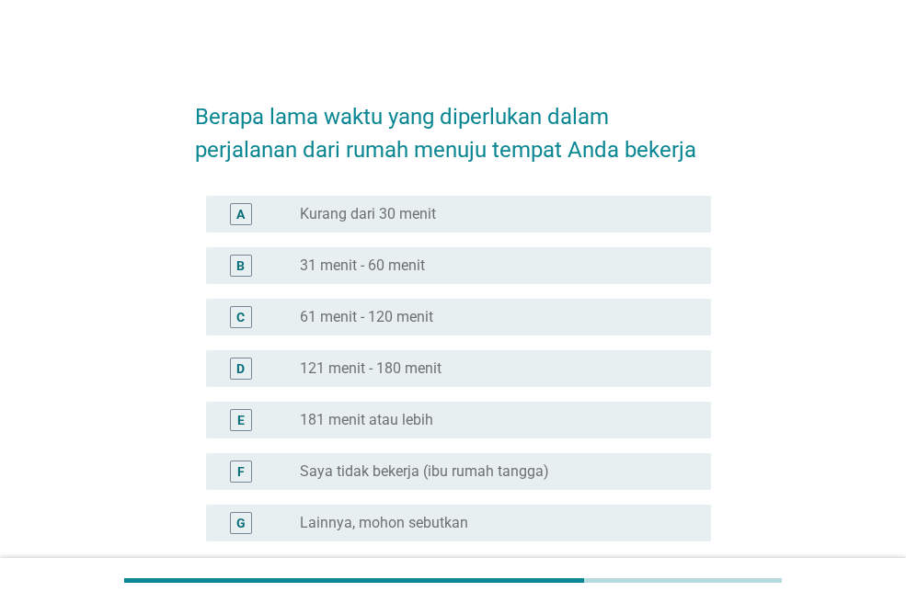
click at [418, 317] on label "61 menit - 120 menit" at bounding box center [366, 317] width 133 height 18
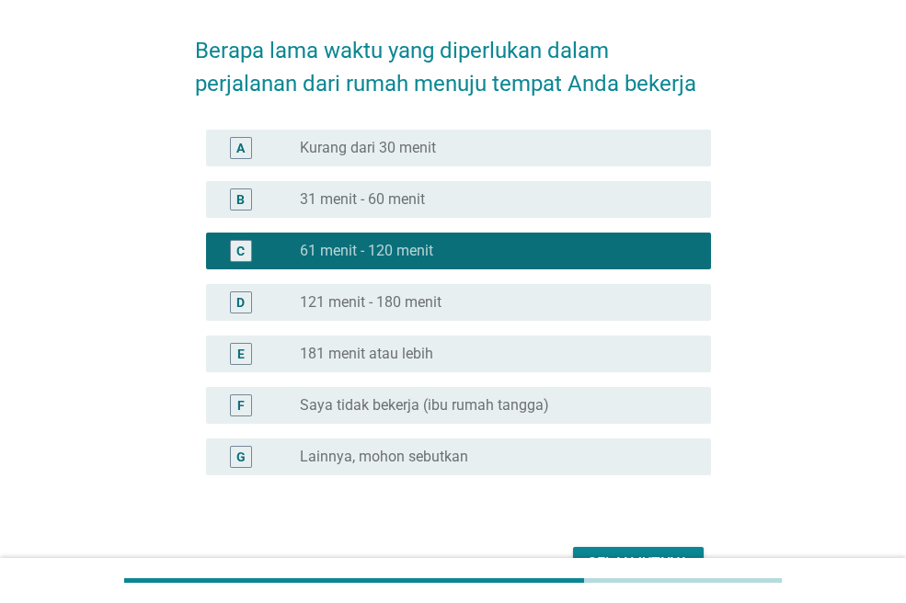
scroll to position [175, 0]
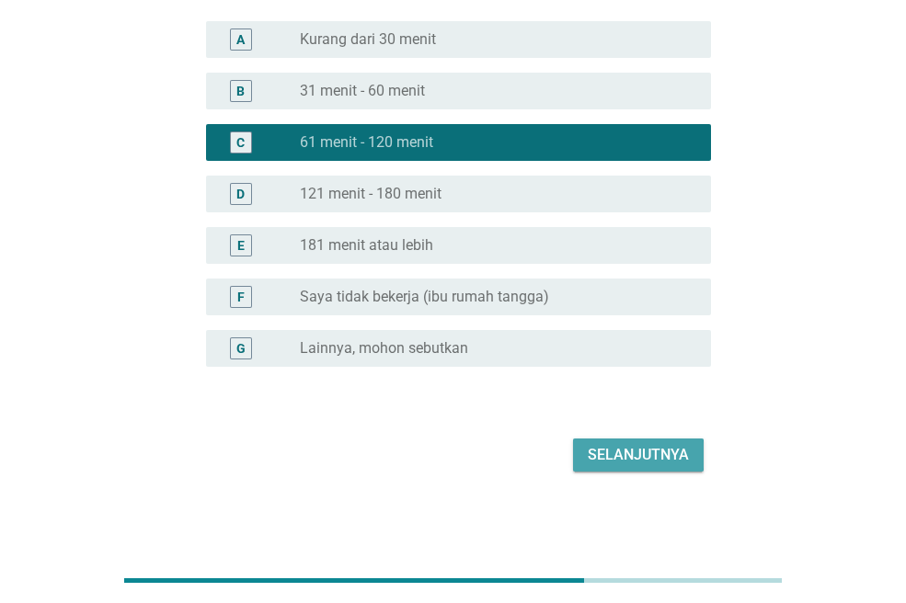
click at [628, 449] on div "Selanjutnya" at bounding box center [638, 455] width 101 height 22
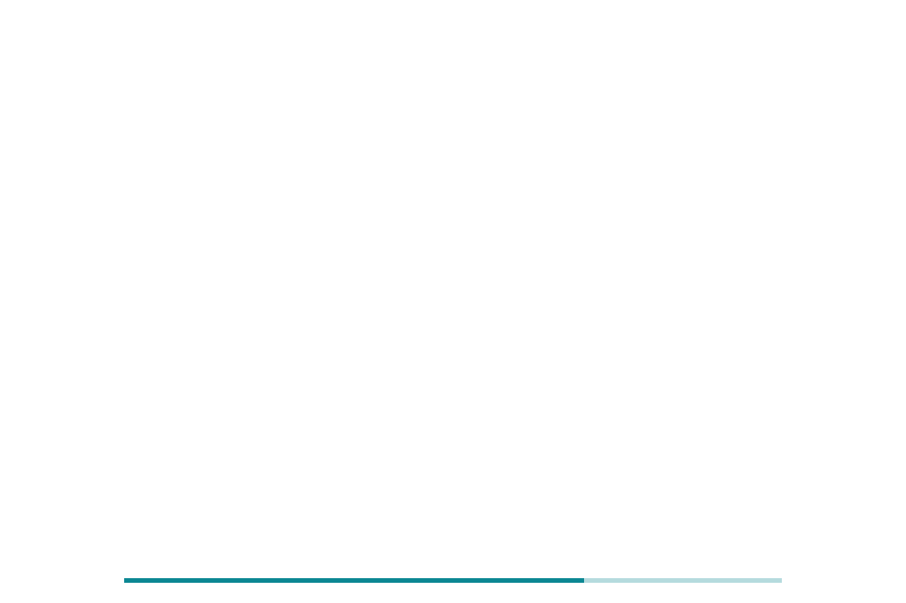
scroll to position [0, 0]
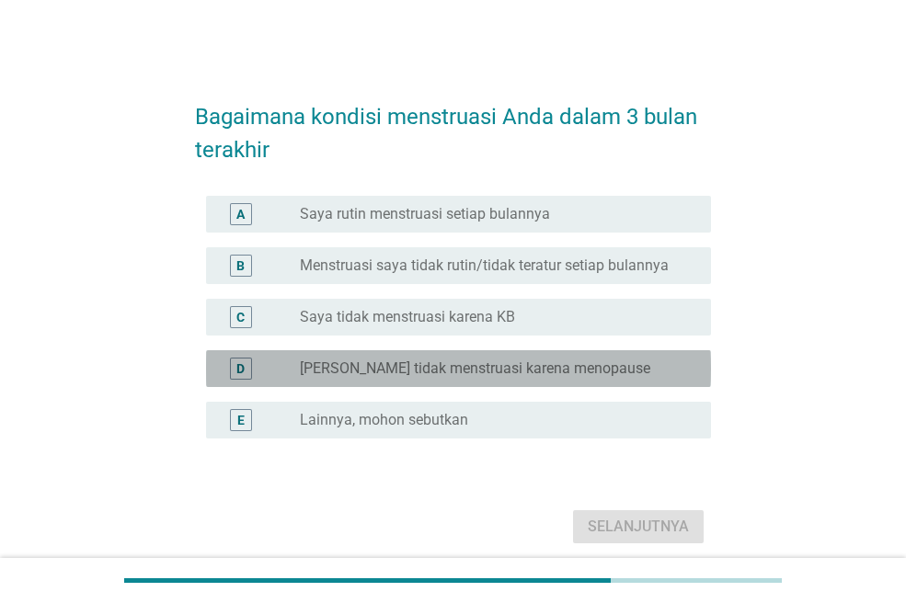
click at [417, 370] on label "[PERSON_NAME] tidak menstruasi karena menopause" at bounding box center [475, 368] width 350 height 18
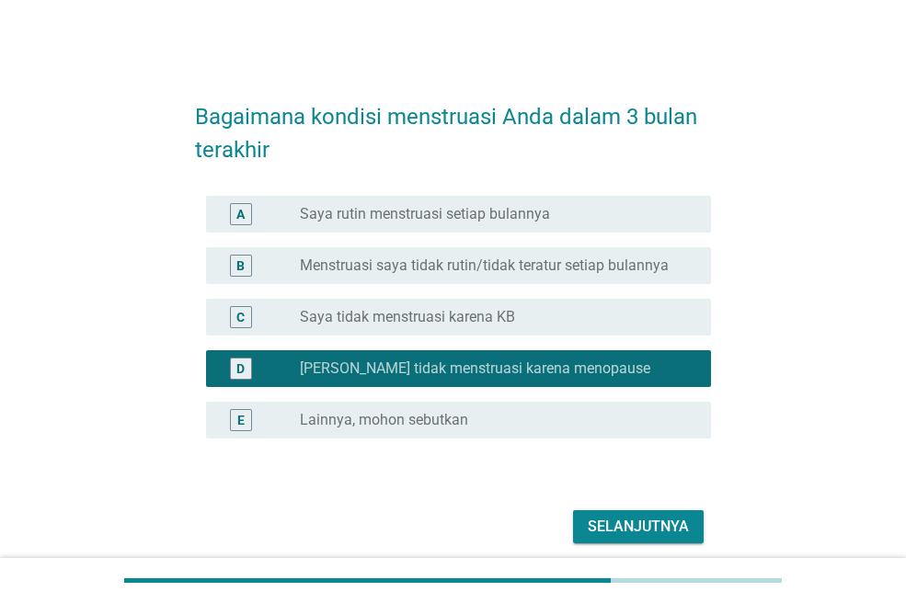
click at [592, 522] on div "Selanjutnya" at bounding box center [638, 527] width 101 height 22
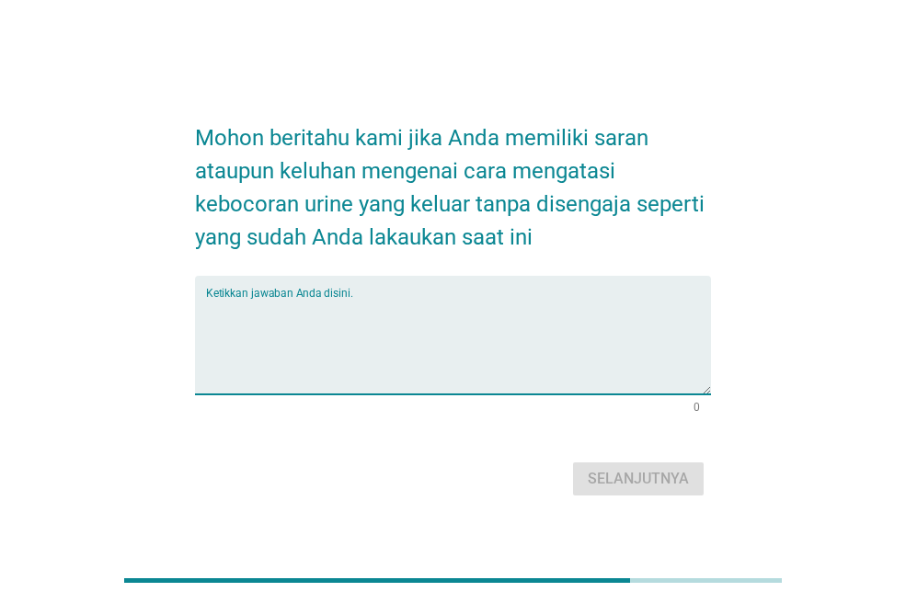
click at [395, 334] on textarea "Ketikkan jawaban Anda disini." at bounding box center [458, 346] width 505 height 97
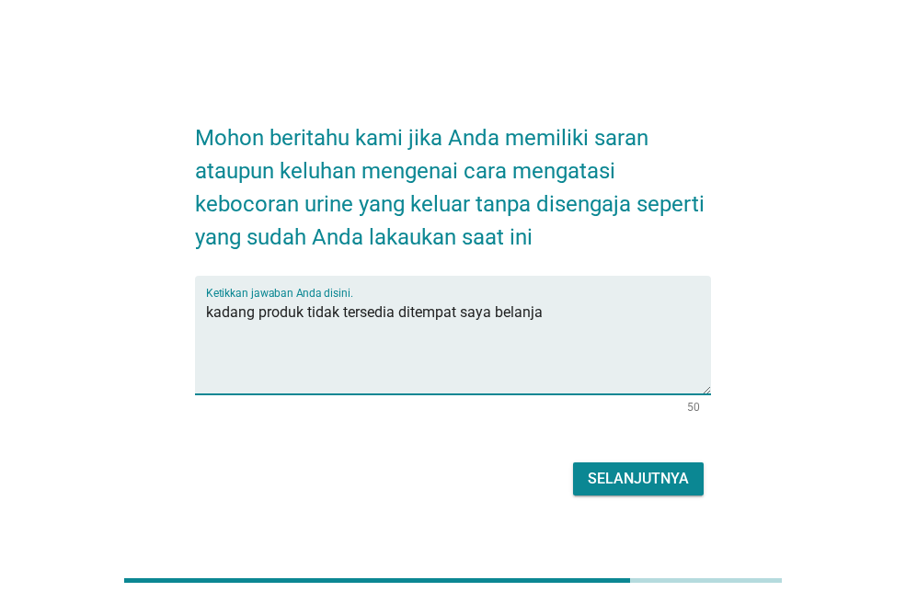
type textarea "kadang produk tidak tersedia ditempat saya belanja"
click at [625, 476] on div "Selanjutnya" at bounding box center [638, 479] width 101 height 22
